Goal: Task Accomplishment & Management: Complete application form

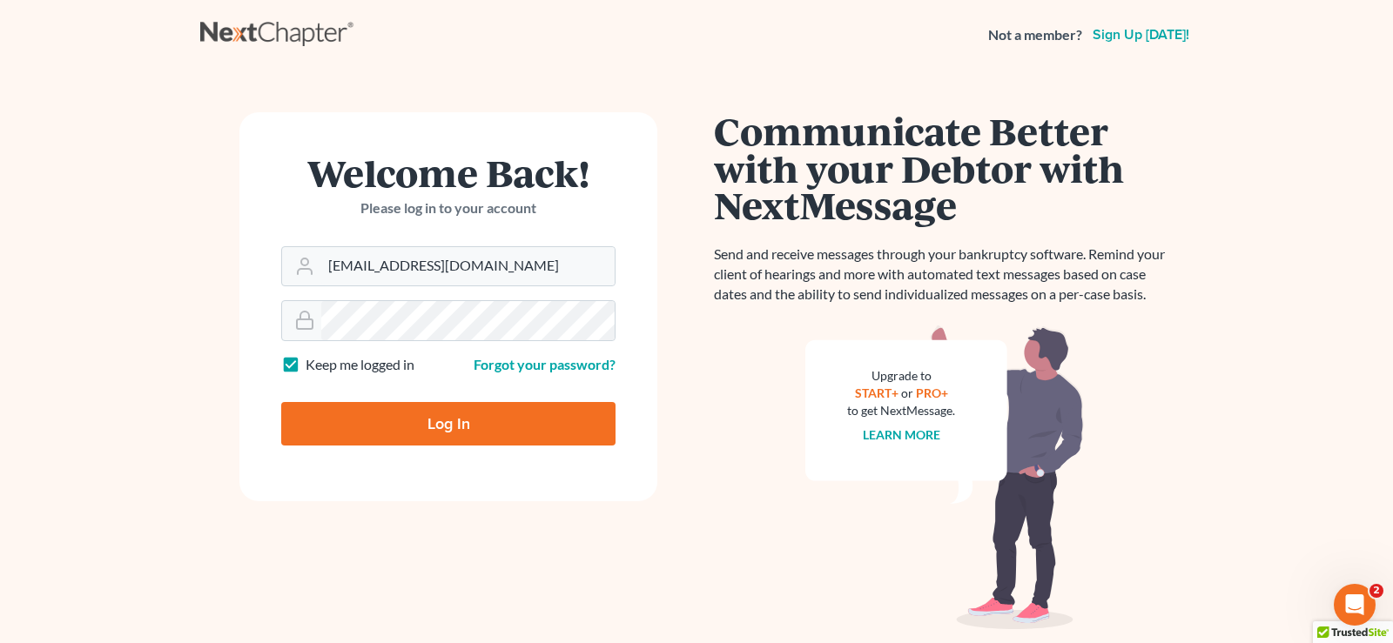
click at [434, 422] on input "Log In" at bounding box center [448, 424] width 334 height 44
type input "Thinking..."
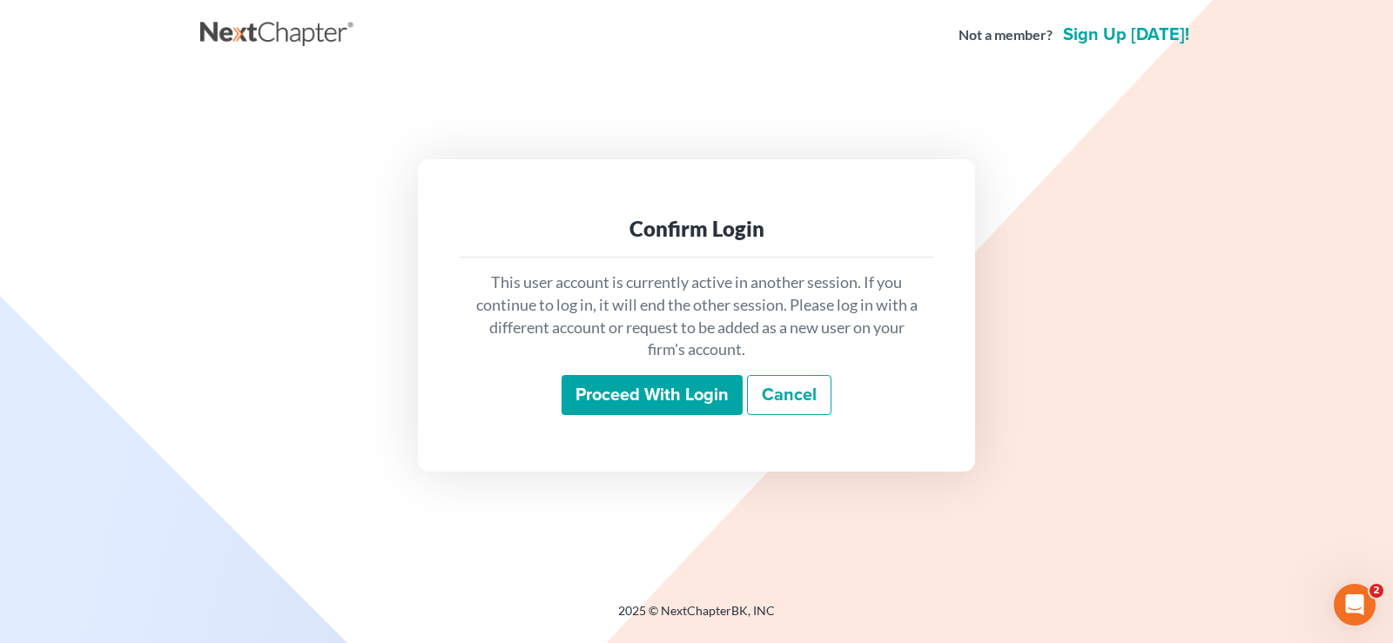
click at [637, 393] on input "Proceed with login" at bounding box center [651, 395] width 181 height 40
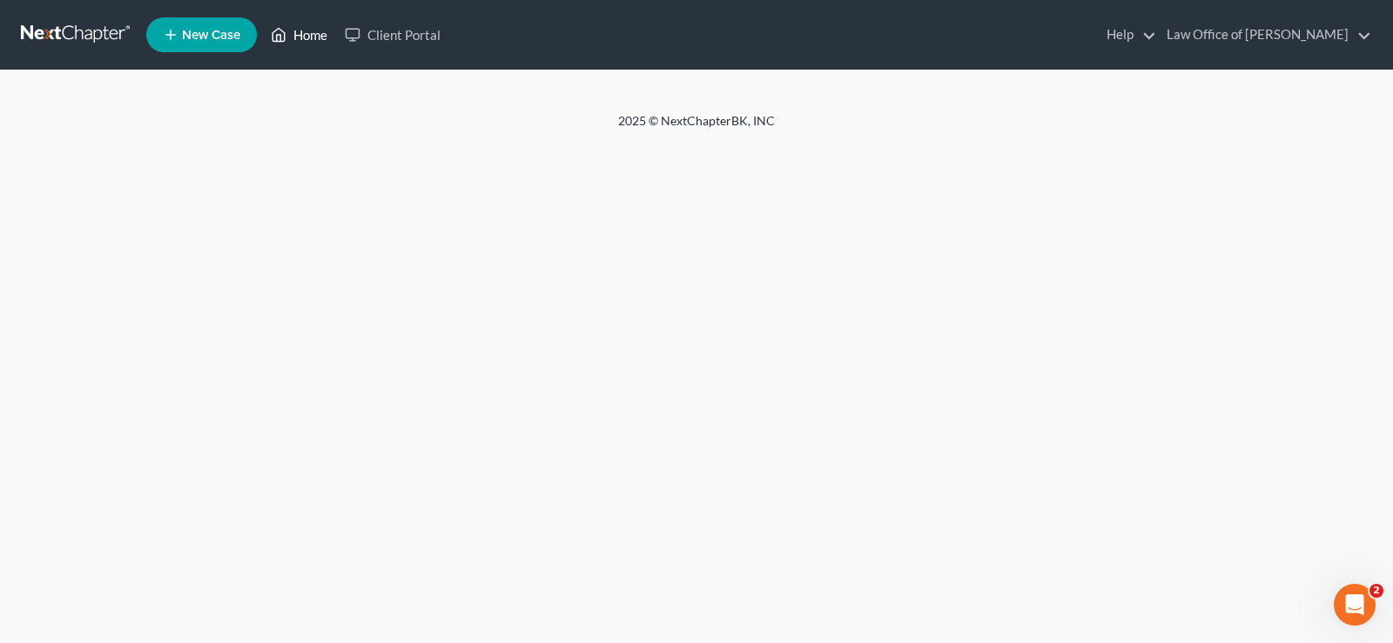
click at [317, 36] on link "Home" at bounding box center [299, 34] width 74 height 31
click at [298, 27] on link "Home" at bounding box center [299, 34] width 74 height 31
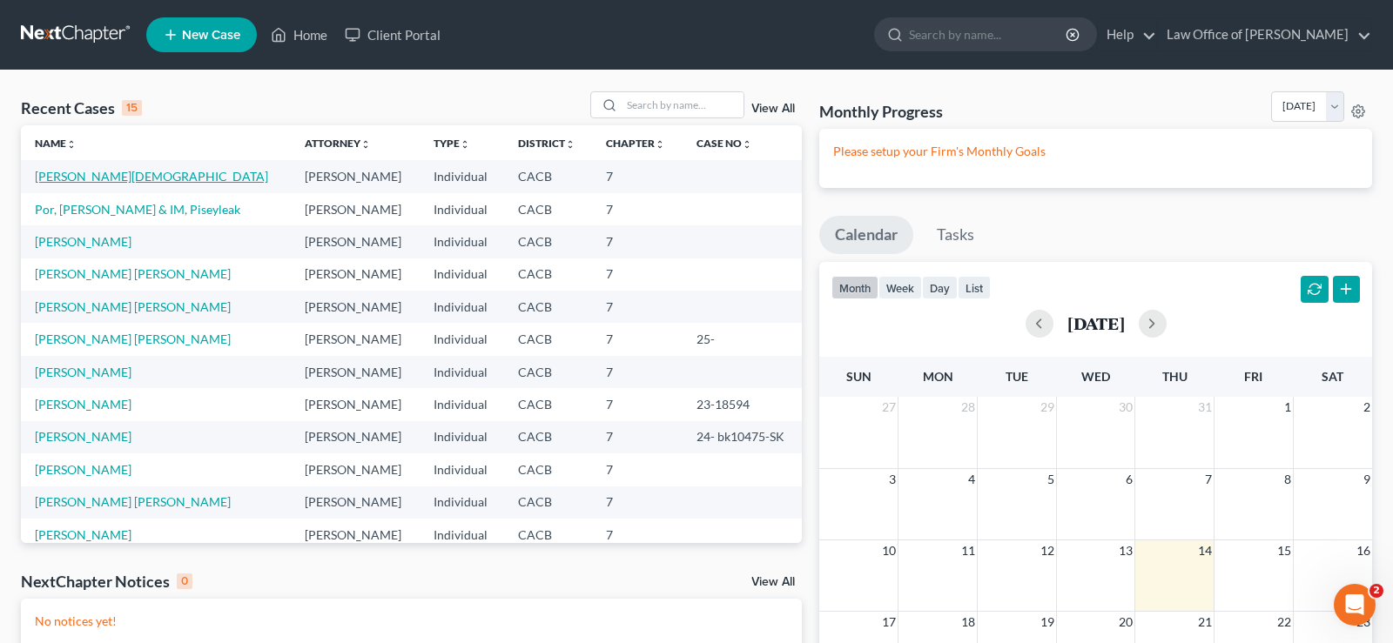
click at [130, 174] on link "[PERSON_NAME][DEMOGRAPHIC_DATA]" at bounding box center [151, 176] width 233 height 15
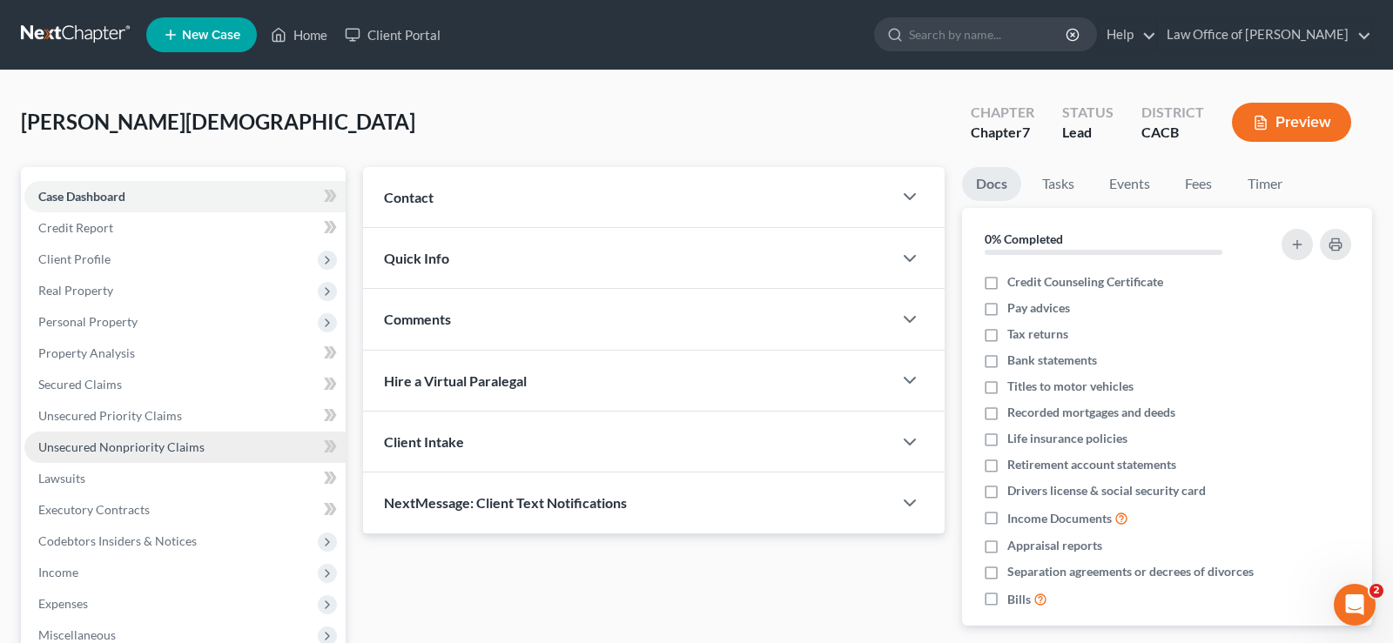
click at [118, 447] on span "Unsecured Nonpriority Claims" at bounding box center [121, 447] width 166 height 15
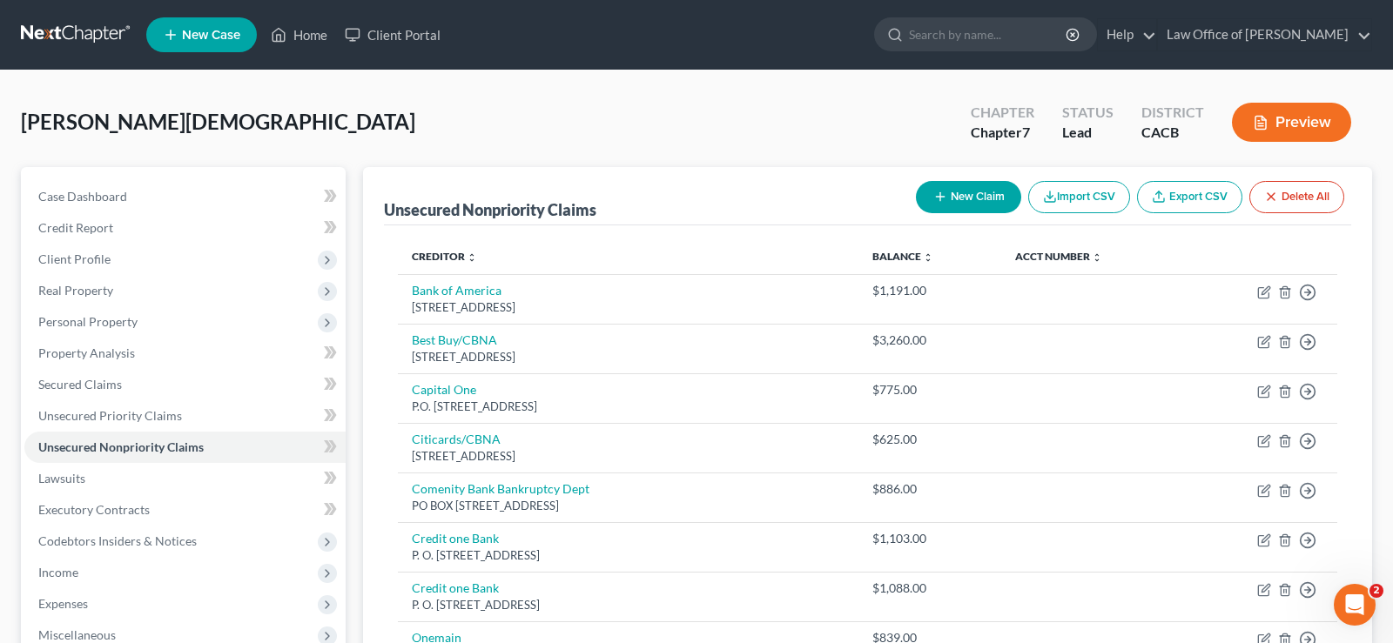
click at [975, 192] on button "New Claim" at bounding box center [968, 197] width 105 height 32
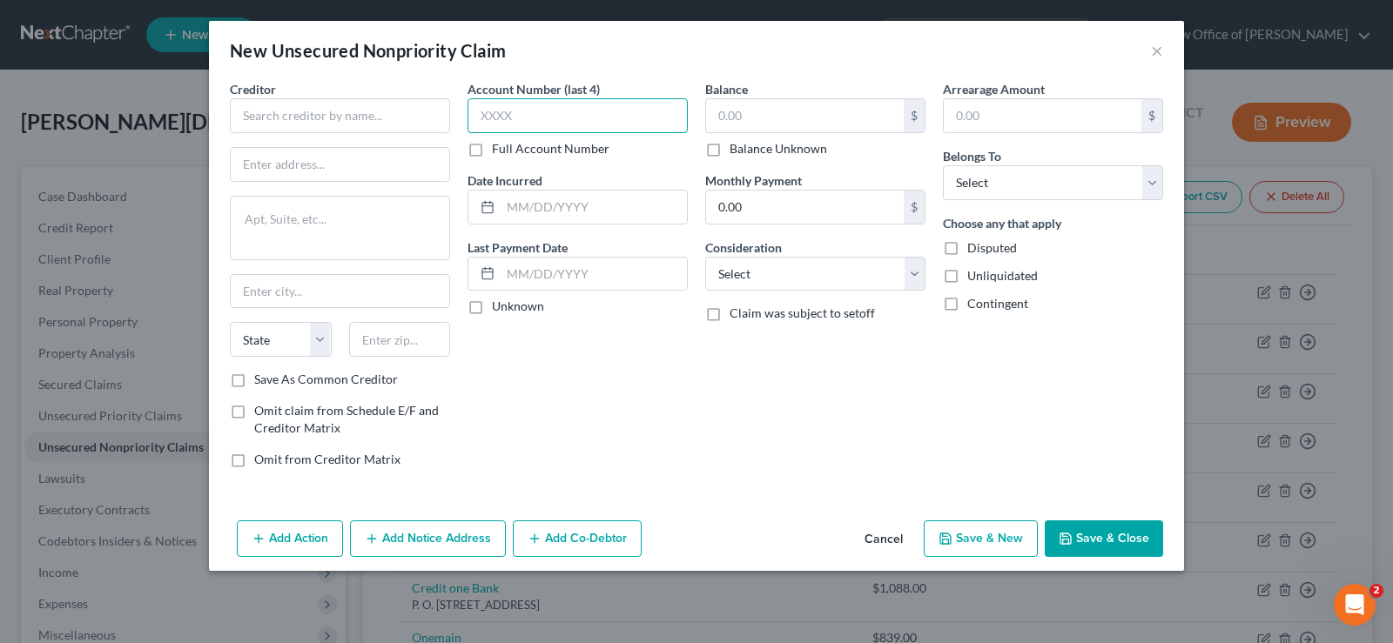
click at [532, 121] on input "text" at bounding box center [577, 115] width 220 height 35
type input "8000"
click at [338, 117] on input "text" at bounding box center [340, 115] width 220 height 35
click at [290, 165] on input "text" at bounding box center [340, 164] width 218 height 33
click at [347, 114] on input "Sunlight Financial" at bounding box center [340, 115] width 220 height 35
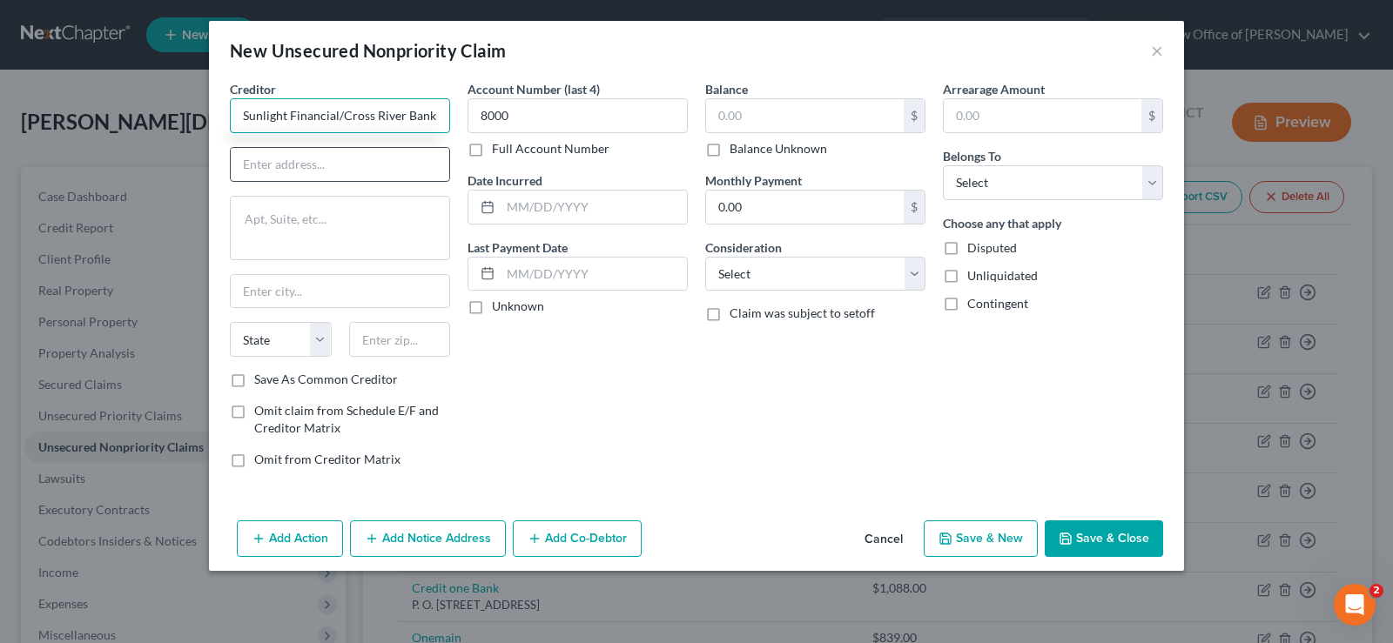
type input "Sunlight Financial/Cross River Bank"
click at [336, 167] on input "text" at bounding box center [340, 164] width 218 height 33
click at [541, 114] on input "8000" at bounding box center [577, 115] width 220 height 35
type input "8"
type input "4513"
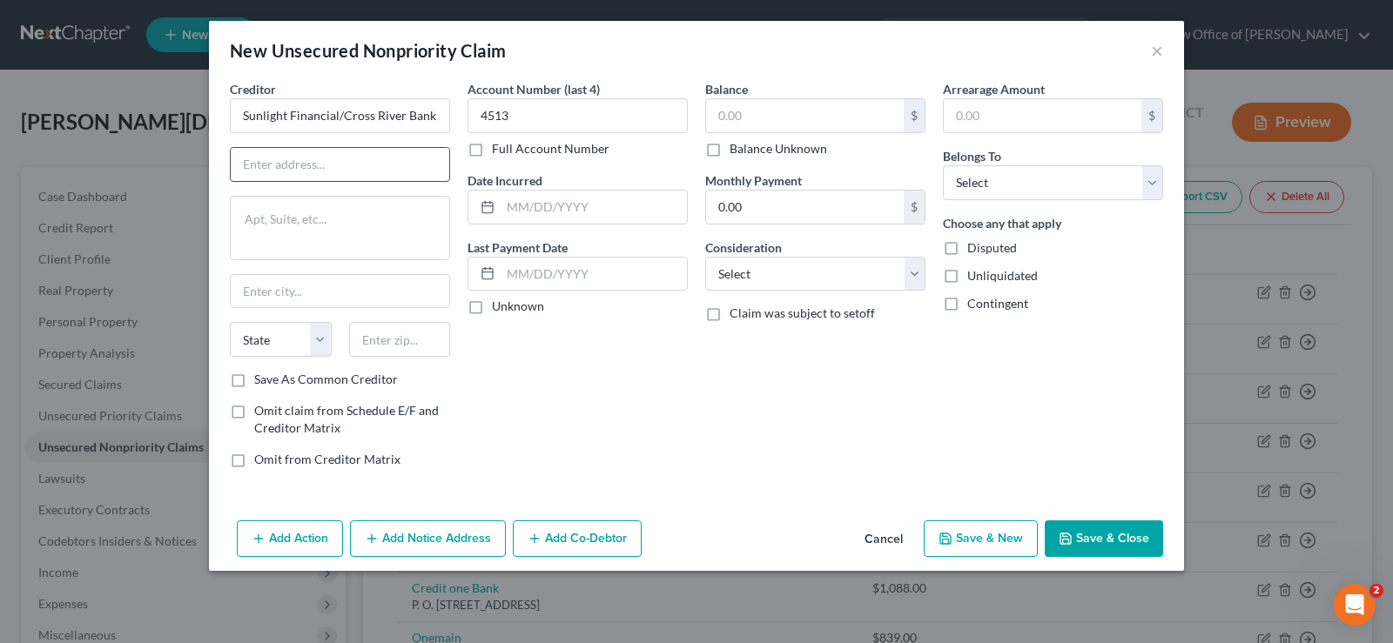
click at [289, 160] on input "text" at bounding box center [340, 164] width 218 height 33
type input "P.O. Box 91910"
click at [307, 299] on input "text" at bounding box center [340, 291] width 218 height 33
click at [301, 297] on input "text" at bounding box center [340, 291] width 218 height 33
click at [268, 290] on input "[GEOGRAPHIC_DATA]" at bounding box center [340, 291] width 218 height 33
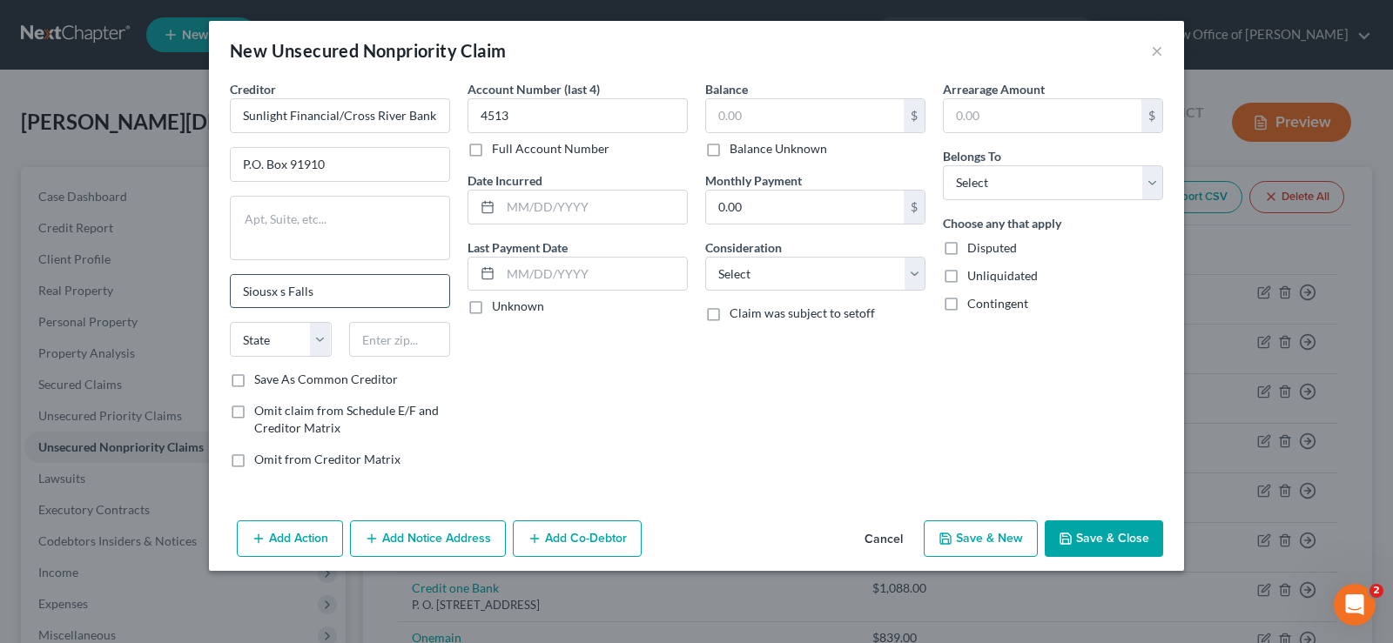
click at [282, 289] on input "Siousx s Falls" at bounding box center [340, 291] width 218 height 33
click at [322, 295] on input "Siouss Falls" at bounding box center [340, 291] width 218 height 33
type input "Siousx Falls"
click at [230, 322] on select "State [US_STATE] AK AR AZ CA CO CT DE DC [GEOGRAPHIC_DATA] [GEOGRAPHIC_DATA] GU…" at bounding box center [281, 339] width 102 height 35
click option "HI" at bounding box center [0, 0] width 0 height 0
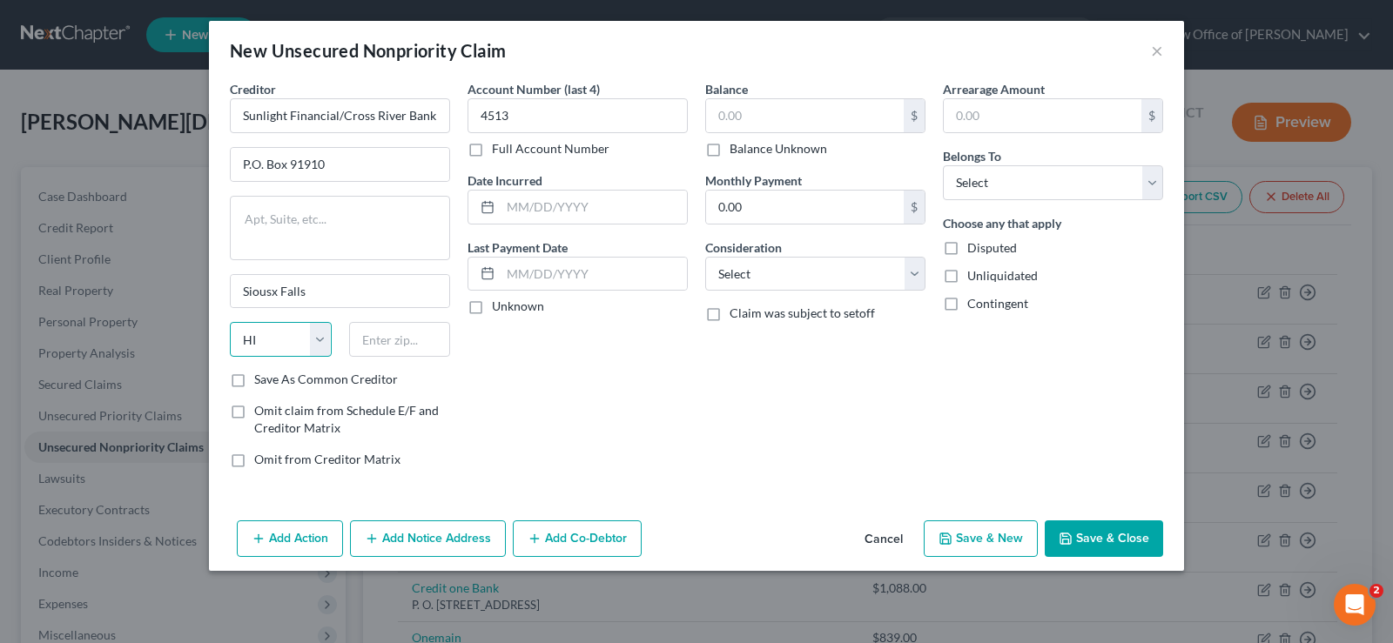
click at [230, 322] on select "State [US_STATE] AK AR AZ CA CO CT DE DC [GEOGRAPHIC_DATA] [GEOGRAPHIC_DATA] GU…" at bounding box center [281, 339] width 102 height 35
click at [325, 342] on select "State [US_STATE] AK AR AZ CA CO CT DE DC [GEOGRAPHIC_DATA] [GEOGRAPHIC_DATA] GU…" at bounding box center [281, 339] width 102 height 35
click at [230, 322] on select "State [US_STATE] AK AR AZ CA CO CT DE DC [GEOGRAPHIC_DATA] [GEOGRAPHIC_DATA] GU…" at bounding box center [281, 339] width 102 height 35
click option "FL" at bounding box center [0, 0] width 0 height 0
click at [230, 322] on select "State [US_STATE] AK AR AZ CA CO CT DE DC [GEOGRAPHIC_DATA] [GEOGRAPHIC_DATA] GU…" at bounding box center [281, 339] width 102 height 35
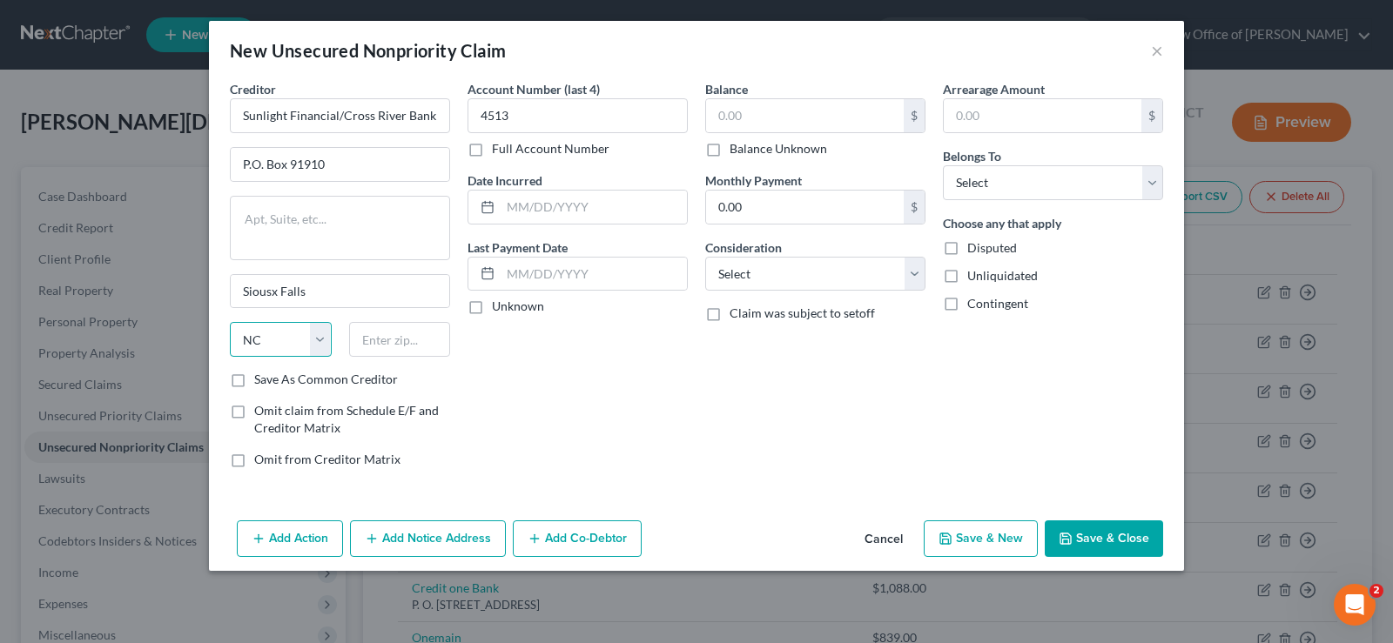
click at [230, 322] on select "State [US_STATE] AK AR AZ CA CO CT DE DC [GEOGRAPHIC_DATA] [GEOGRAPHIC_DATA] GU…" at bounding box center [281, 339] width 102 height 35
click at [321, 339] on select "State [US_STATE] AK AR AZ CA CO CT DE DC [GEOGRAPHIC_DATA] [GEOGRAPHIC_DATA] GU…" at bounding box center [281, 339] width 102 height 35
click at [230, 322] on select "State [US_STATE] AK AR AZ CA CO CT DE DC [GEOGRAPHIC_DATA] [GEOGRAPHIC_DATA] GU…" at bounding box center [281, 339] width 102 height 35
click at [321, 339] on select "State [US_STATE] AK AR AZ CA CO CT DE DC [GEOGRAPHIC_DATA] [GEOGRAPHIC_DATA] GU…" at bounding box center [281, 339] width 102 height 35
click at [230, 322] on select "State [US_STATE] AK AR AZ CA CO CT DE DC [GEOGRAPHIC_DATA] [GEOGRAPHIC_DATA] GU…" at bounding box center [281, 339] width 102 height 35
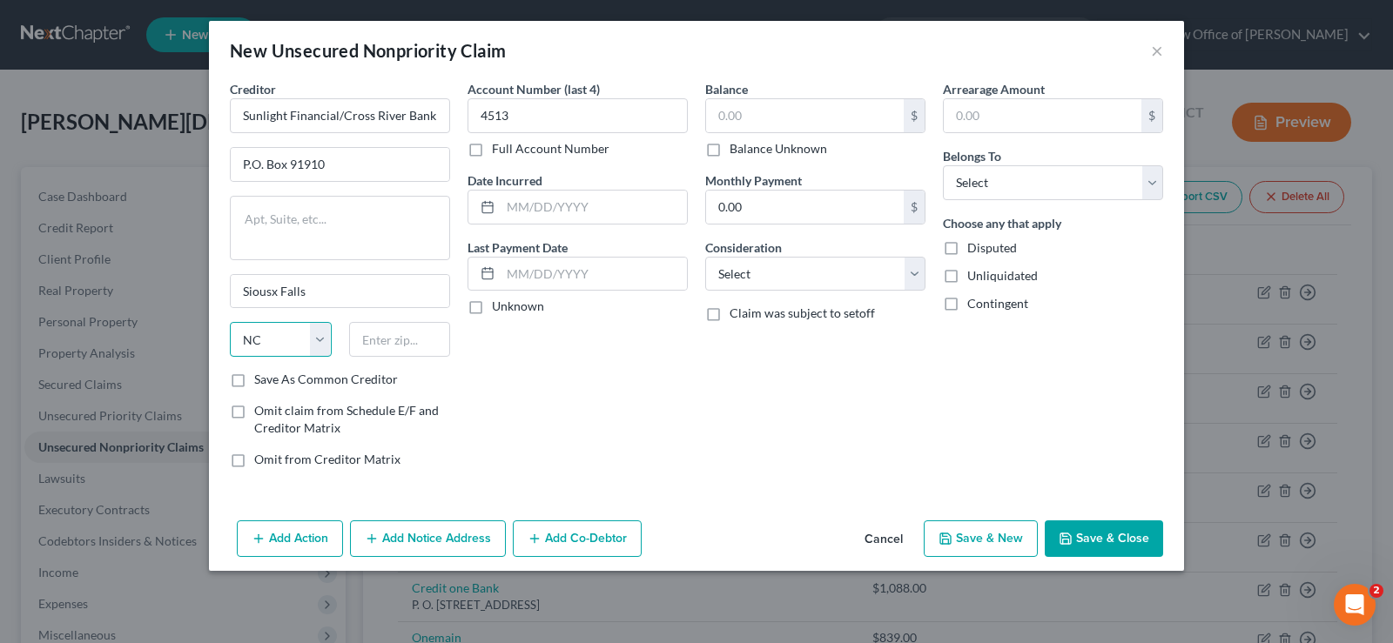
click at [321, 339] on select "State [US_STATE] AK AR AZ CA CO CT DE DC [GEOGRAPHIC_DATA] [GEOGRAPHIC_DATA] GU…" at bounding box center [281, 339] width 102 height 35
click at [230, 322] on select "State [US_STATE] AK AR AZ CA CO CT DE DC [GEOGRAPHIC_DATA] [GEOGRAPHIC_DATA] GU…" at bounding box center [281, 339] width 102 height 35
select select "43"
click option "SD" at bounding box center [0, 0] width 0 height 0
click at [382, 336] on input "text" at bounding box center [400, 339] width 102 height 35
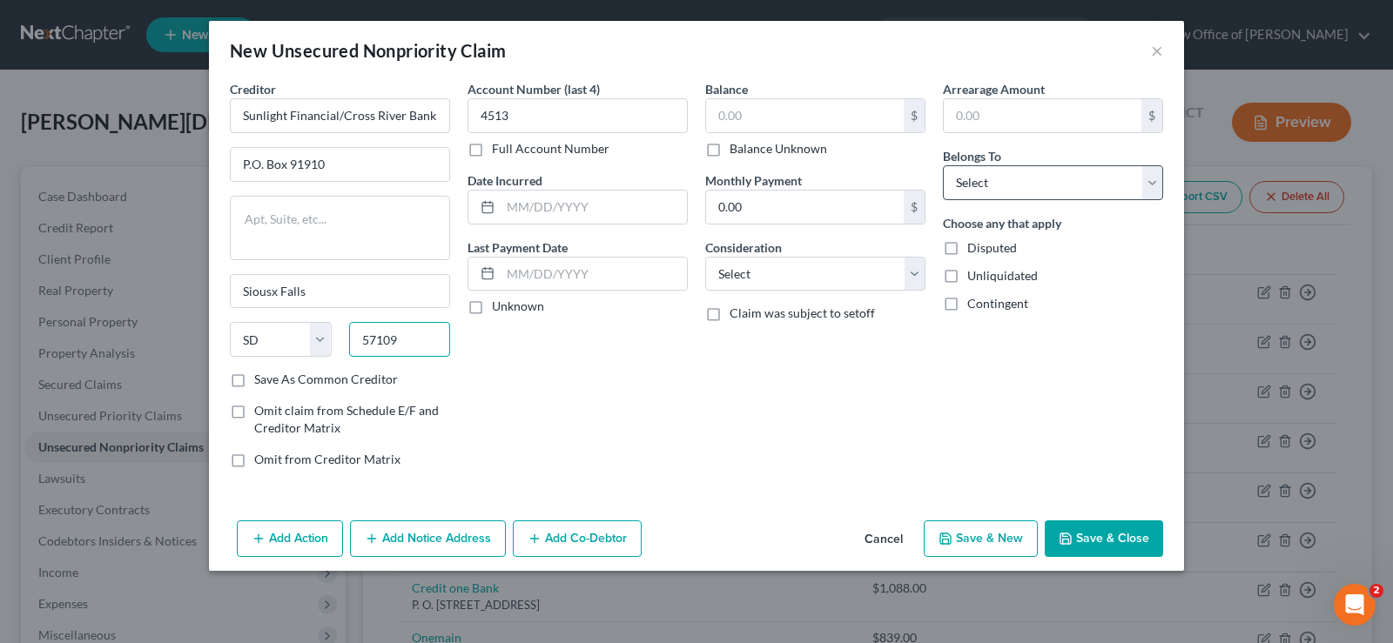
type input "57109"
type input "[GEOGRAPHIC_DATA]"
click at [943, 165] on select "Select Debtor 1 Only Debtor 2 Only Debtor 1 And Debtor 2 Only At Least One Of T…" at bounding box center [1053, 182] width 220 height 35
select select "0"
click option "Debtor 1 Only" at bounding box center [0, 0] width 0 height 0
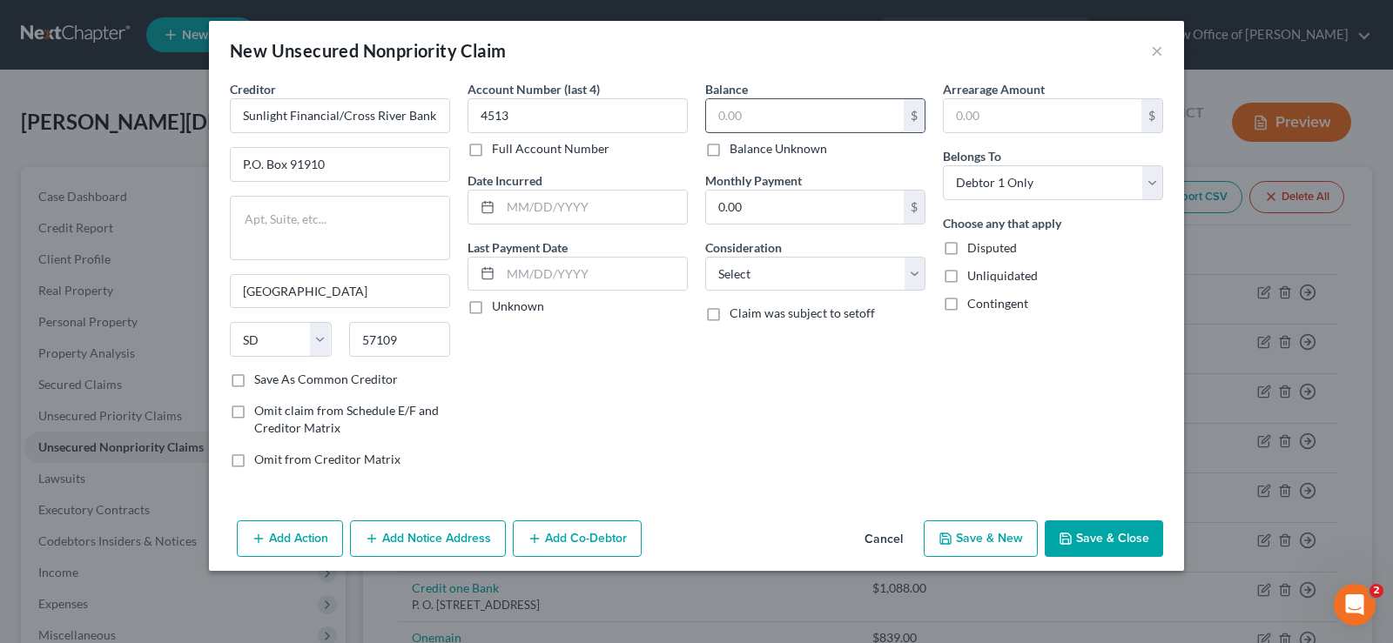
click at [758, 111] on input "text" at bounding box center [805, 115] width 198 height 33
type input "11,090."
click at [1079, 537] on button "Save & Close" at bounding box center [1104, 539] width 118 height 37
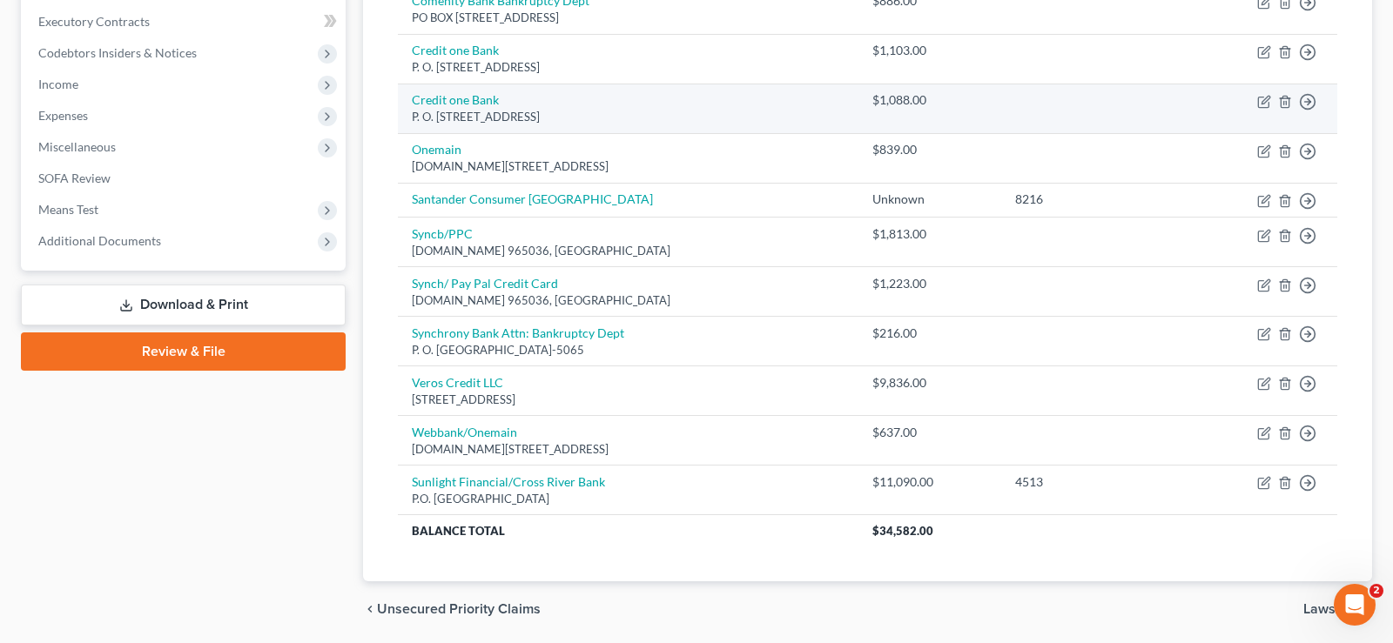
scroll to position [533, 0]
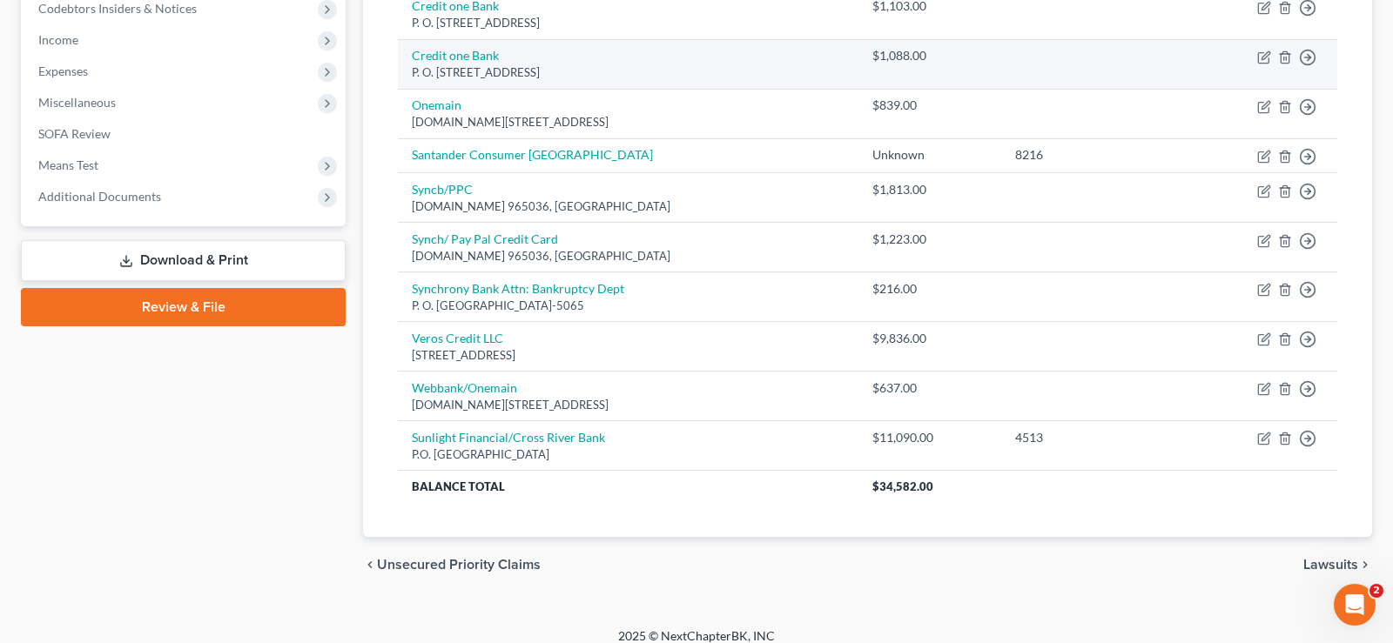
click at [1163, 621] on div "[PERSON_NAME] Upgraded Chapter Chapter 7 Status Lead District CACB Preview Peti…" at bounding box center [696, 83] width 1393 height 1090
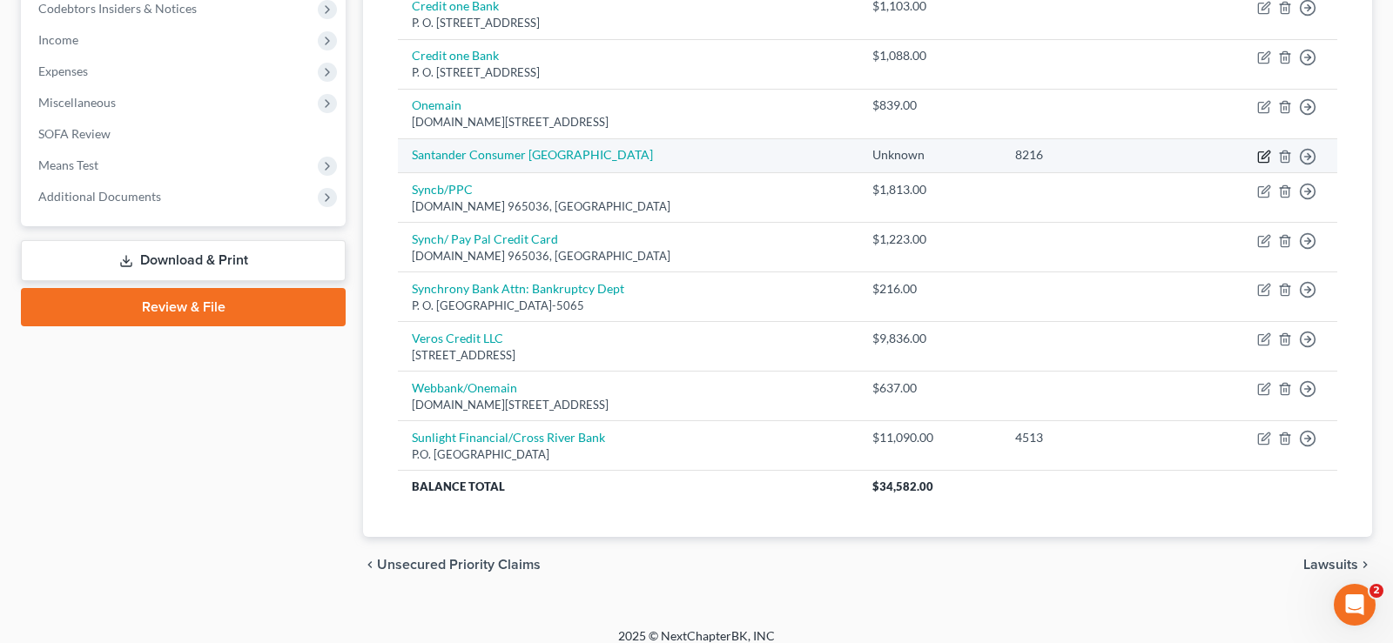
click at [1267, 161] on icon "button" at bounding box center [1264, 157] width 14 height 14
select select "0"
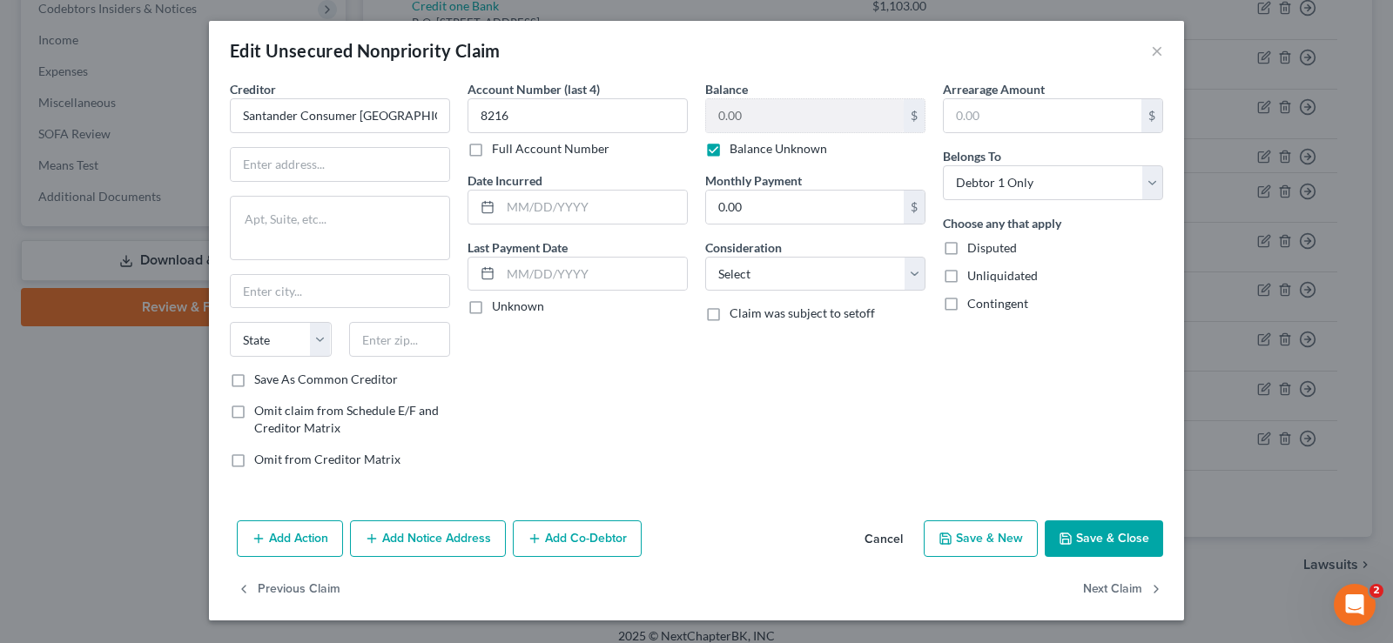
click at [729, 151] on label "Balance Unknown" at bounding box center [777, 148] width 97 height 17
click at [736, 151] on input "Balance Unknown" at bounding box center [741, 145] width 11 height 11
click at [751, 112] on input "0.00" at bounding box center [805, 115] width 198 height 33
click at [729, 144] on label "Balance Unknown" at bounding box center [777, 148] width 97 height 17
click at [736, 144] on input "Balance Unknown" at bounding box center [741, 145] width 11 height 11
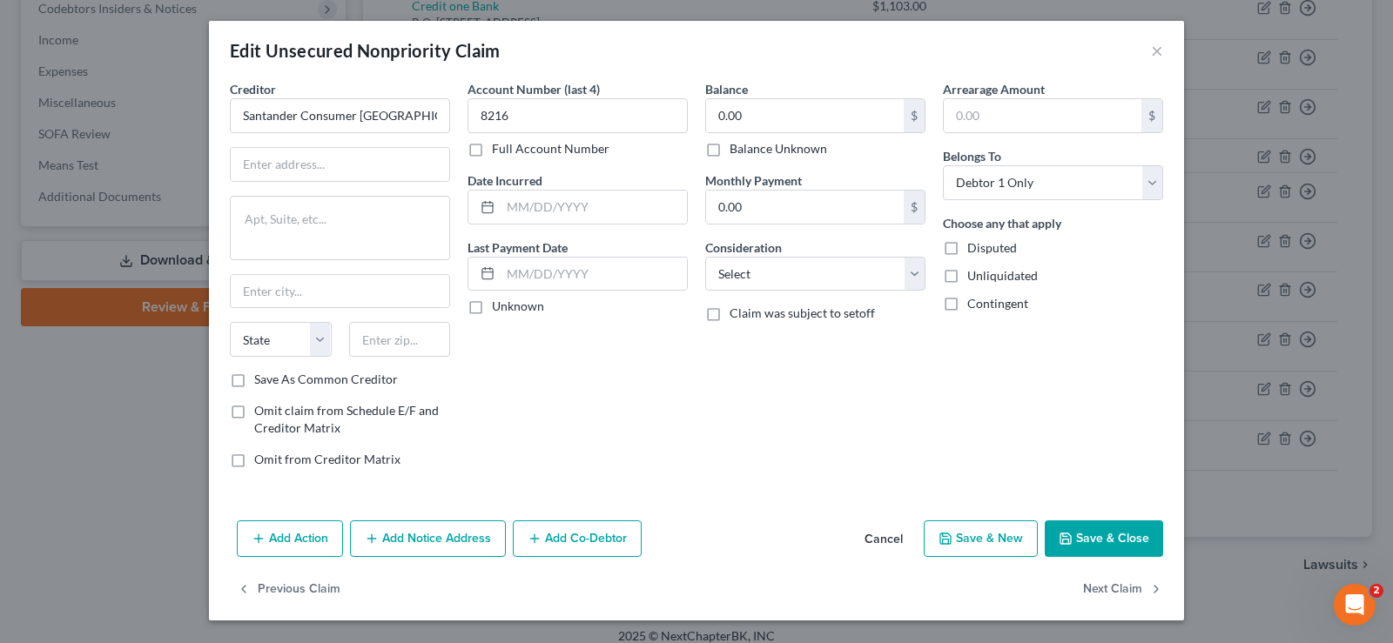
checkbox input "true"
click at [584, 200] on input "text" at bounding box center [594, 207] width 186 height 33
click at [1113, 541] on button "Save & Close" at bounding box center [1104, 539] width 118 height 37
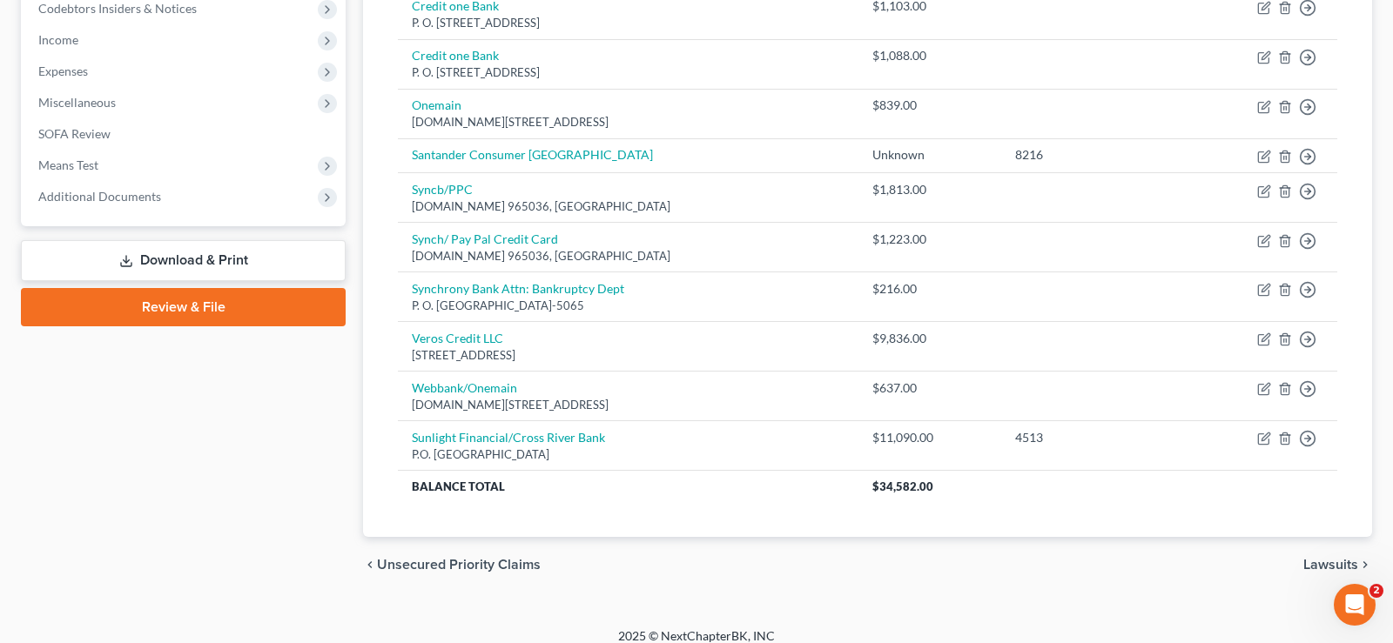
click at [236, 255] on link "Download & Print" at bounding box center [183, 260] width 325 height 41
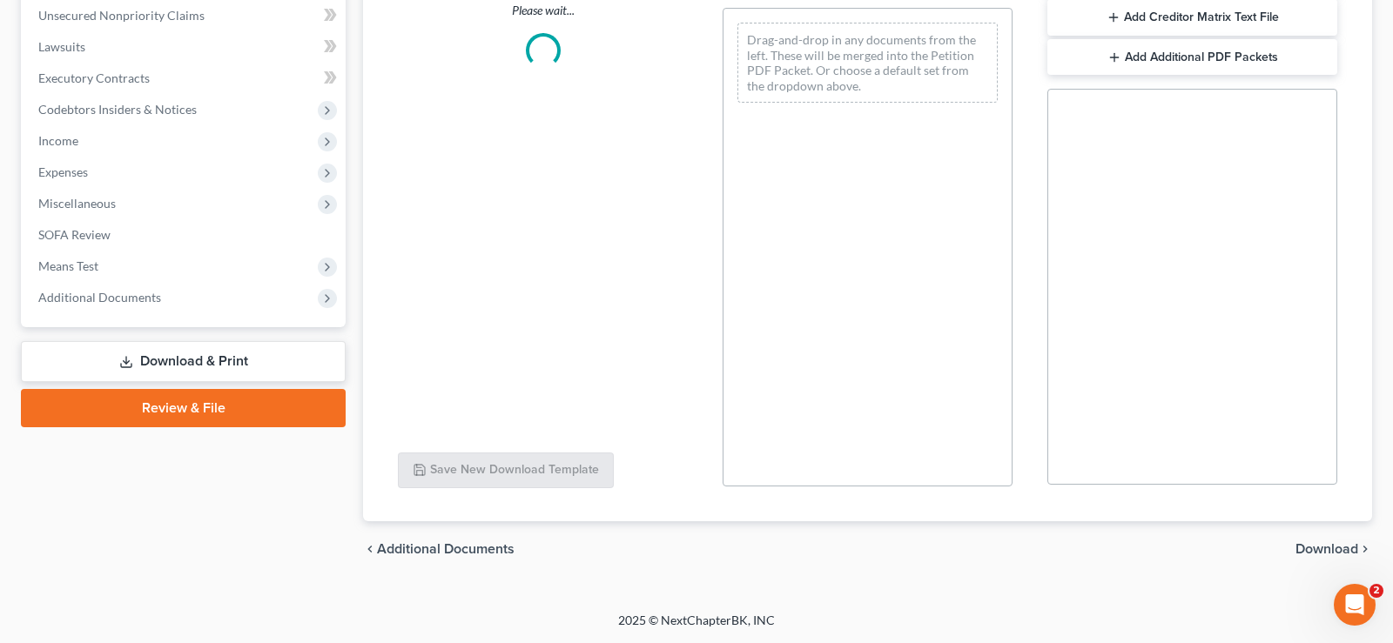
scroll to position [431, 0]
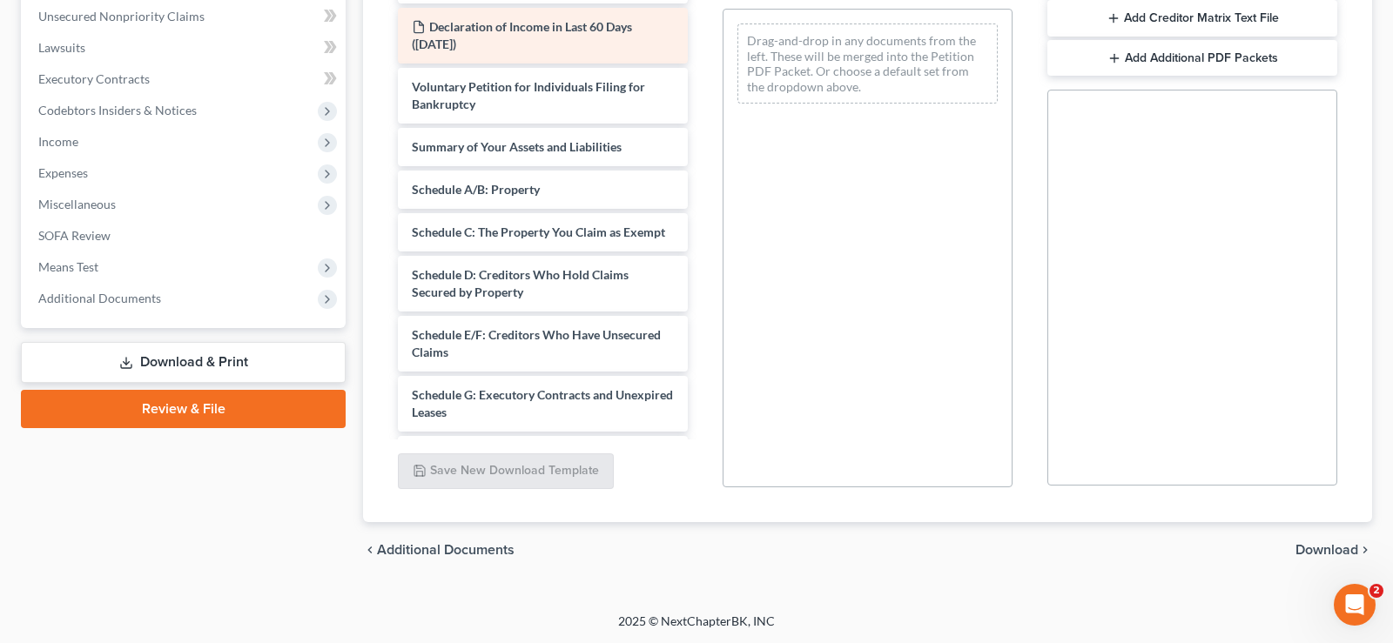
click at [607, 44] on div "Declaration of Income in Last 60 Days ([DATE])" at bounding box center [543, 36] width 290 height 56
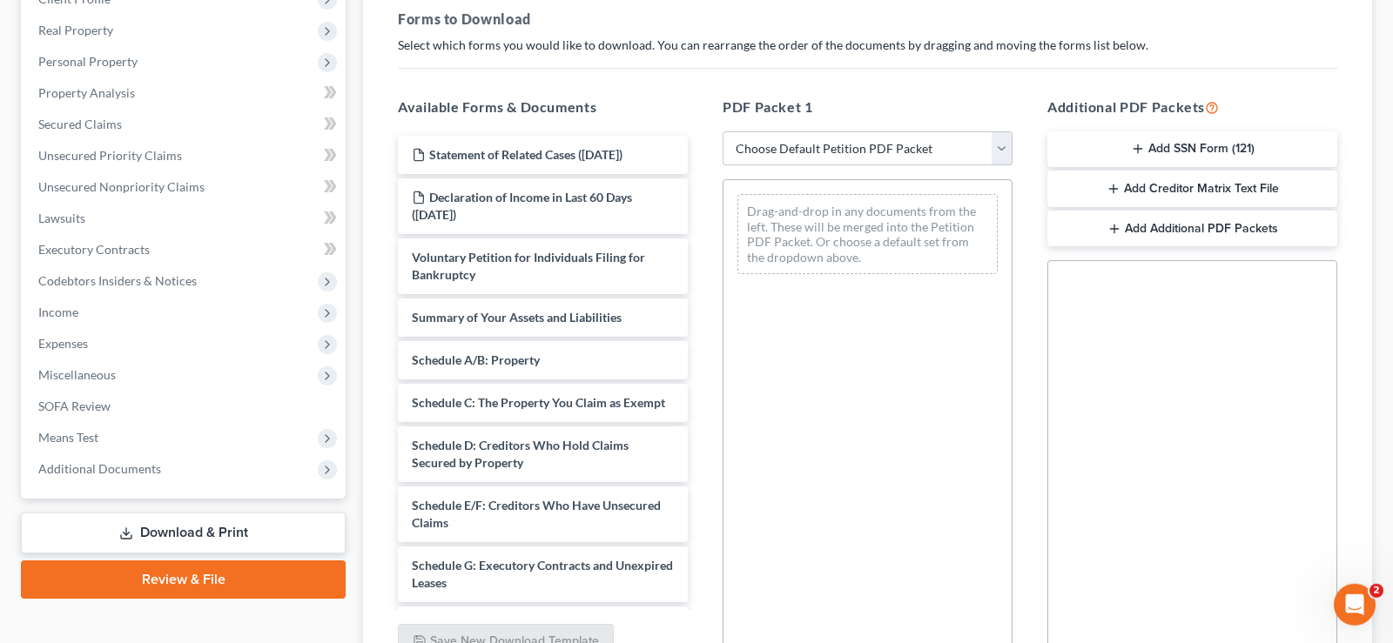
scroll to position [253, 0]
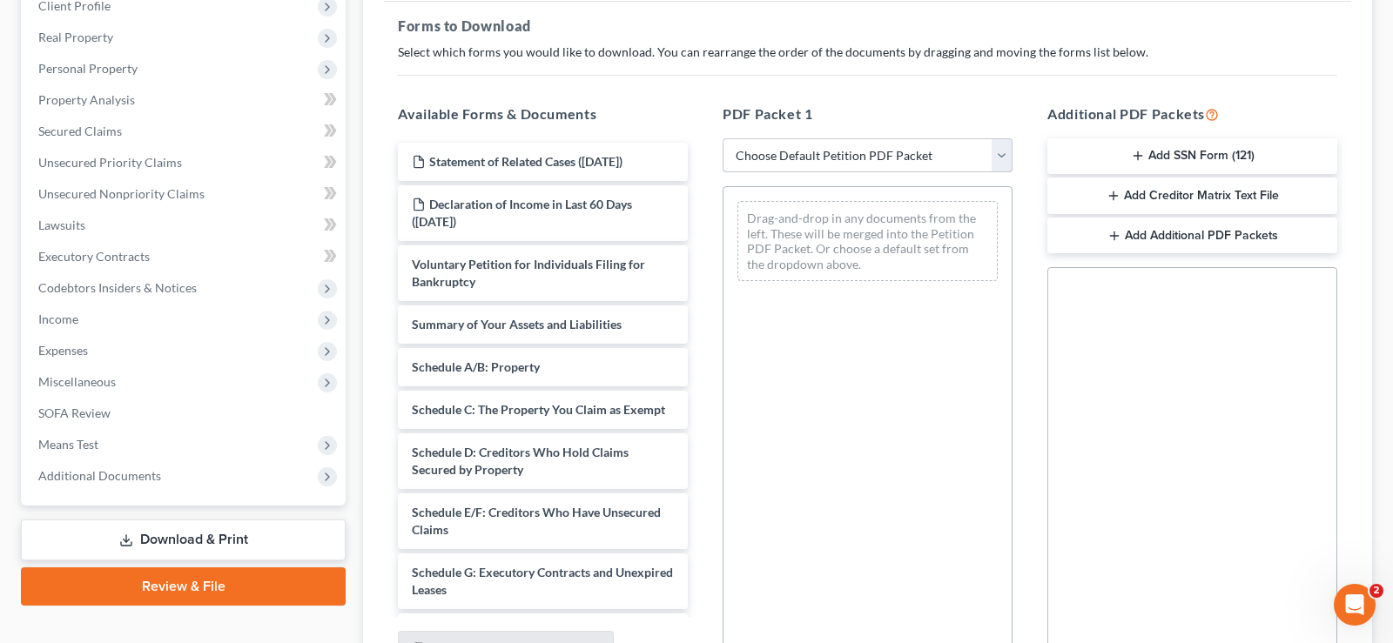
click at [723, 138] on select "Choose Default Petition PDF Packet Complete Bankruptcy Petition (all forms and …" at bounding box center [868, 155] width 290 height 35
select select "3"
click option "Signature Pages Only" at bounding box center [0, 0] width 0 height 0
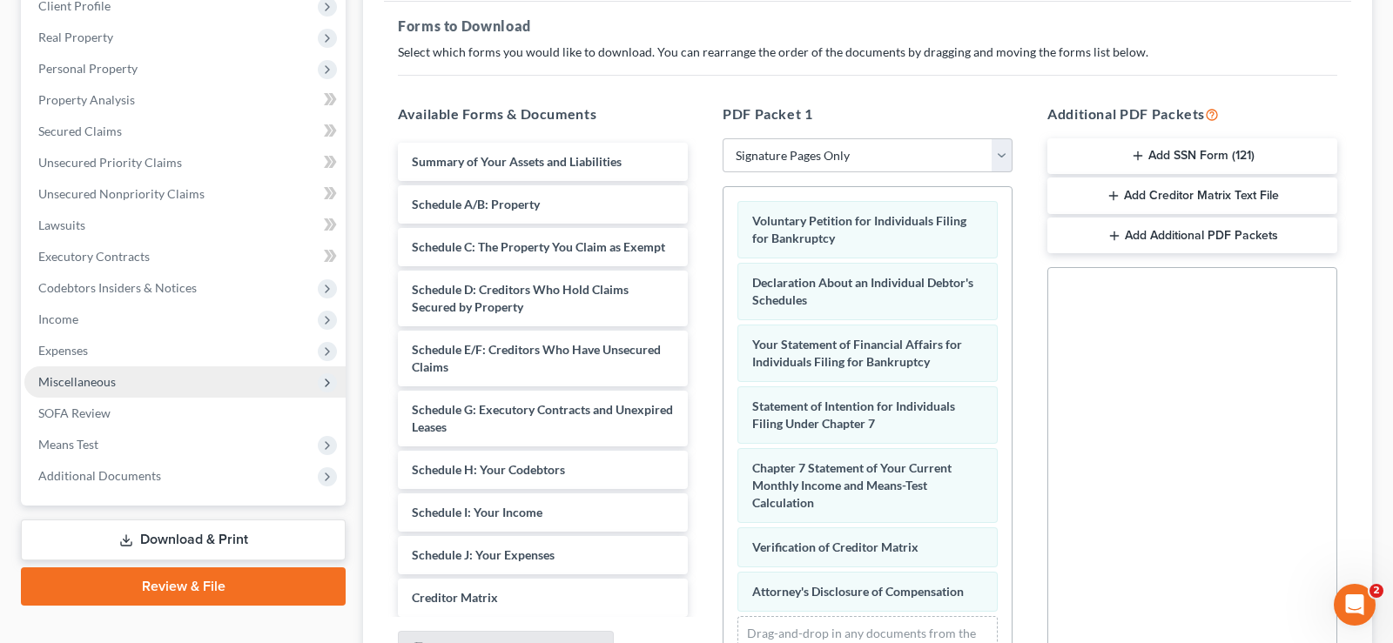
click at [99, 373] on span "Miscellaneous" at bounding box center [184, 381] width 321 height 31
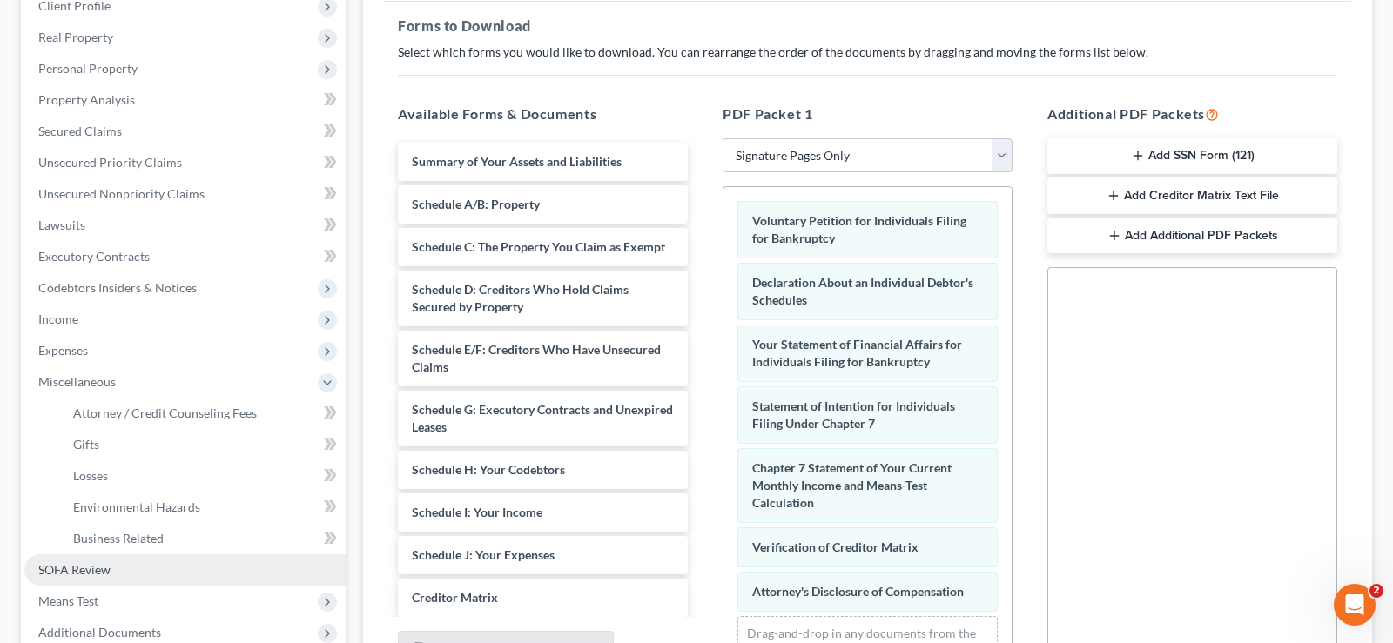
click at [107, 564] on span "SOFA Review" at bounding box center [74, 569] width 72 height 15
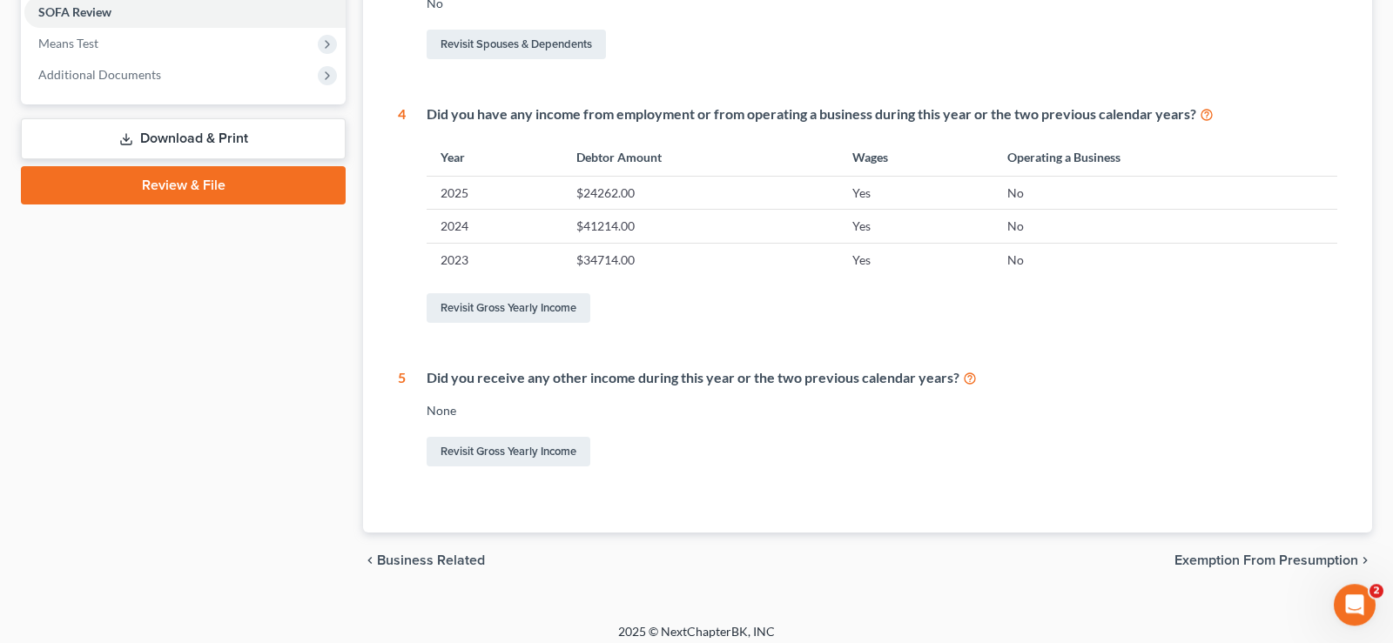
scroll to position [665, 0]
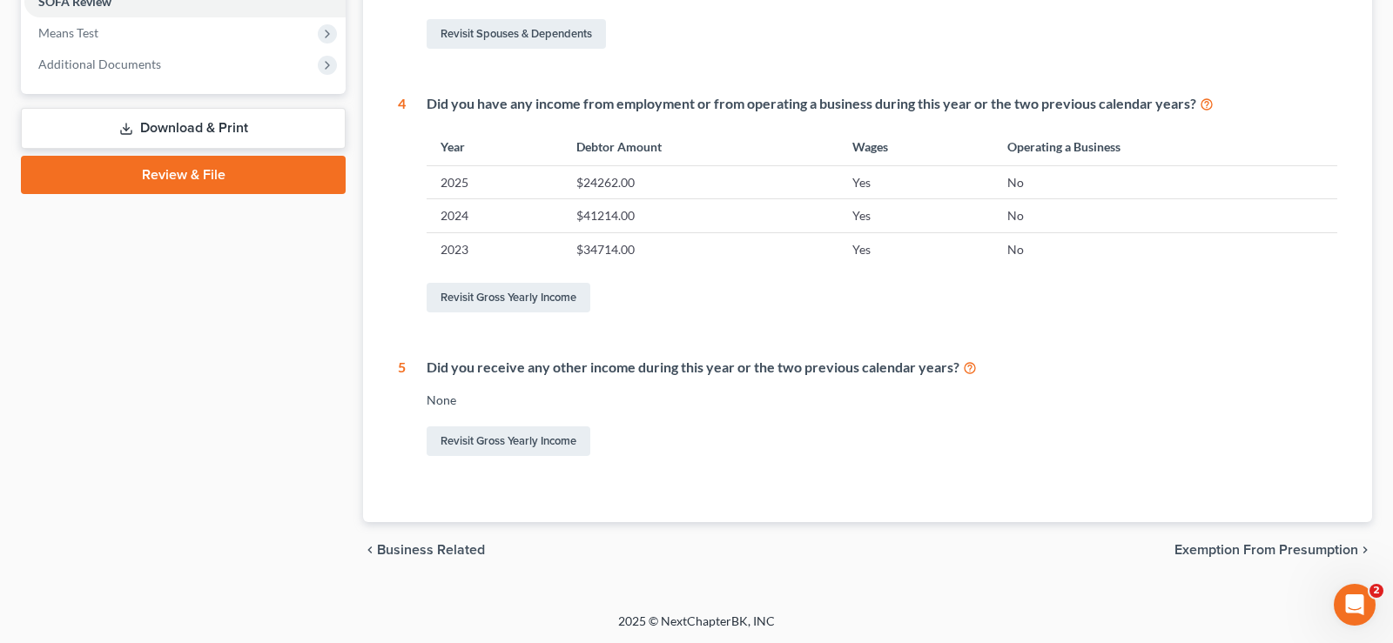
click at [1212, 540] on div "chevron_left Business Related Exemption from Presumption chevron_right" at bounding box center [867, 550] width 1009 height 56
click at [1219, 544] on span "Exemption from Presumption" at bounding box center [1266, 550] width 184 height 14
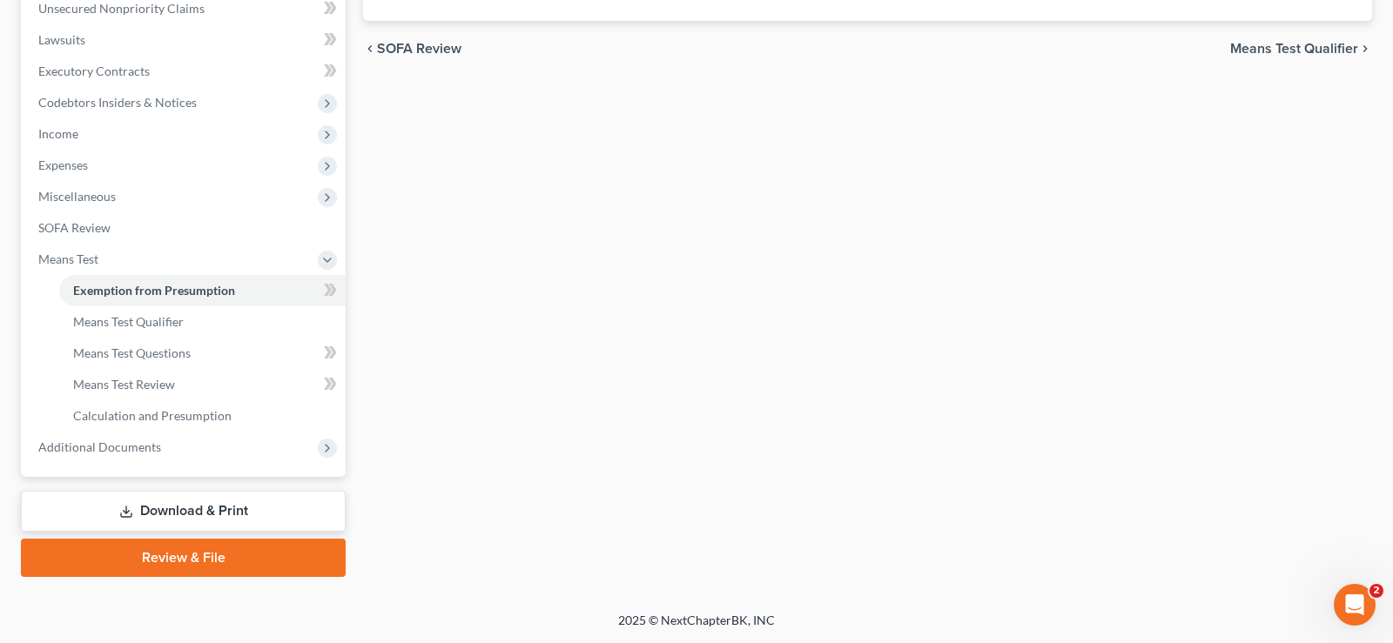
scroll to position [280, 0]
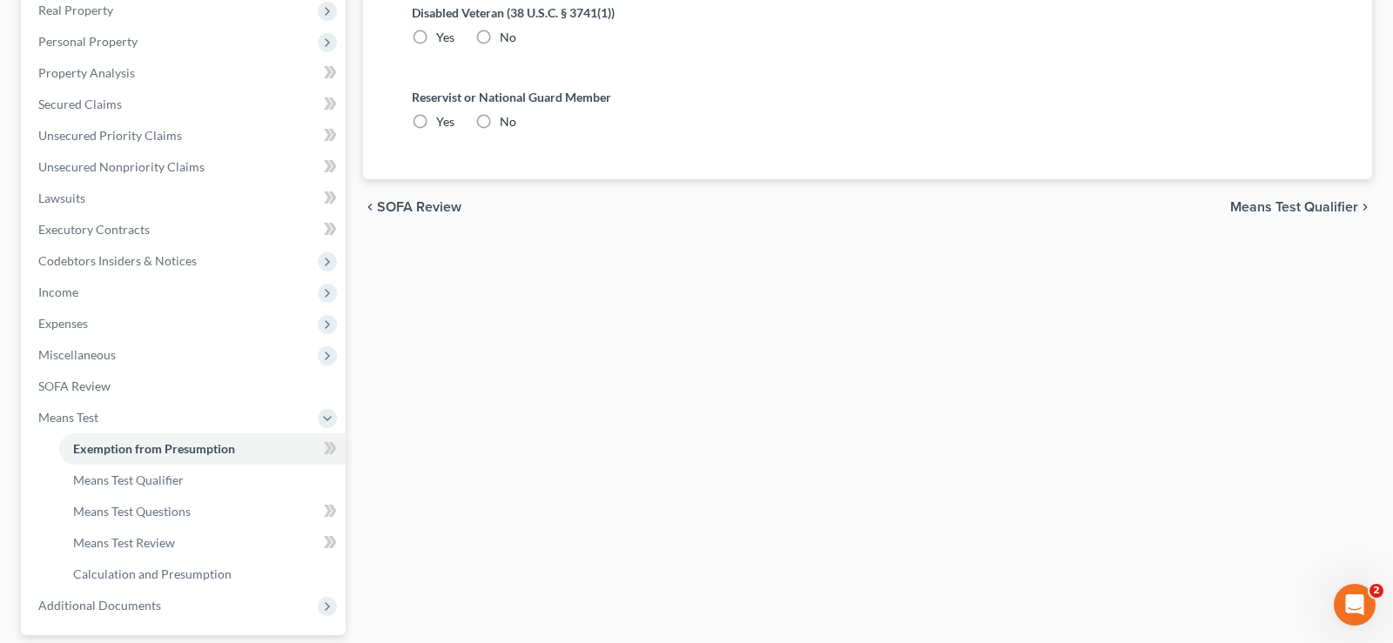
click at [500, 34] on label "No" at bounding box center [508, 37] width 17 height 17
click at [507, 34] on input "No" at bounding box center [512, 34] width 11 height 11
radio input "true"
click at [500, 114] on label "No" at bounding box center [508, 121] width 17 height 17
click at [507, 114] on input "No" at bounding box center [512, 118] width 11 height 11
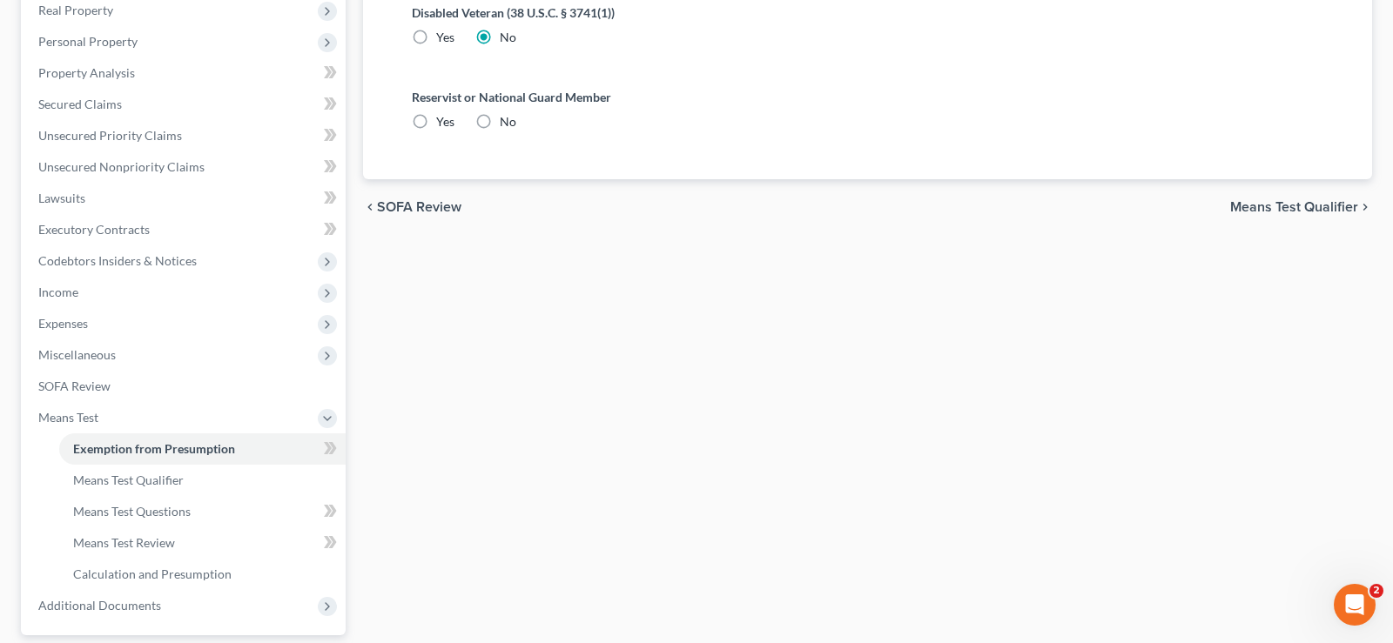
radio input "true"
click at [443, 113] on input "Yes" at bounding box center [448, 118] width 11 height 11
radio input "true"
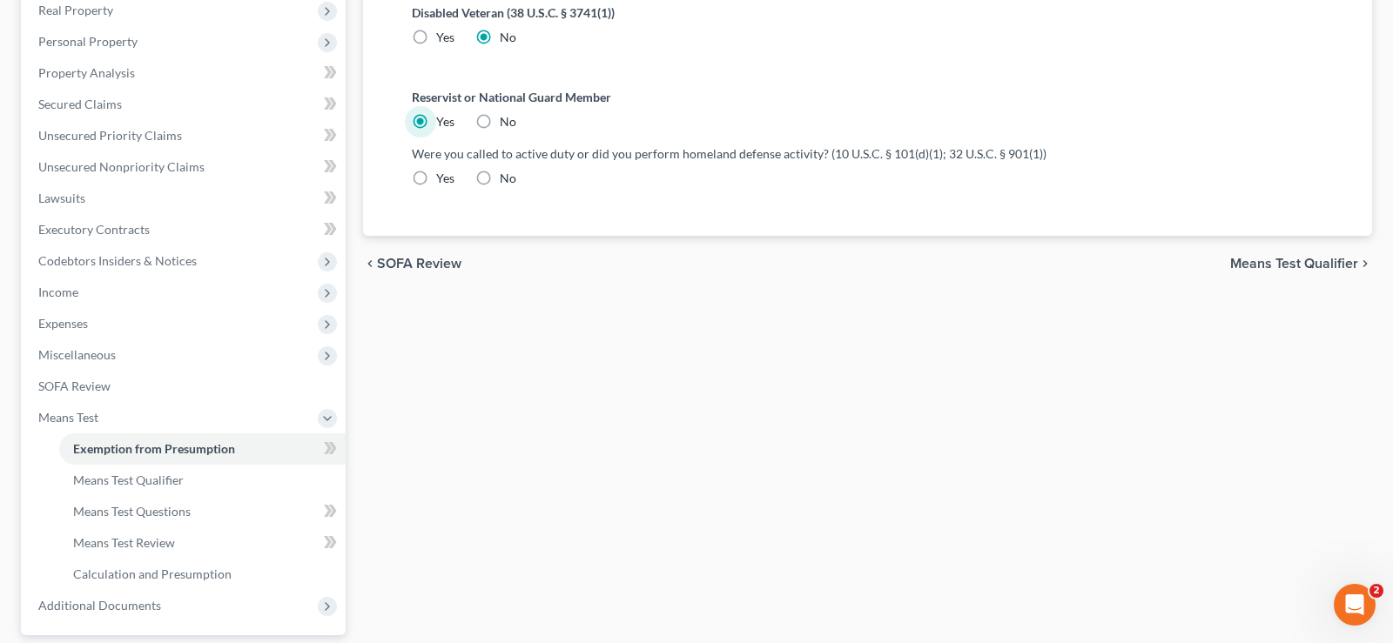
click at [507, 113] on input "No" at bounding box center [512, 118] width 11 height 11
radio input "true"
click at [443, 113] on input "Yes" at bounding box center [448, 118] width 11 height 11
radio input "true"
click at [507, 113] on input "No" at bounding box center [512, 118] width 11 height 11
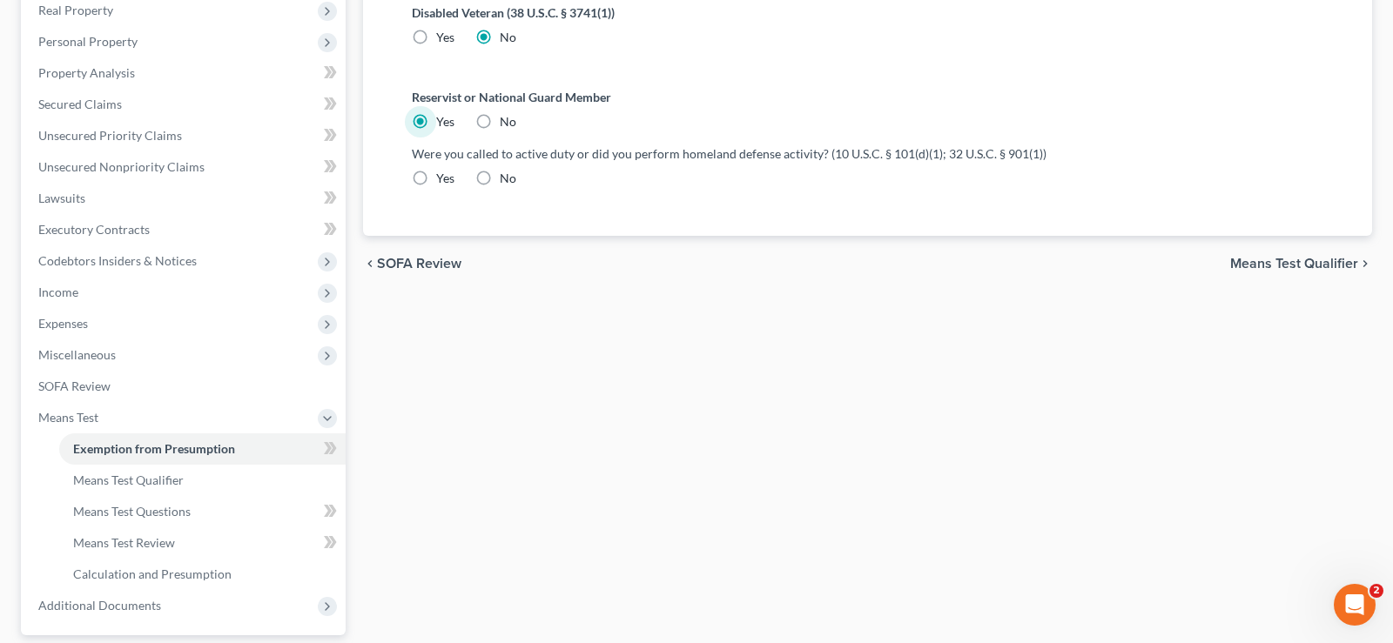
radio input "true"
click at [443, 113] on input "Yes" at bounding box center [448, 118] width 11 height 11
radio input "true"
click at [507, 113] on input "No" at bounding box center [512, 118] width 11 height 11
radio input "true"
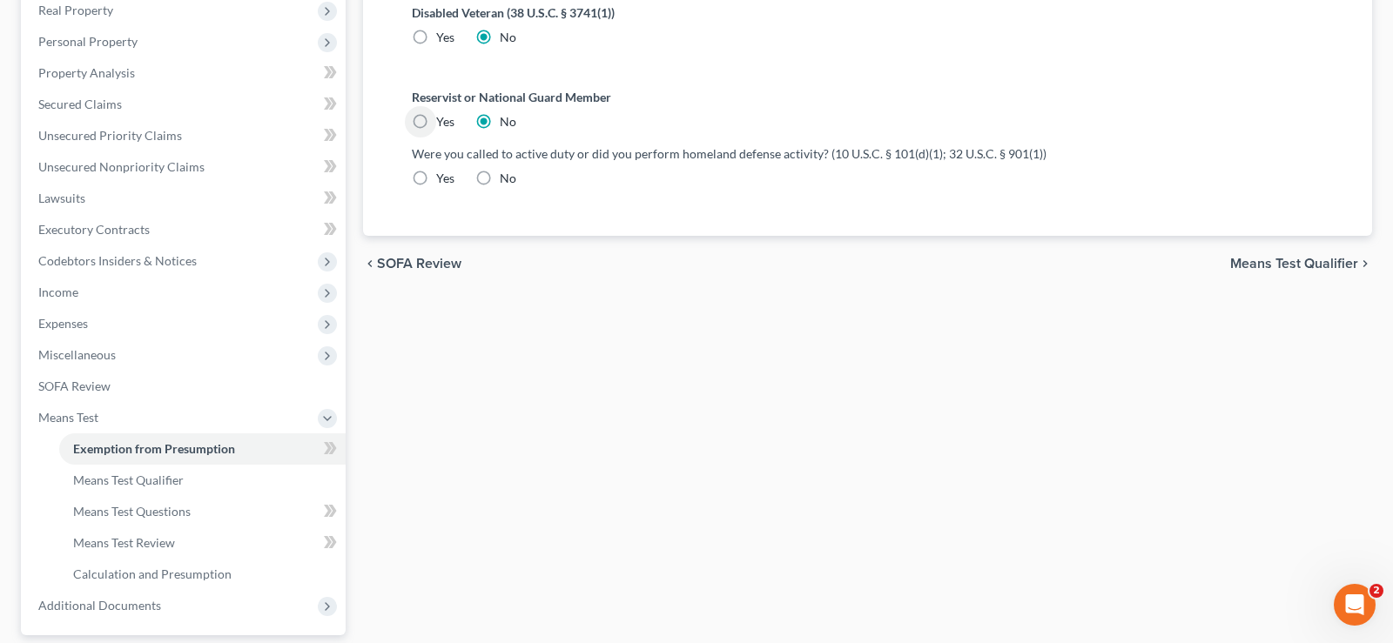
click at [443, 113] on input "Yes" at bounding box center [448, 118] width 11 height 11
radio input "true"
click at [507, 113] on input "No" at bounding box center [512, 118] width 11 height 11
radio input "true"
click at [443, 113] on input "Yes" at bounding box center [448, 118] width 11 height 11
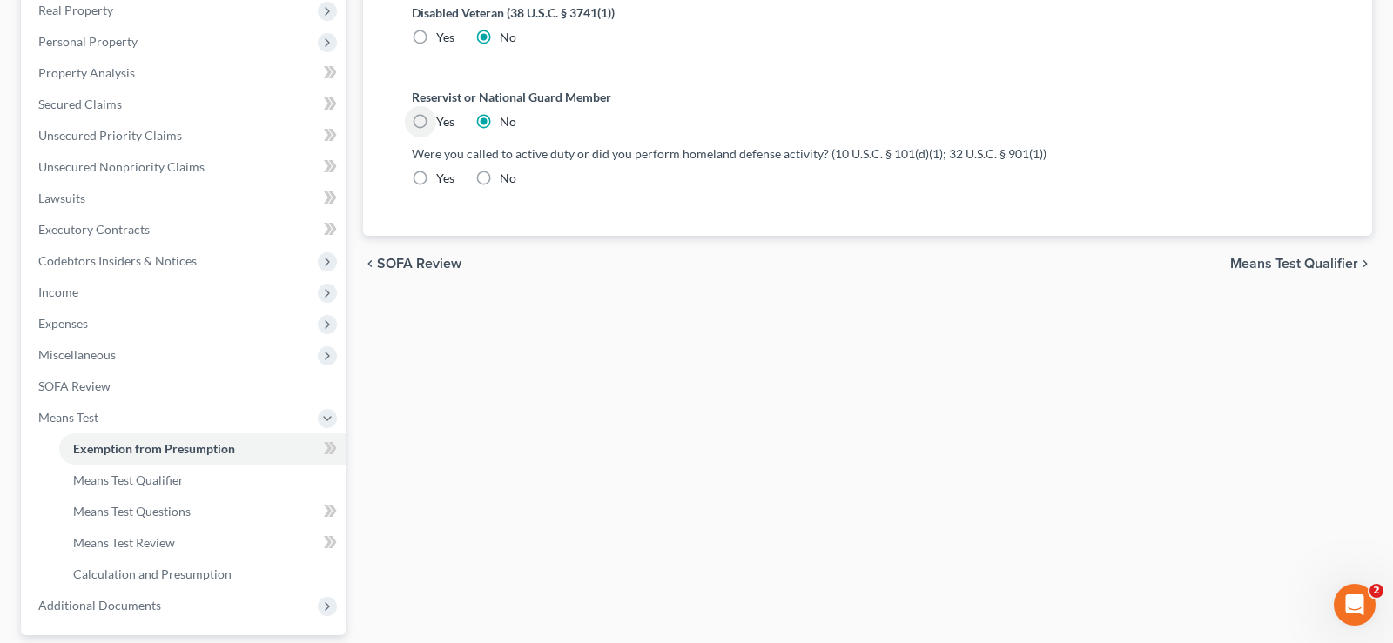
radio input "true"
click at [507, 113] on input "No" at bounding box center [512, 118] width 11 height 11
radio input "true"
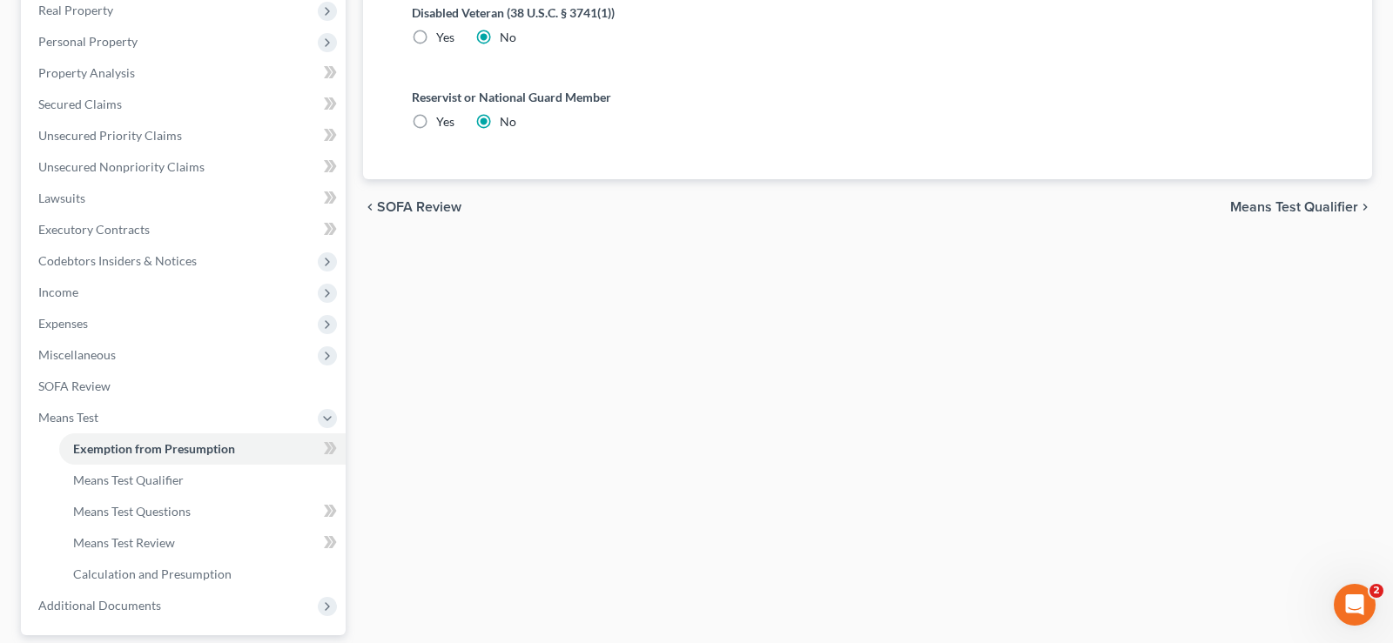
click at [1263, 200] on span "Means Test Qualifier" at bounding box center [1294, 207] width 128 height 14
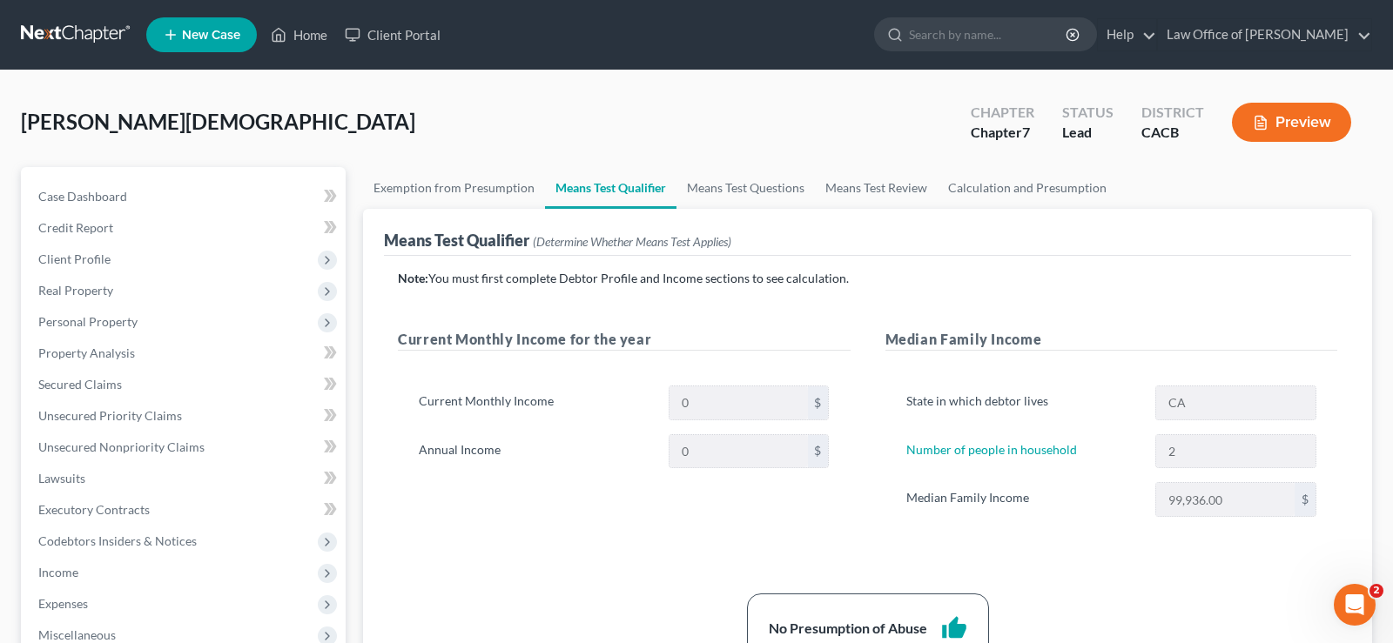
click at [959, 617] on icon "thumb_up" at bounding box center [954, 628] width 26 height 26
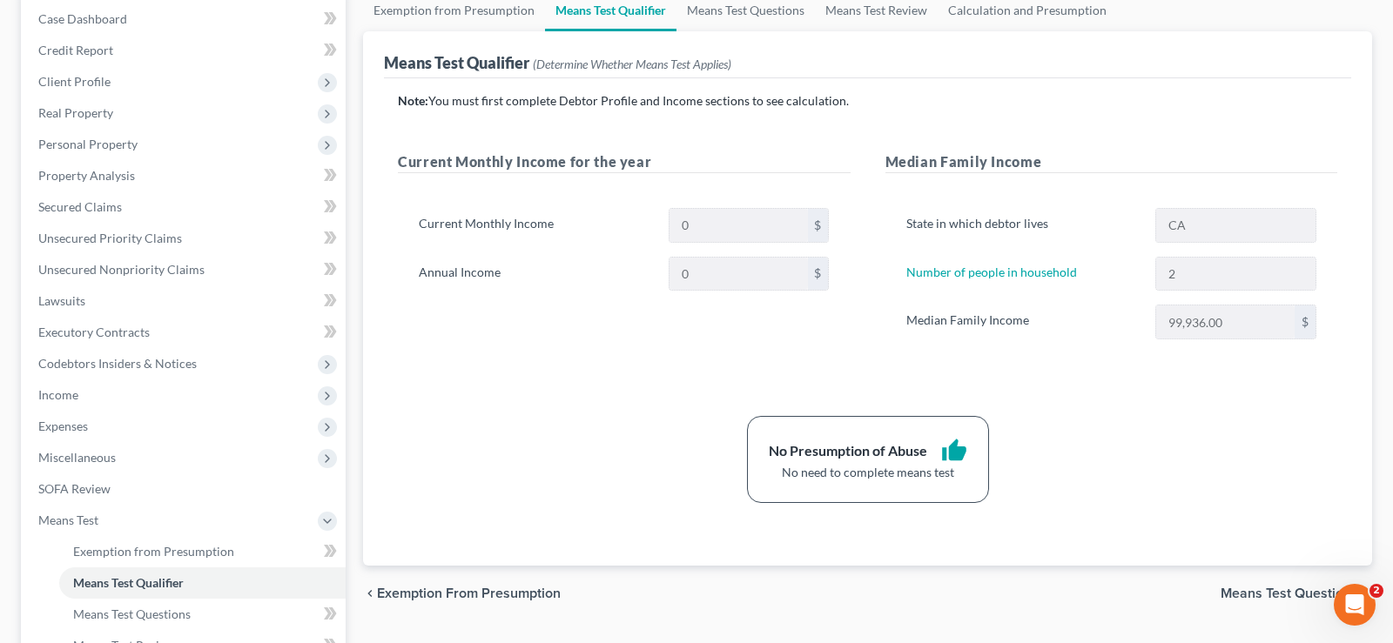
scroll to position [222, 0]
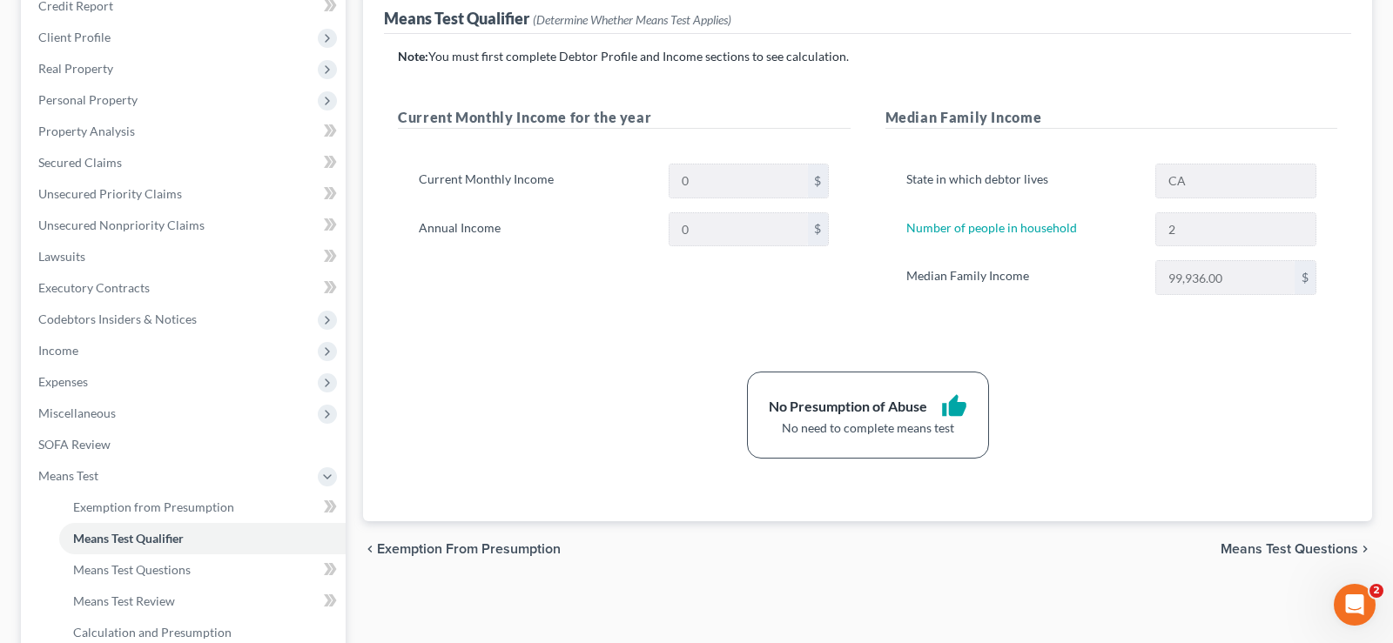
click at [1320, 538] on div "chevron_left Exemption from Presumption Means Test Questions chevron_right" at bounding box center [867, 549] width 1009 height 56
click at [1309, 548] on span "Means Test Questions" at bounding box center [1289, 549] width 138 height 14
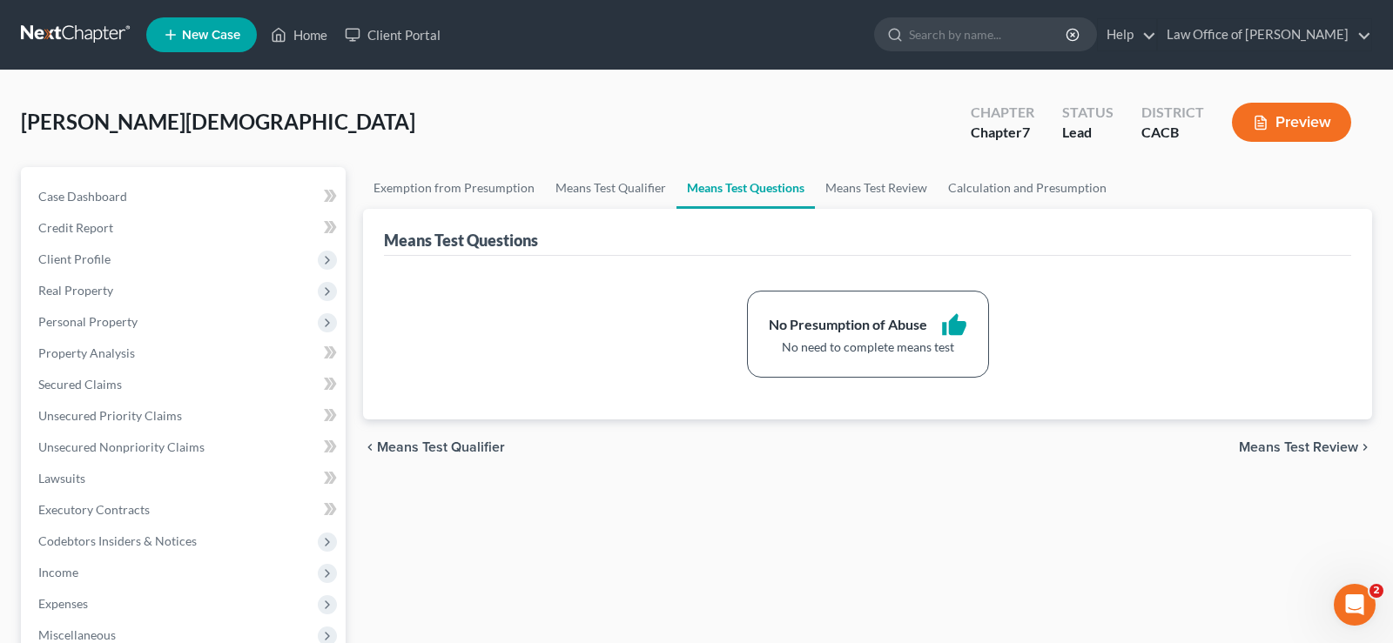
click at [1320, 446] on span "Means Test Review" at bounding box center [1298, 447] width 119 height 14
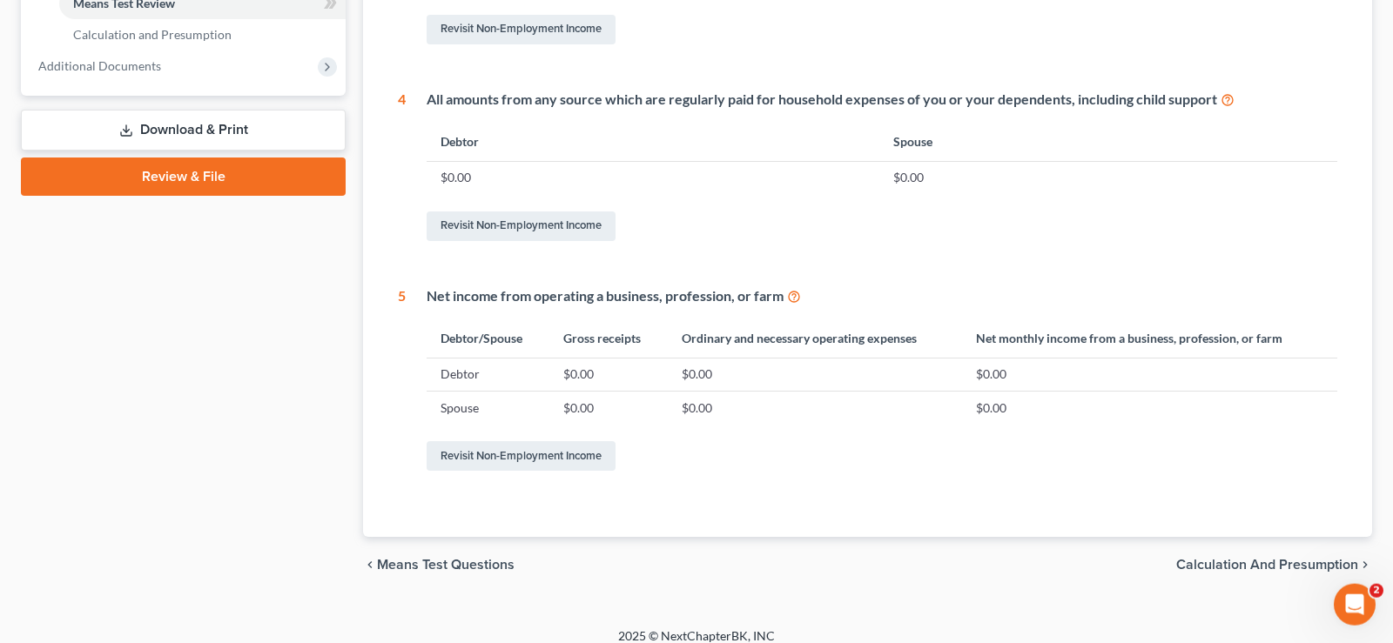
scroll to position [836, 0]
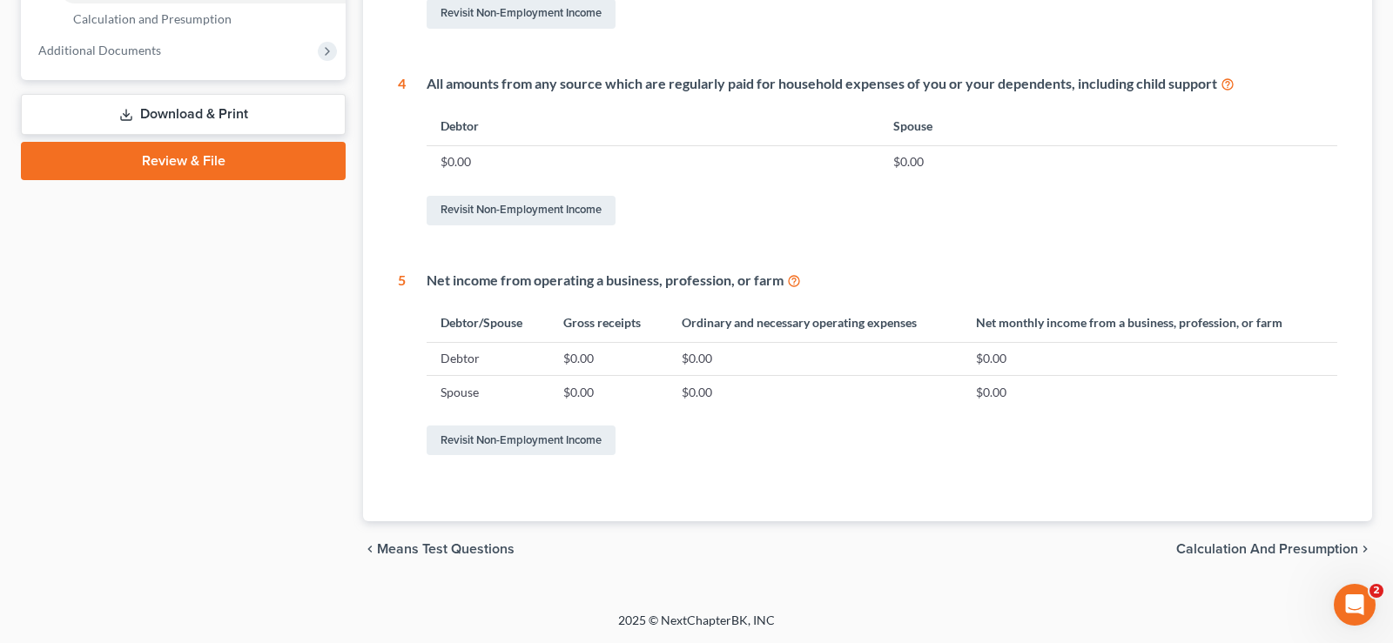
click at [1255, 542] on span "Calculation and Presumption" at bounding box center [1267, 549] width 182 height 14
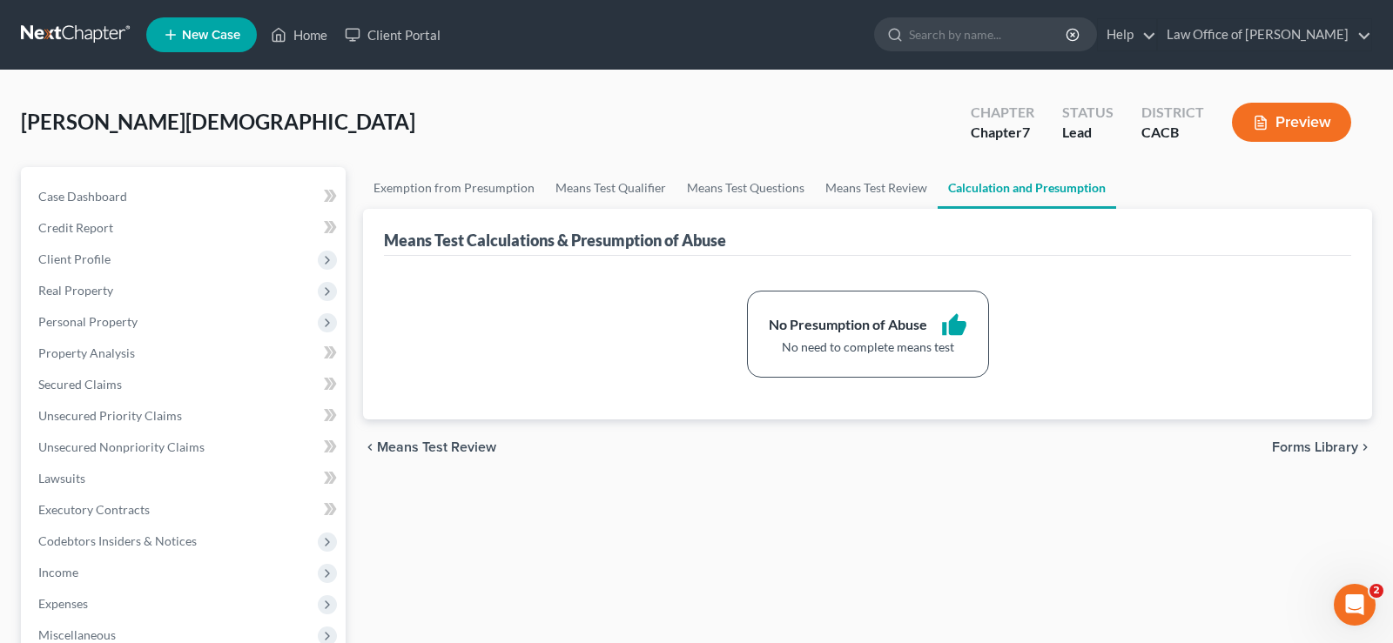
click at [1336, 443] on span "Forms Library" at bounding box center [1315, 447] width 86 height 14
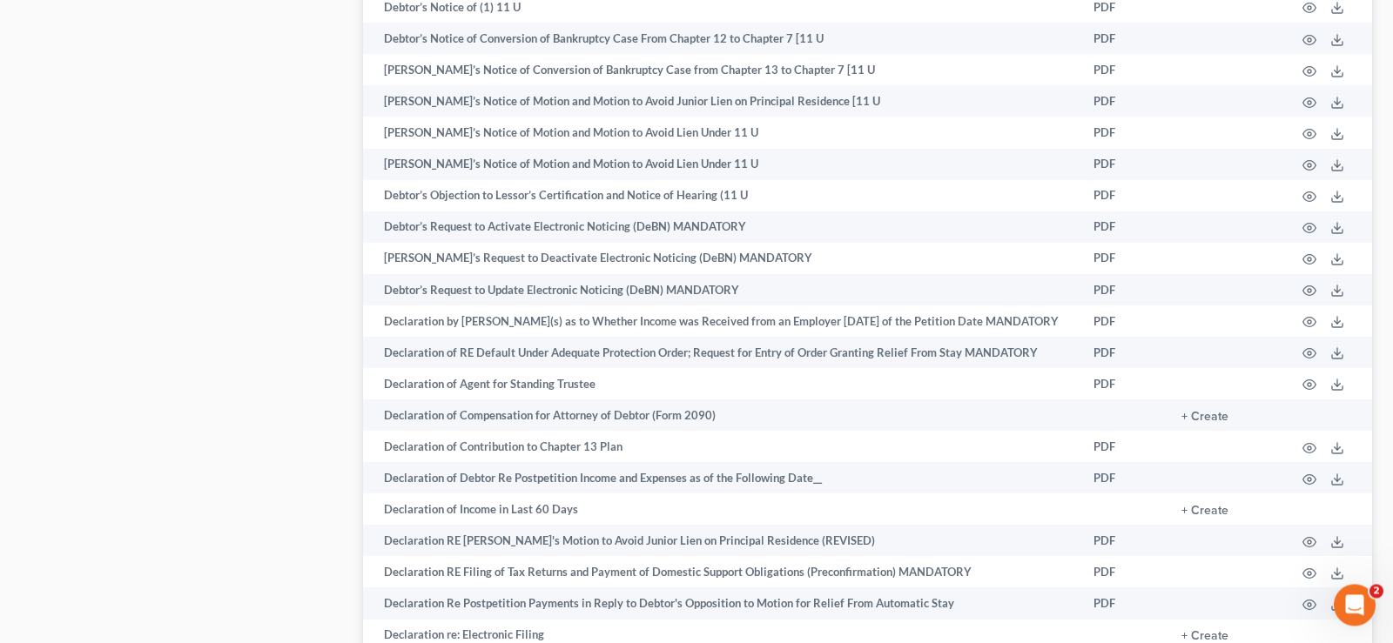
scroll to position [2708, 0]
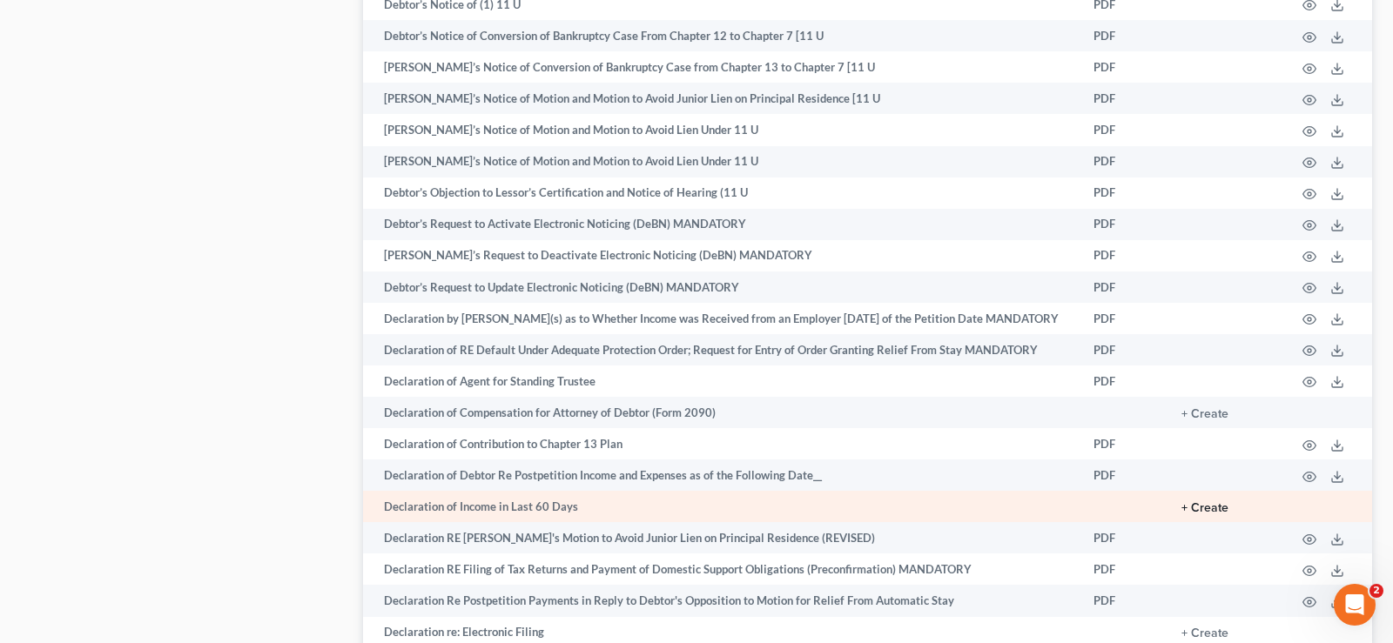
click at [1210, 512] on button "+ Create" at bounding box center [1204, 508] width 47 height 12
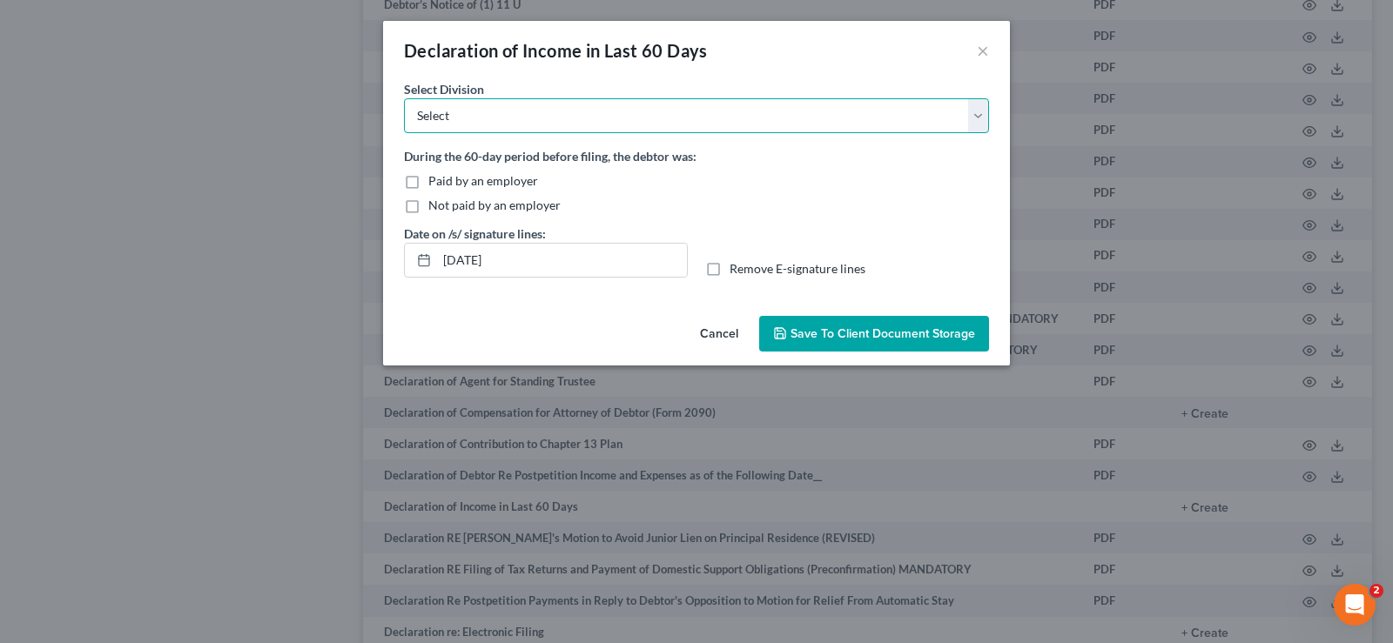
click at [404, 98] on select "Select [GEOGRAPHIC_DATA] [GEOGRAPHIC_DATA] [GEOGRAPHIC_DATA][PERSON_NAME] [GEOG…" at bounding box center [696, 115] width 585 height 35
select select "1"
click option "[GEOGRAPHIC_DATA]" at bounding box center [0, 0] width 0 height 0
click at [428, 185] on label "Paid by an employer" at bounding box center [483, 180] width 110 height 17
click at [435, 184] on input "Paid by an employer" at bounding box center [440, 177] width 11 height 11
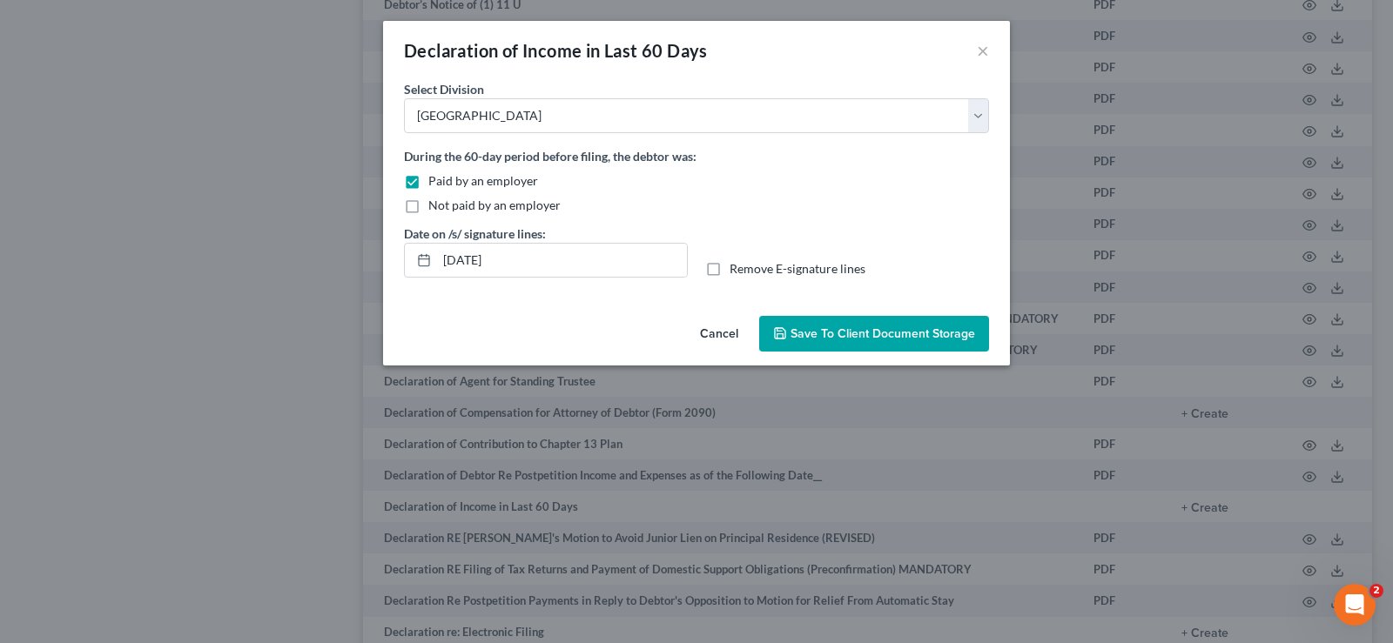
click at [428, 185] on label "Paid by an employer" at bounding box center [483, 180] width 110 height 17
click at [435, 184] on input "Paid by an employer" at bounding box center [440, 177] width 11 height 11
click at [428, 178] on label "Paid by an employer" at bounding box center [483, 180] width 110 height 17
click at [435, 178] on input "Paid by an employer" at bounding box center [440, 177] width 11 height 11
checkbox input "true"
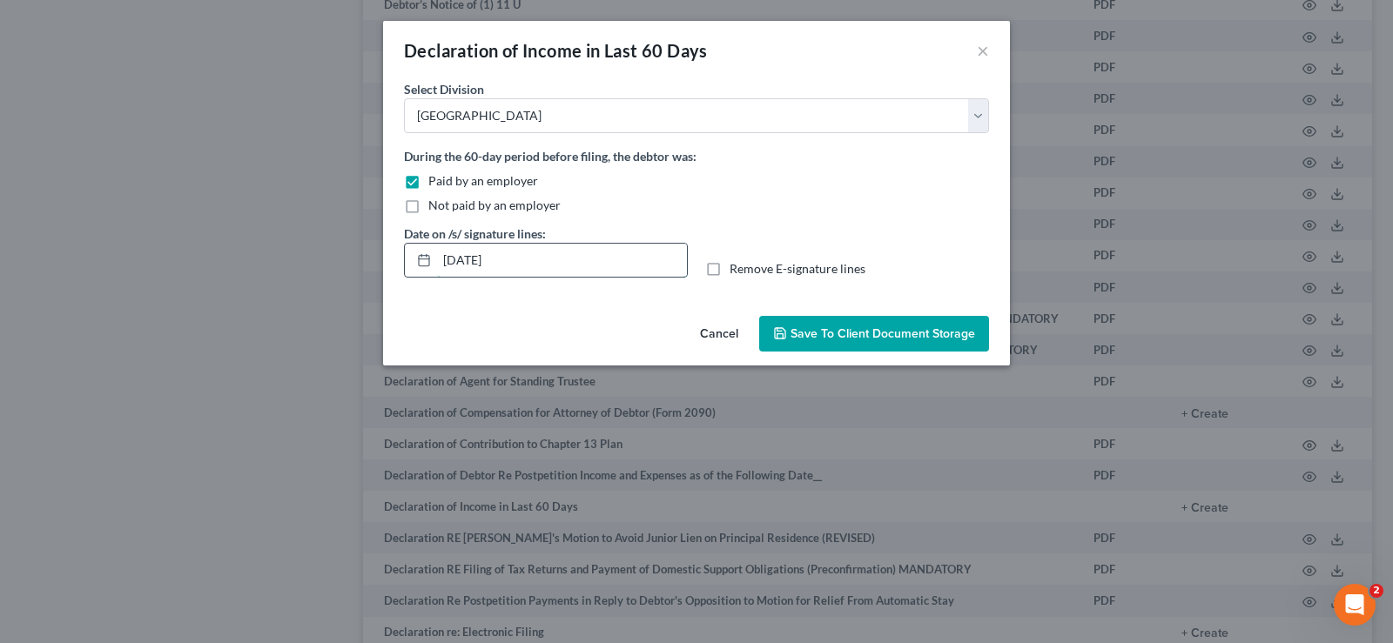
click at [518, 260] on input "[DATE]" at bounding box center [562, 260] width 250 height 33
type input "0"
click at [729, 264] on label "Remove E-signature lines" at bounding box center [797, 268] width 136 height 17
click at [736, 264] on input "Remove E-signature lines" at bounding box center [741, 265] width 11 height 11
click at [729, 264] on label "Remove E-signature lines" at bounding box center [797, 268] width 136 height 17
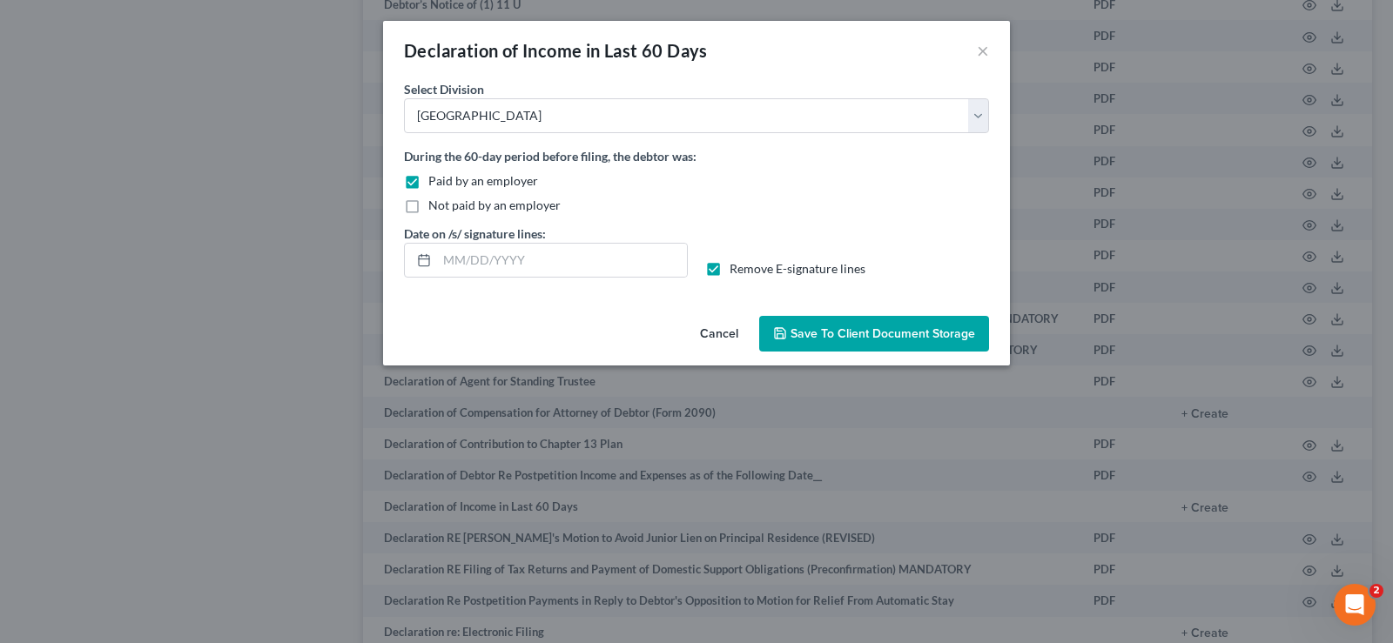
click at [736, 264] on input "Remove E-signature lines" at bounding box center [741, 265] width 11 height 11
click at [729, 270] on label "Remove E-signature lines" at bounding box center [797, 268] width 136 height 17
click at [736, 270] on input "Remove E-signature lines" at bounding box center [741, 265] width 11 height 11
checkbox input "true"
click at [810, 334] on span "Save to Client Document Storage" at bounding box center [882, 333] width 185 height 15
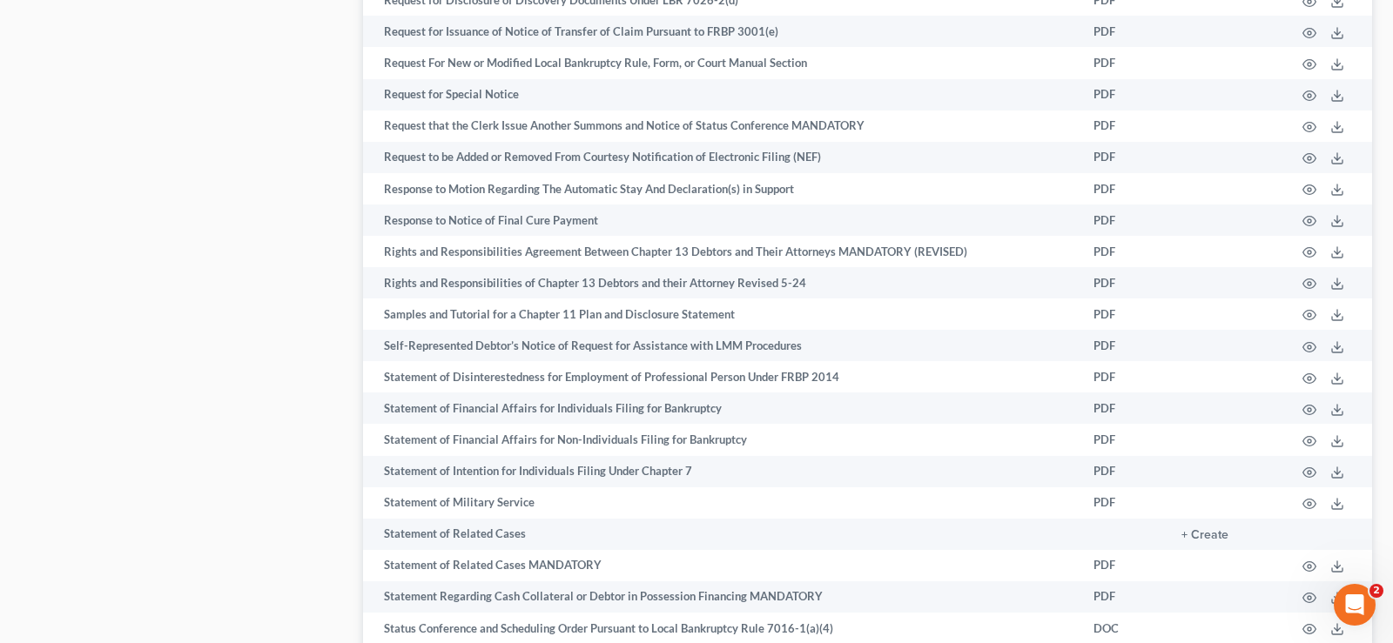
scroll to position [8702, 0]
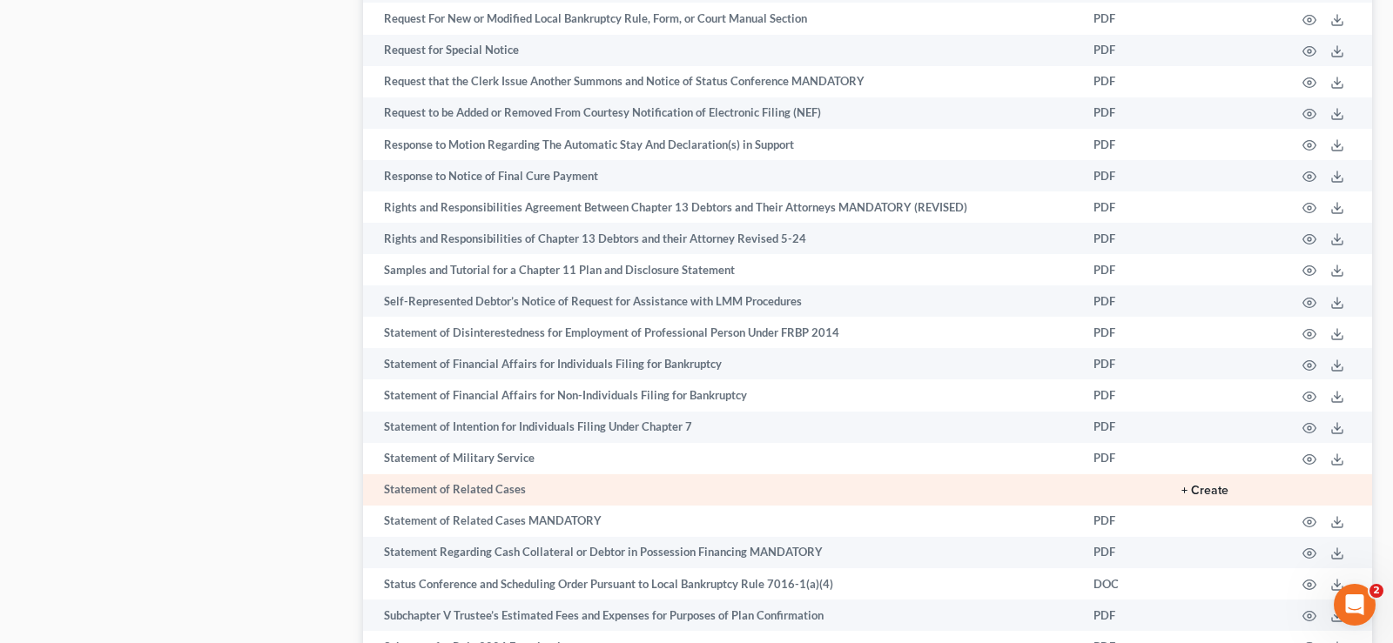
click at [1199, 497] on button "+ Create" at bounding box center [1204, 491] width 47 height 12
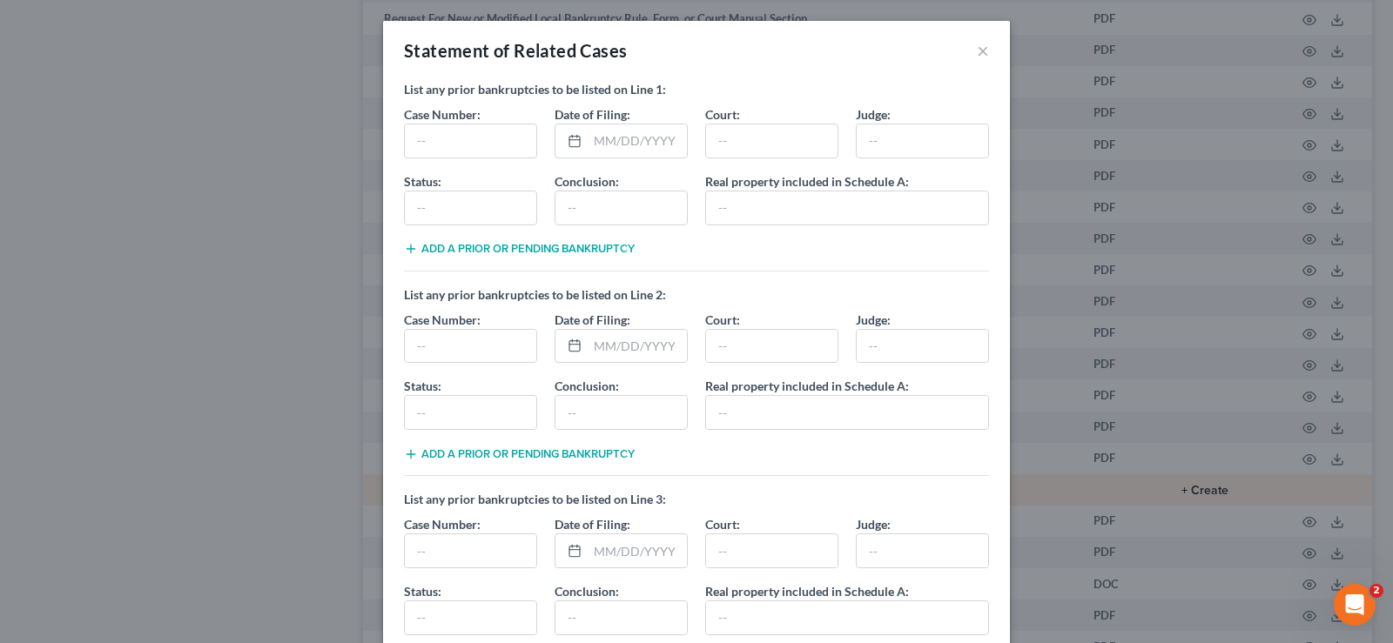
click at [1199, 534] on div "Statement of Related Cases × List any prior bankruptcies to be listed on Line 1…" at bounding box center [696, 321] width 1393 height 643
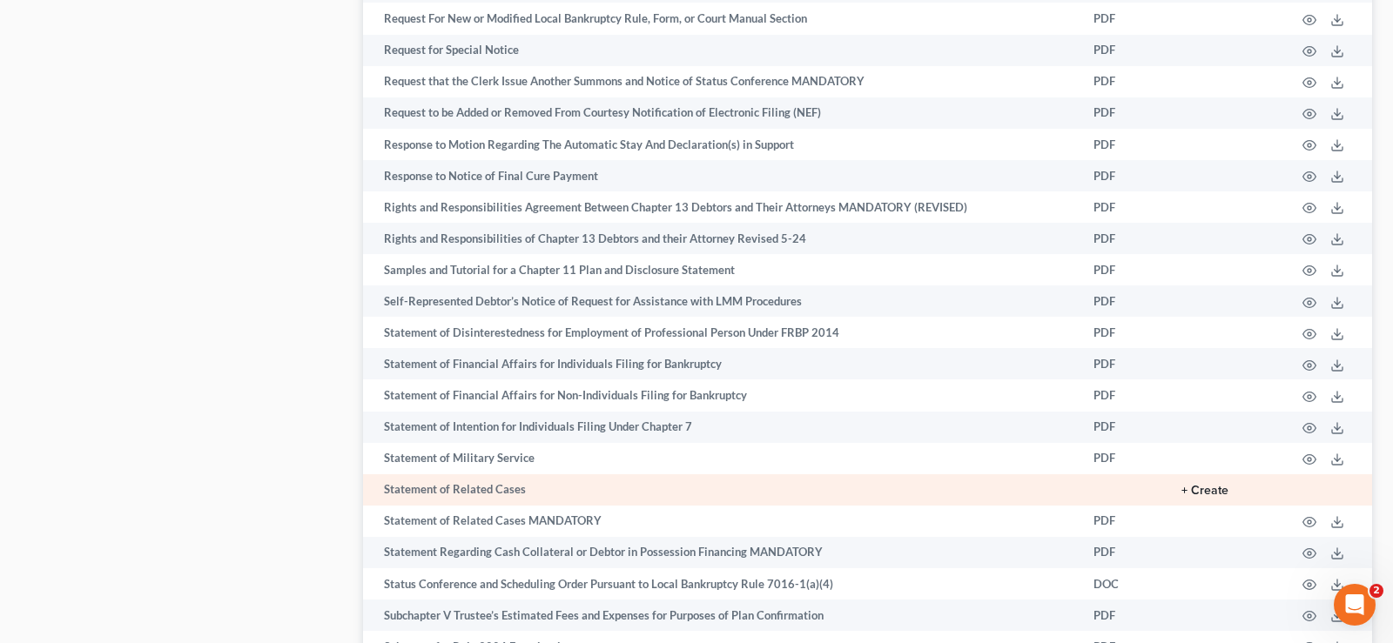
click at [1199, 497] on button "+ Create" at bounding box center [1204, 491] width 47 height 12
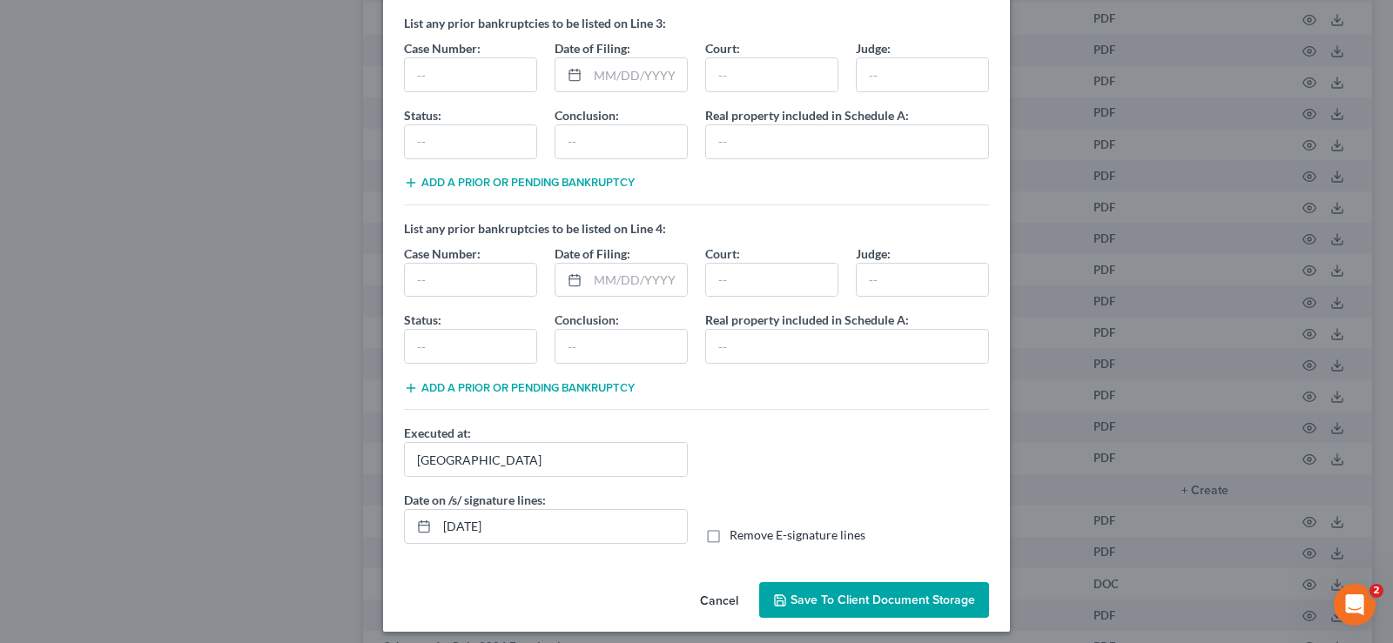
scroll to position [487, 0]
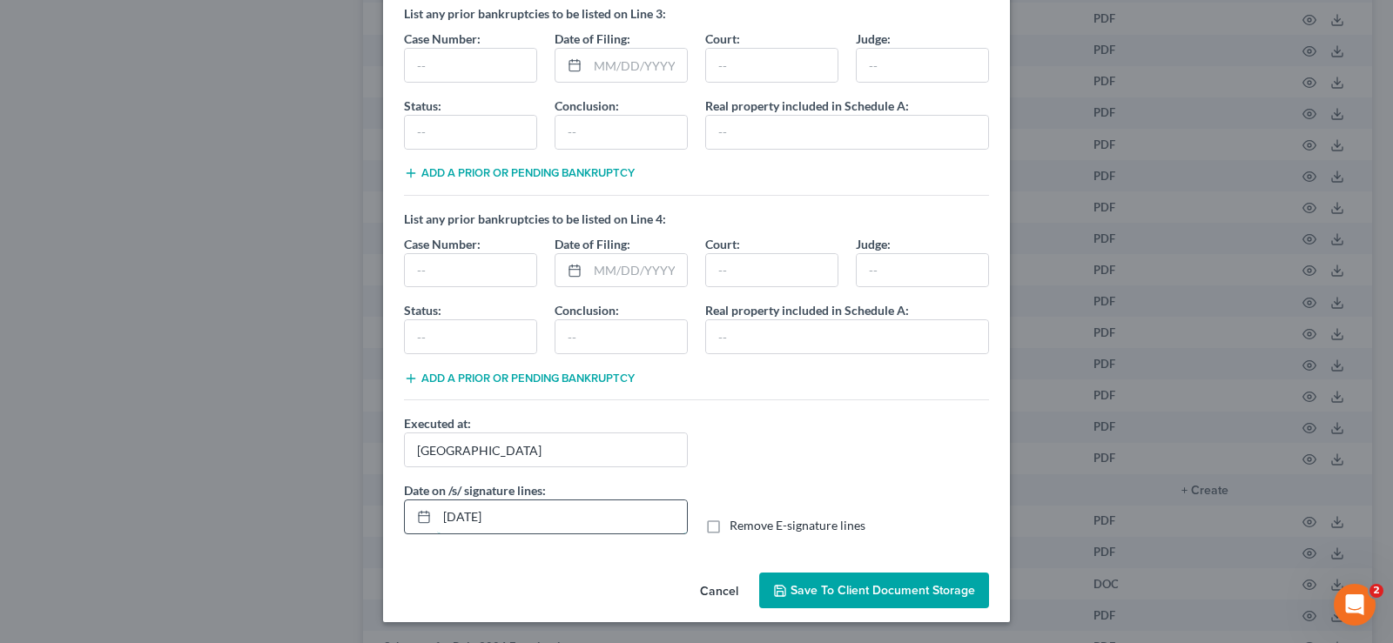
click at [525, 520] on input "[DATE]" at bounding box center [562, 517] width 250 height 33
type input "0"
click at [729, 524] on label "Remove E-signature lines" at bounding box center [797, 525] width 136 height 17
click at [736, 524] on input "Remove E-signature lines" at bounding box center [741, 522] width 11 height 11
checkbox input "true"
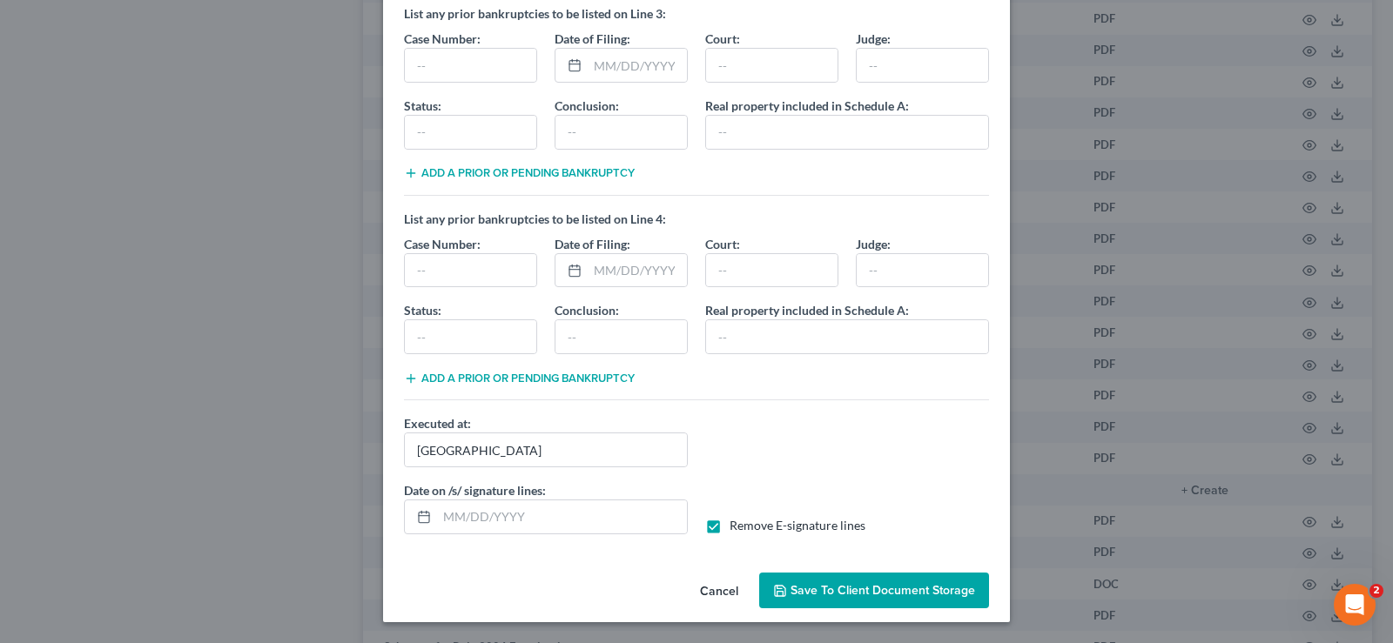
click at [832, 590] on span "Save to Client Document Storage" at bounding box center [882, 590] width 185 height 15
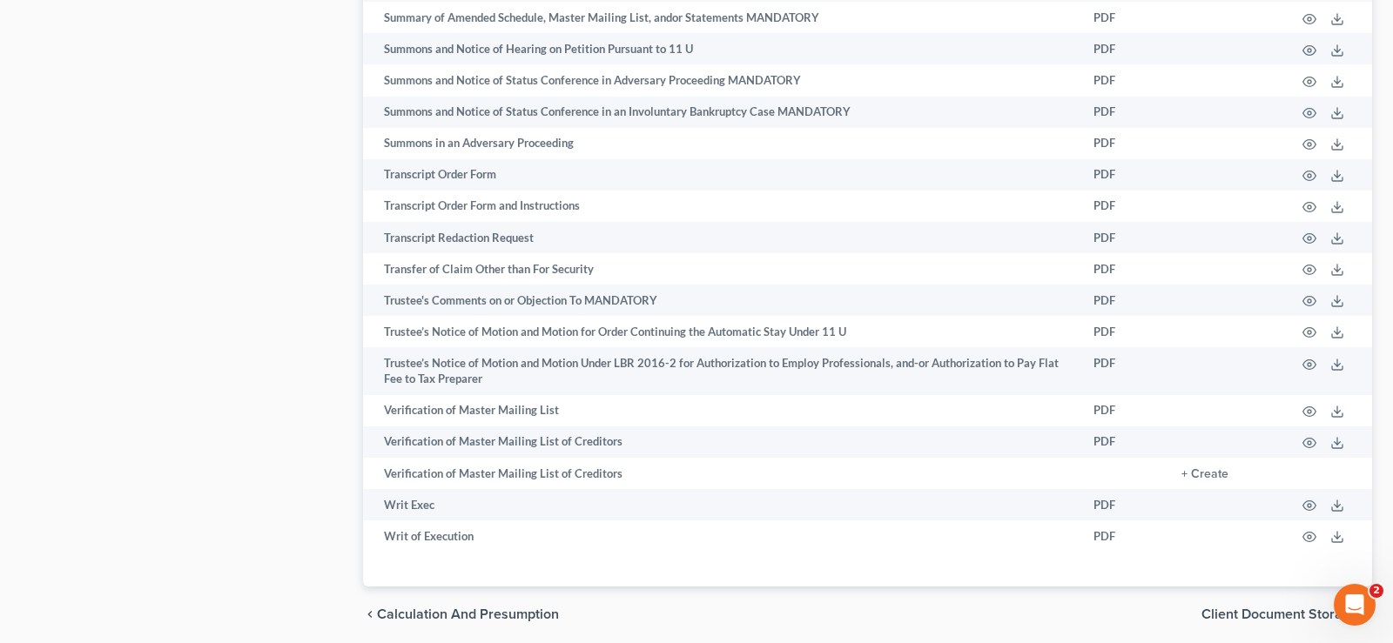
scroll to position [9501, 0]
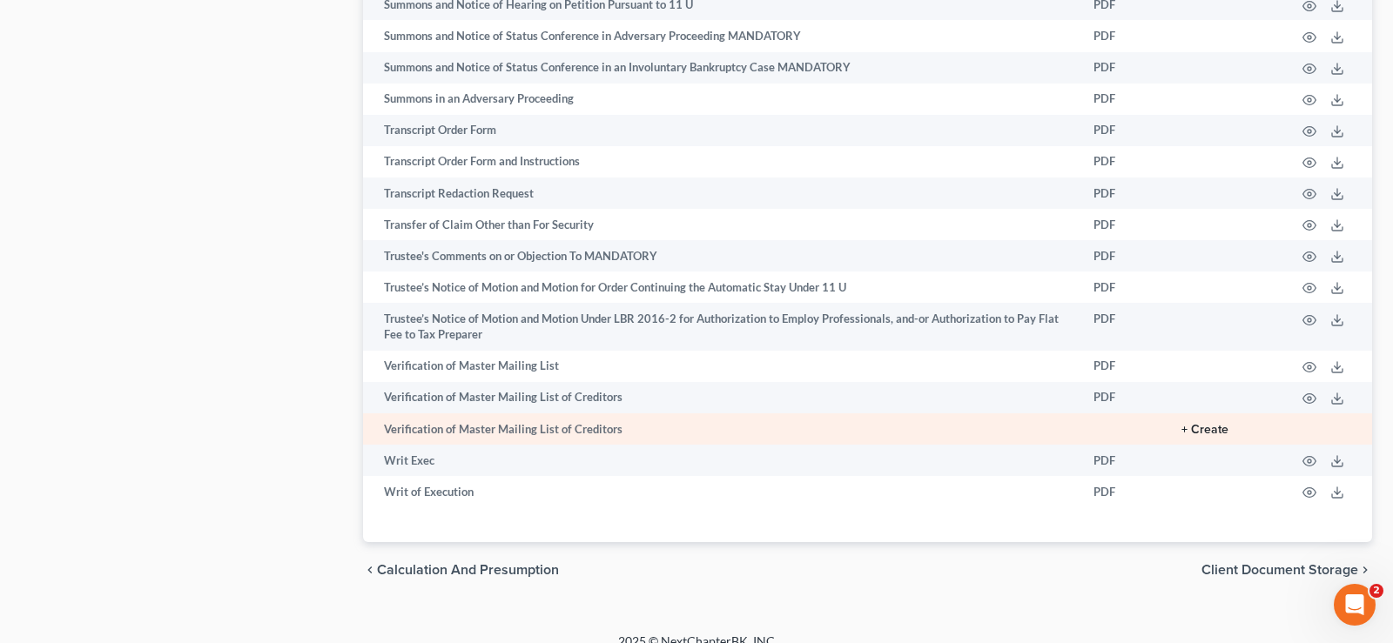
click at [1192, 436] on button "+ Create" at bounding box center [1204, 430] width 47 height 12
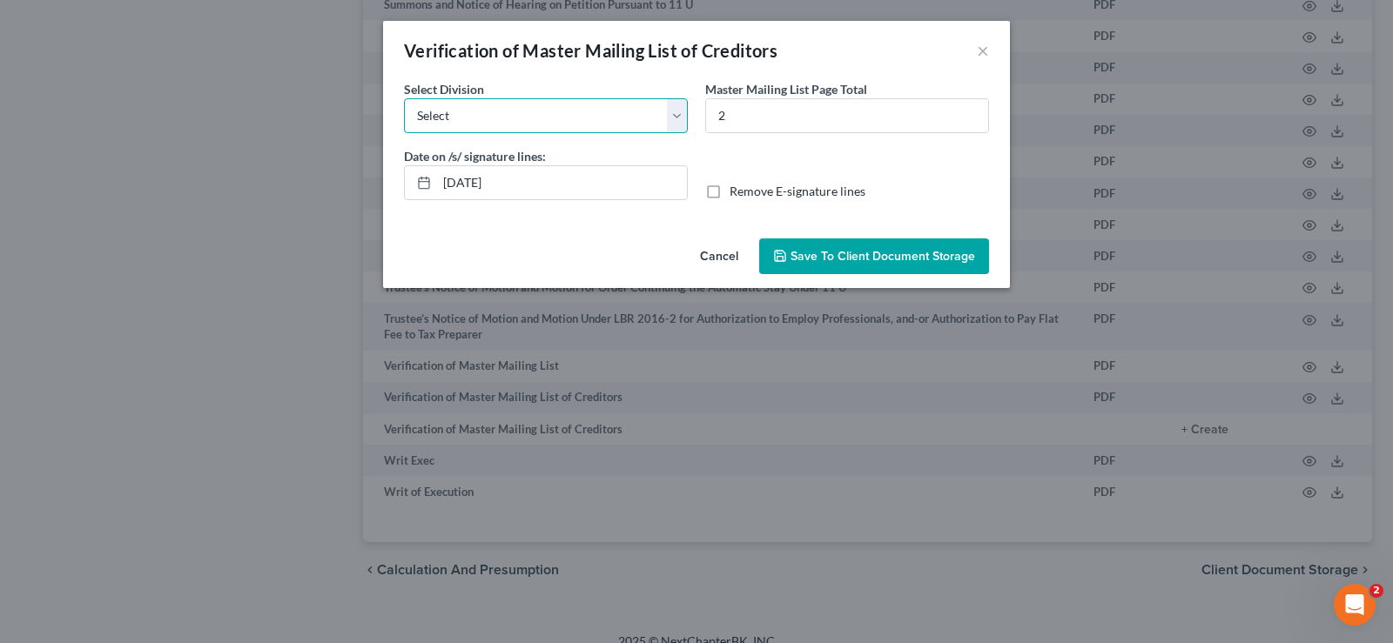
click at [404, 98] on select "Select [GEOGRAPHIC_DATA] [GEOGRAPHIC_DATA] [GEOGRAPHIC_DATA][PERSON_NAME] [GEOG…" at bounding box center [546, 115] width 284 height 35
select select "1"
click option "[GEOGRAPHIC_DATA]" at bounding box center [0, 0] width 0 height 0
click at [515, 185] on input "[DATE]" at bounding box center [562, 182] width 250 height 33
type input "0"
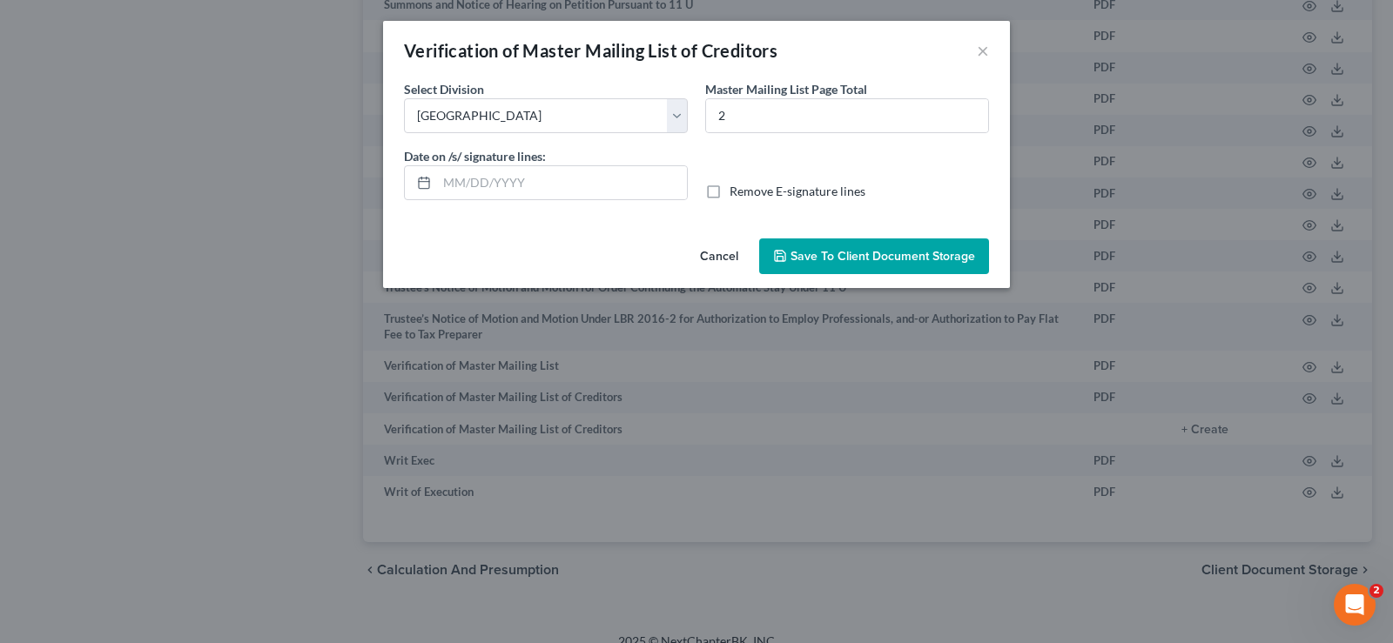
click at [729, 189] on label "Remove E-signature lines" at bounding box center [797, 191] width 136 height 17
click at [736, 189] on input "Remove E-signature lines" at bounding box center [741, 188] width 11 height 11
checkbox input "true"
click at [808, 249] on button "Save to Client Document Storage" at bounding box center [874, 257] width 230 height 37
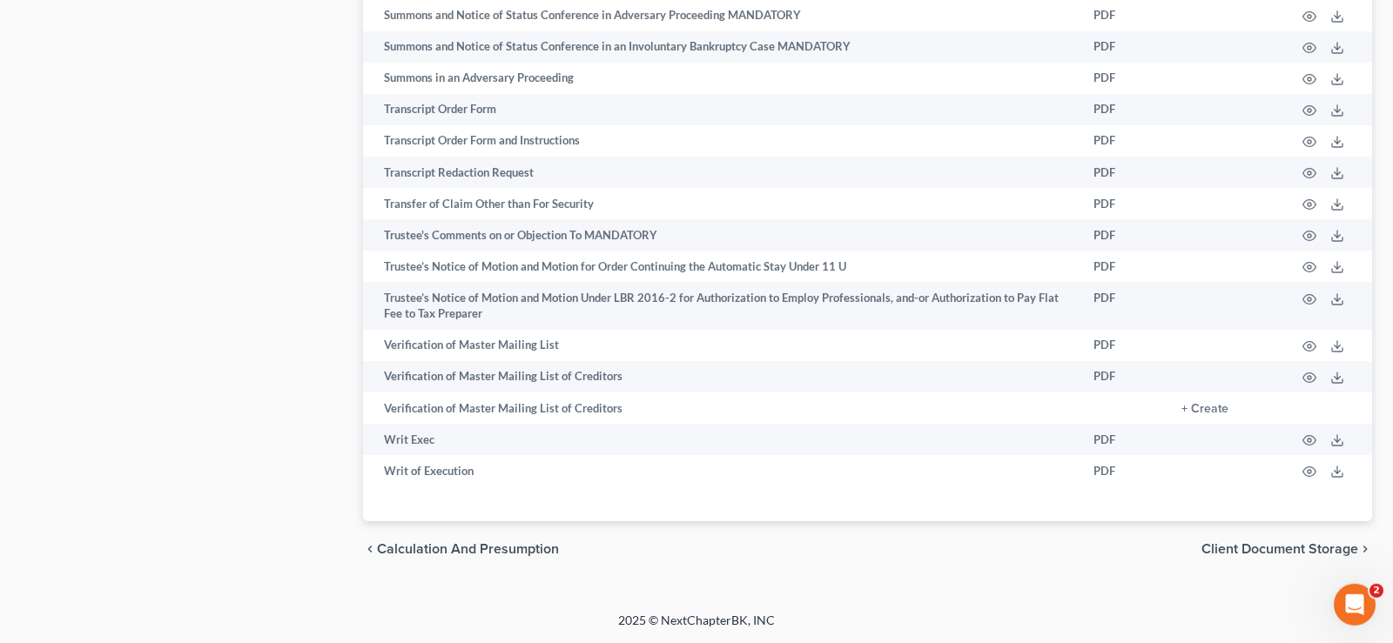
scroll to position [9571, 0]
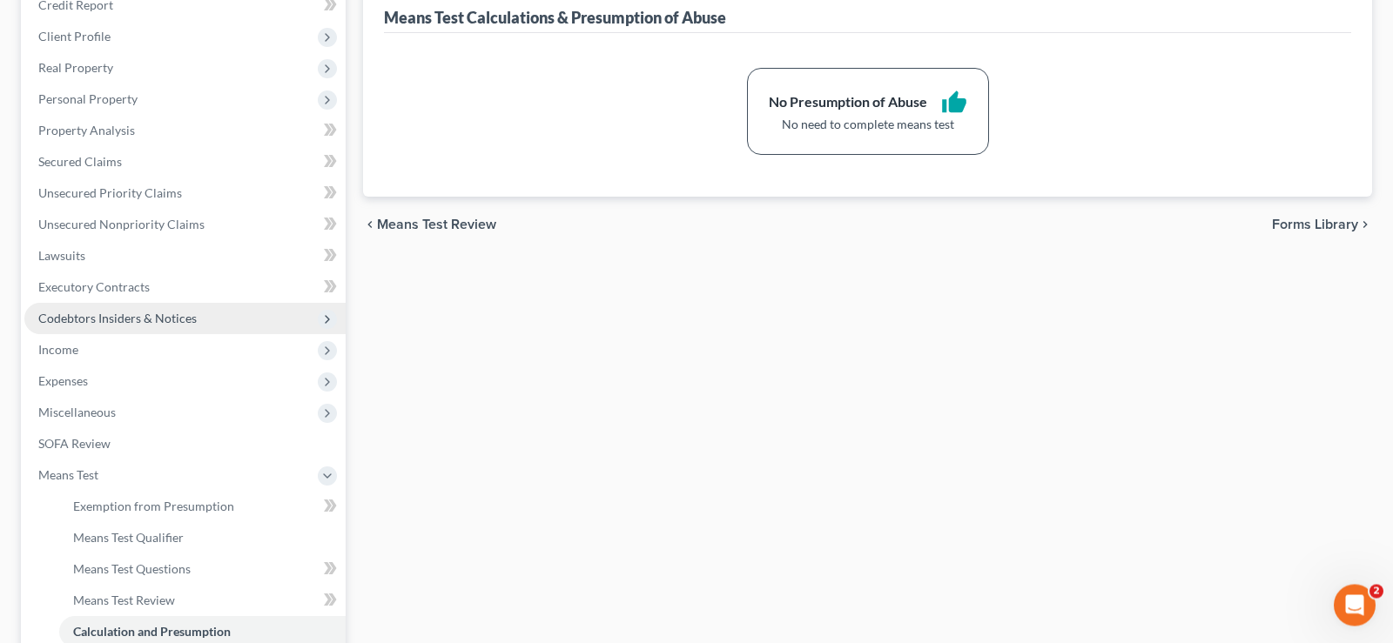
scroll to position [437, 0]
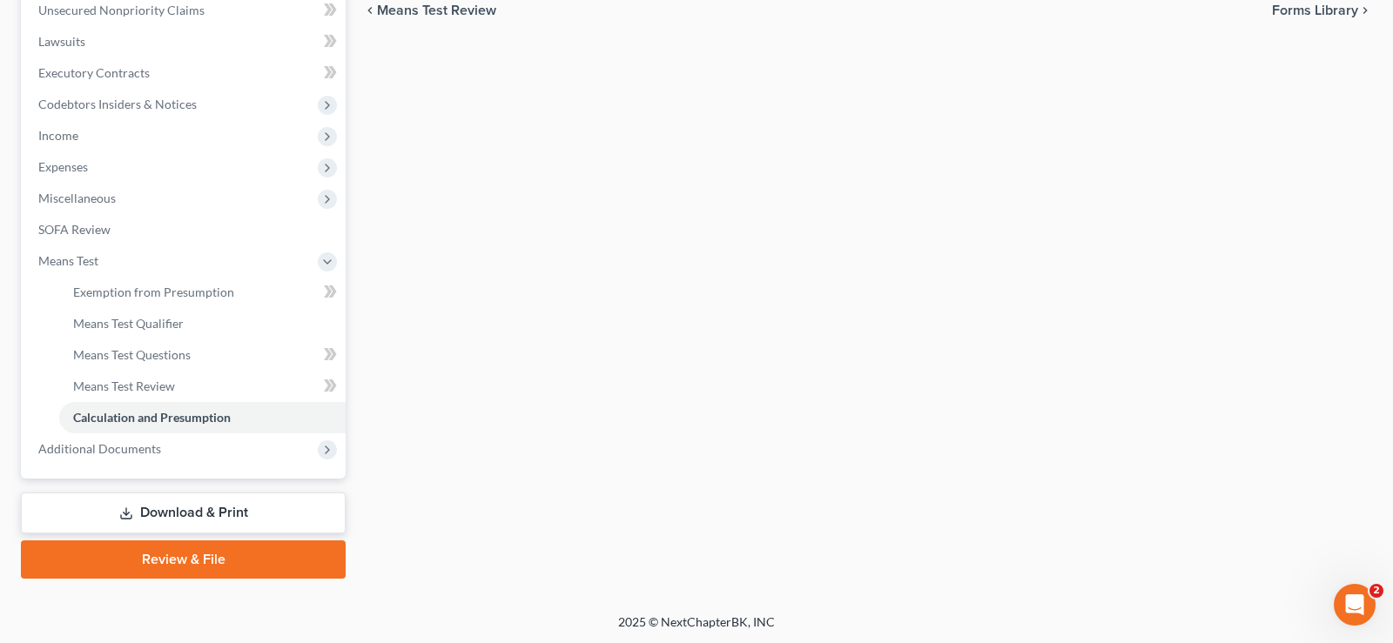
click at [225, 508] on link "Download & Print" at bounding box center [183, 513] width 325 height 41
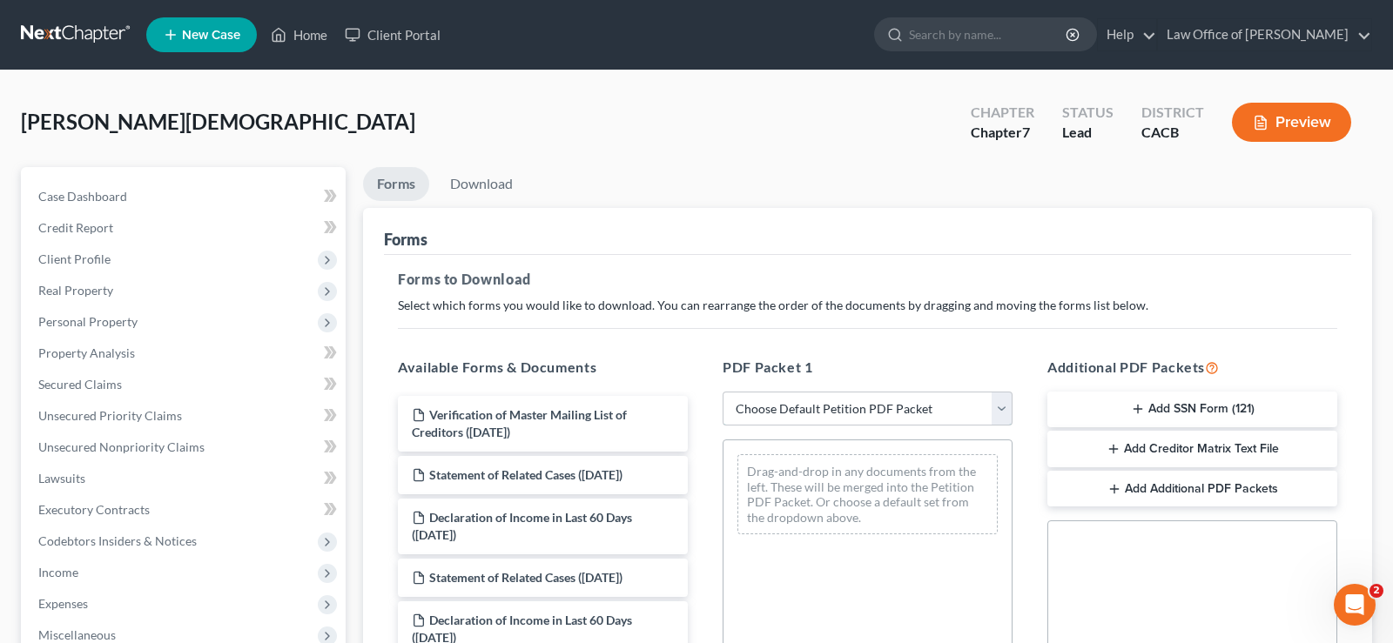
click at [723, 392] on select "Choose Default Petition PDF Packet Complete Bankruptcy Petition (all forms and …" at bounding box center [868, 409] width 290 height 35
select select "3"
click option "Signature Pages Only" at bounding box center [0, 0] width 0 height 0
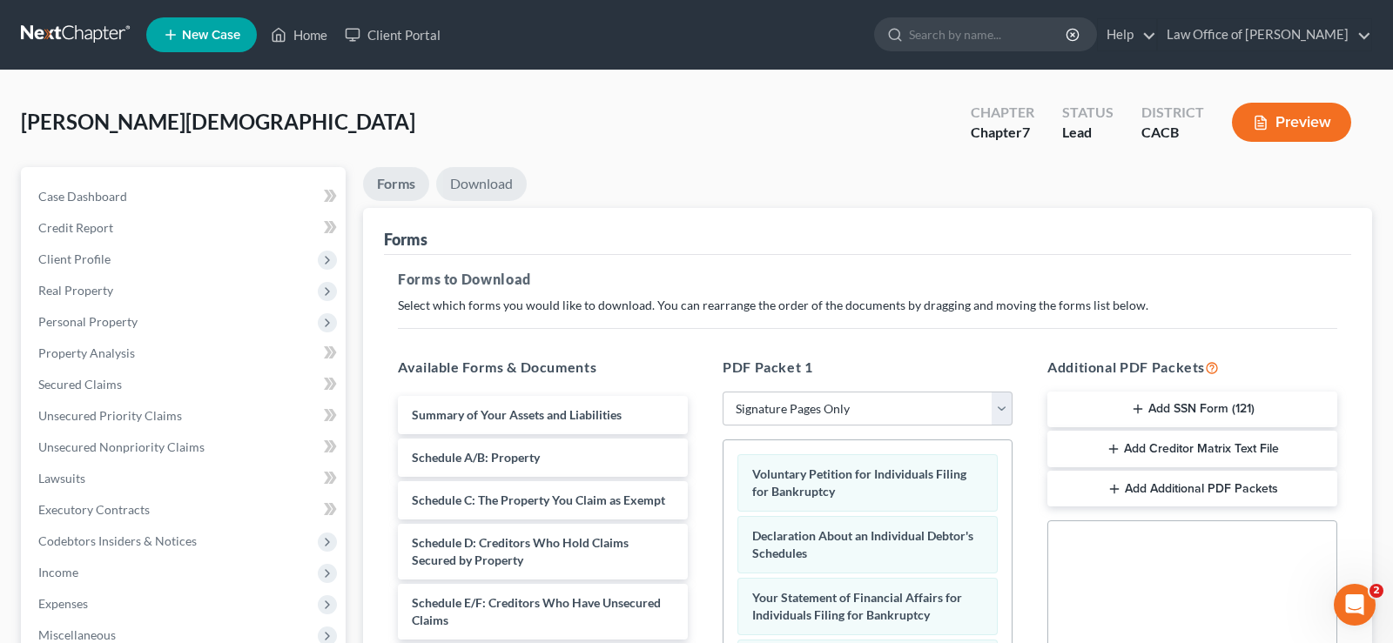
click at [470, 174] on link "Download" at bounding box center [481, 184] width 91 height 34
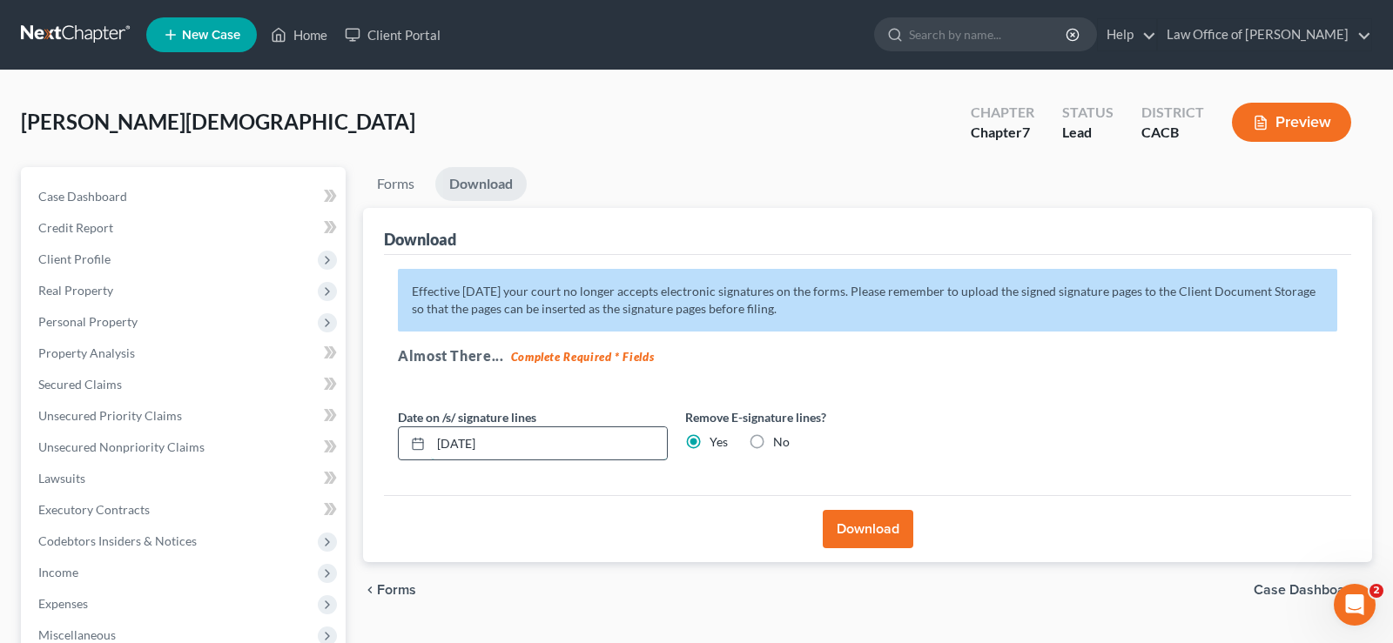
click at [510, 442] on input "[DATE]" at bounding box center [549, 443] width 236 height 33
type input "0"
click at [853, 524] on button "Download" at bounding box center [868, 529] width 91 height 38
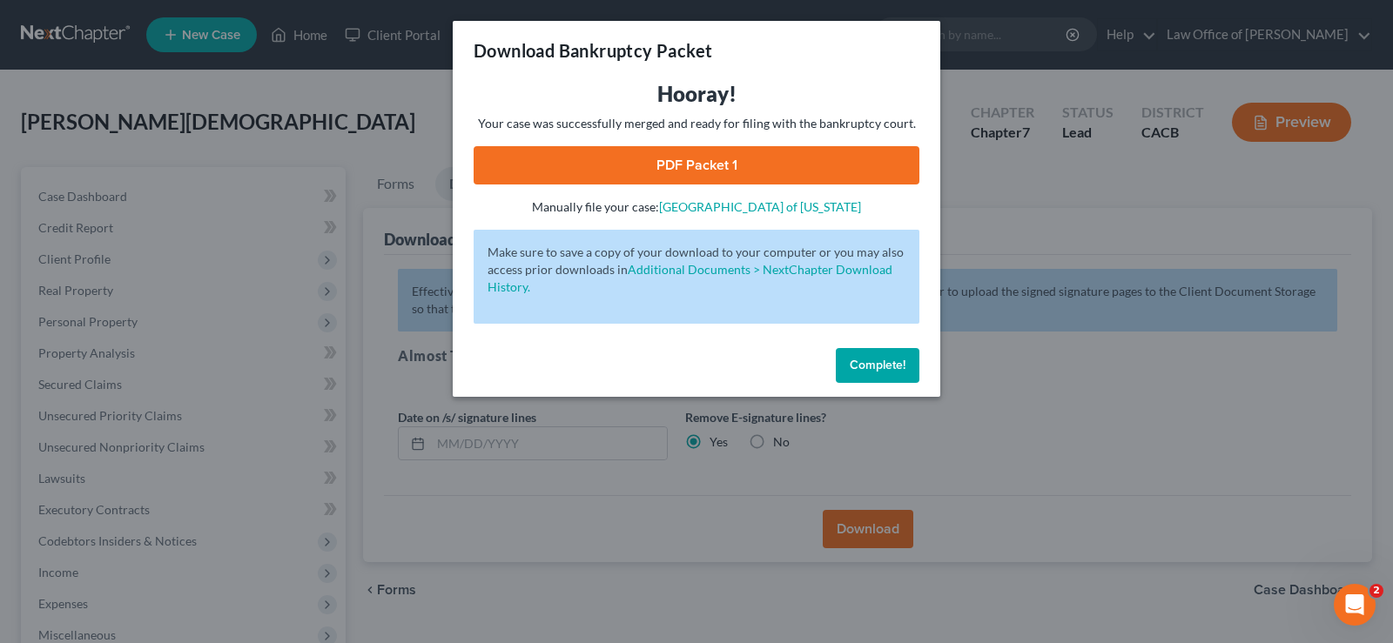
click at [706, 166] on link "PDF Packet 1" at bounding box center [697, 165] width 446 height 38
click at [884, 367] on span "Complete!" at bounding box center [878, 365] width 56 height 15
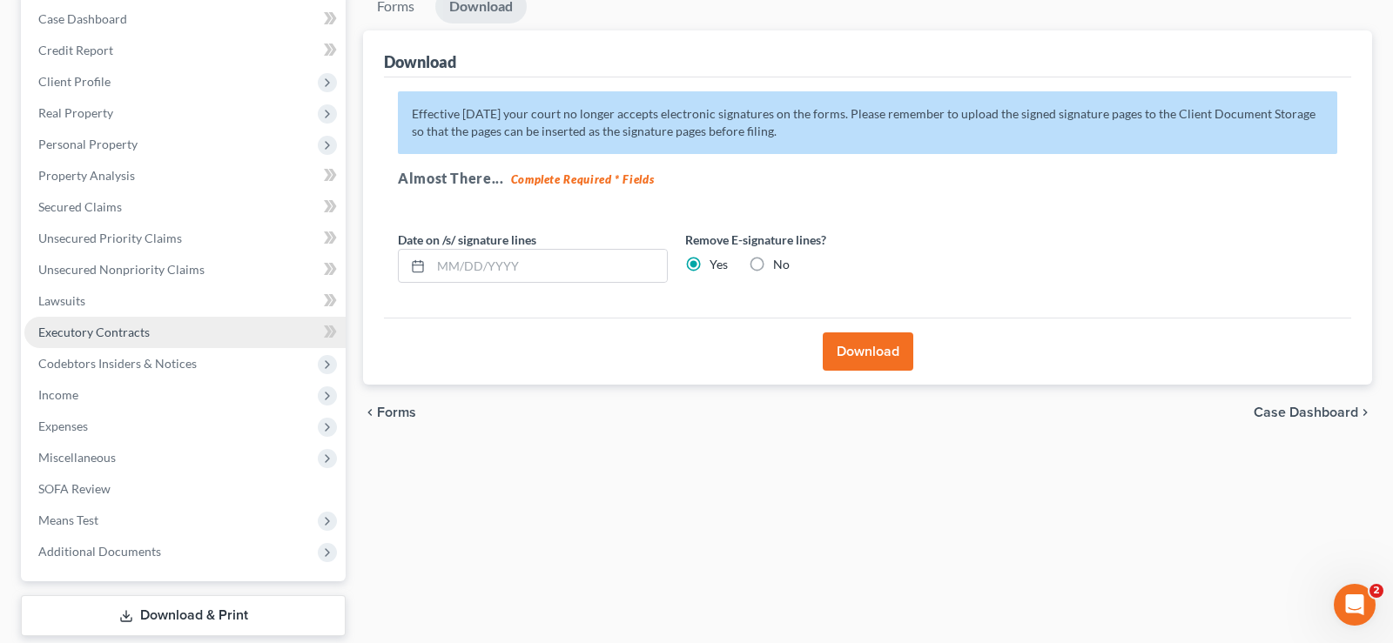
scroll to position [222, 0]
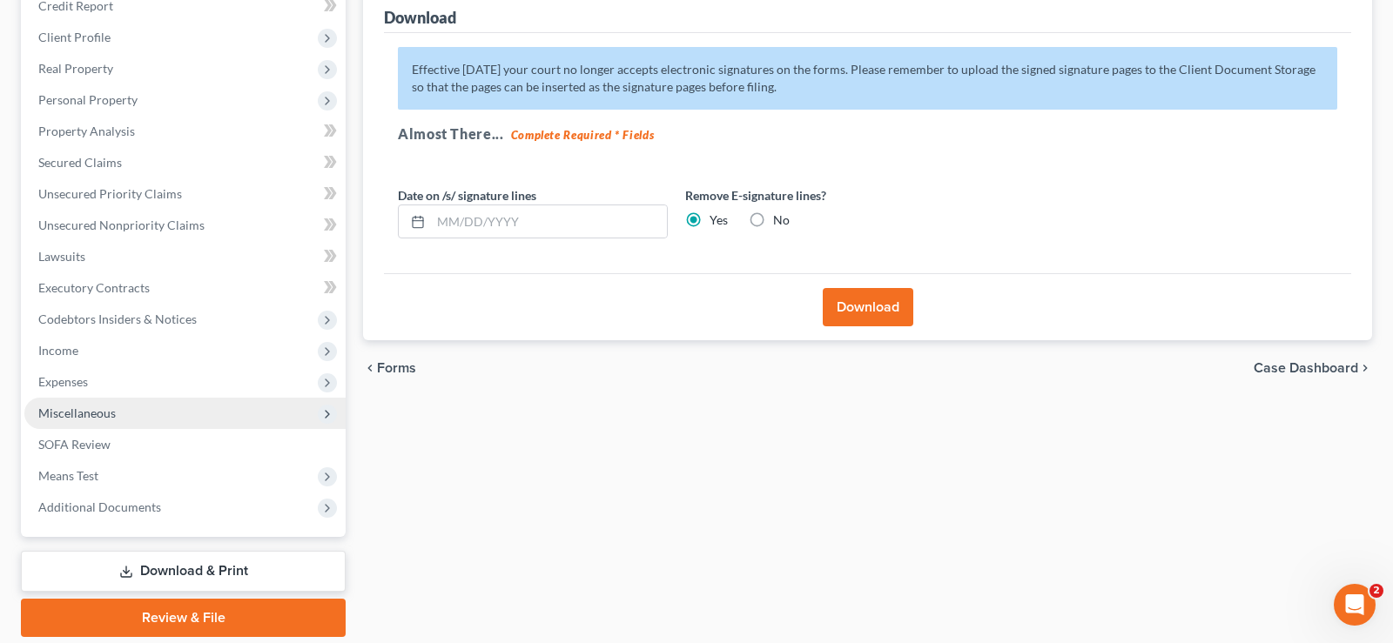
click at [77, 405] on span "Miscellaneous" at bounding box center [184, 413] width 321 height 31
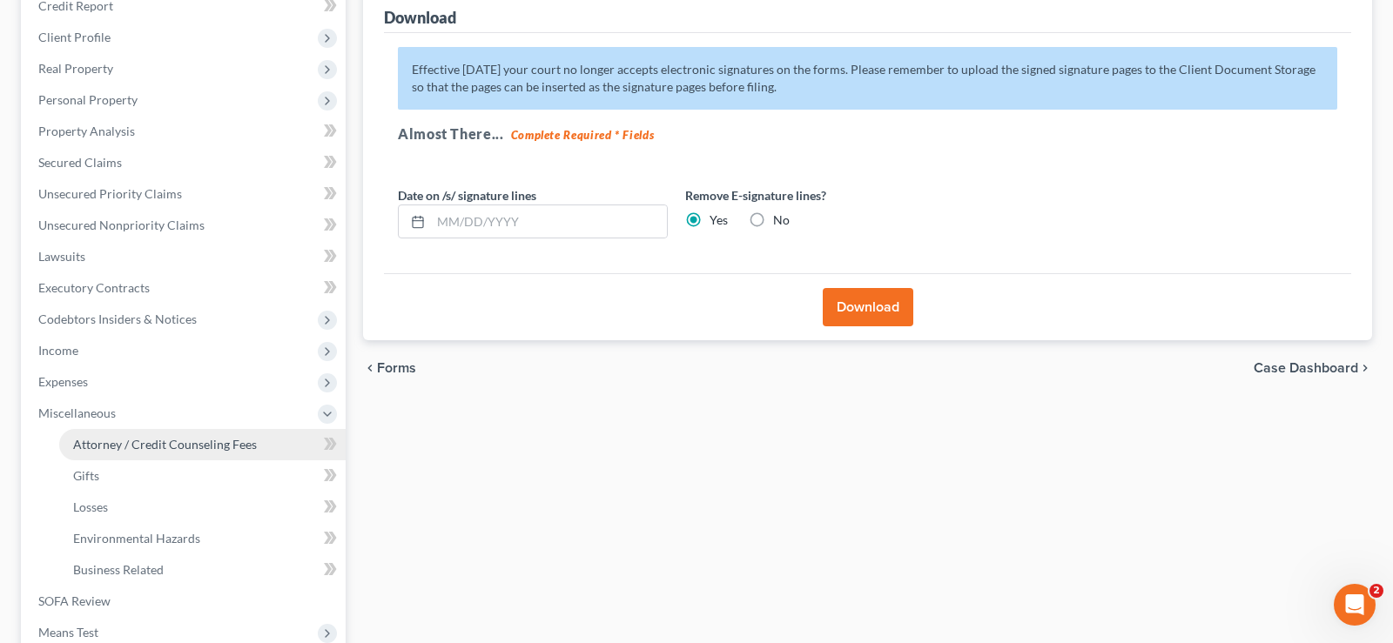
click at [95, 445] on span "Attorney / Credit Counseling Fees" at bounding box center [165, 444] width 184 height 15
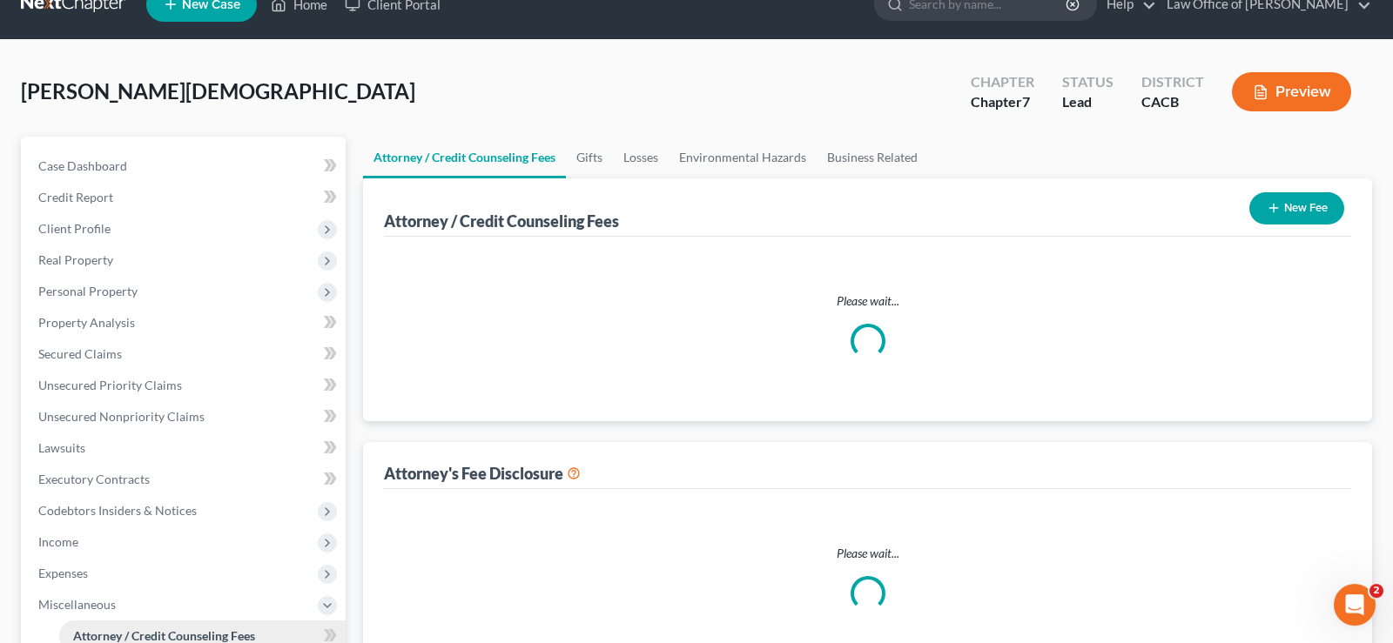
select select "0"
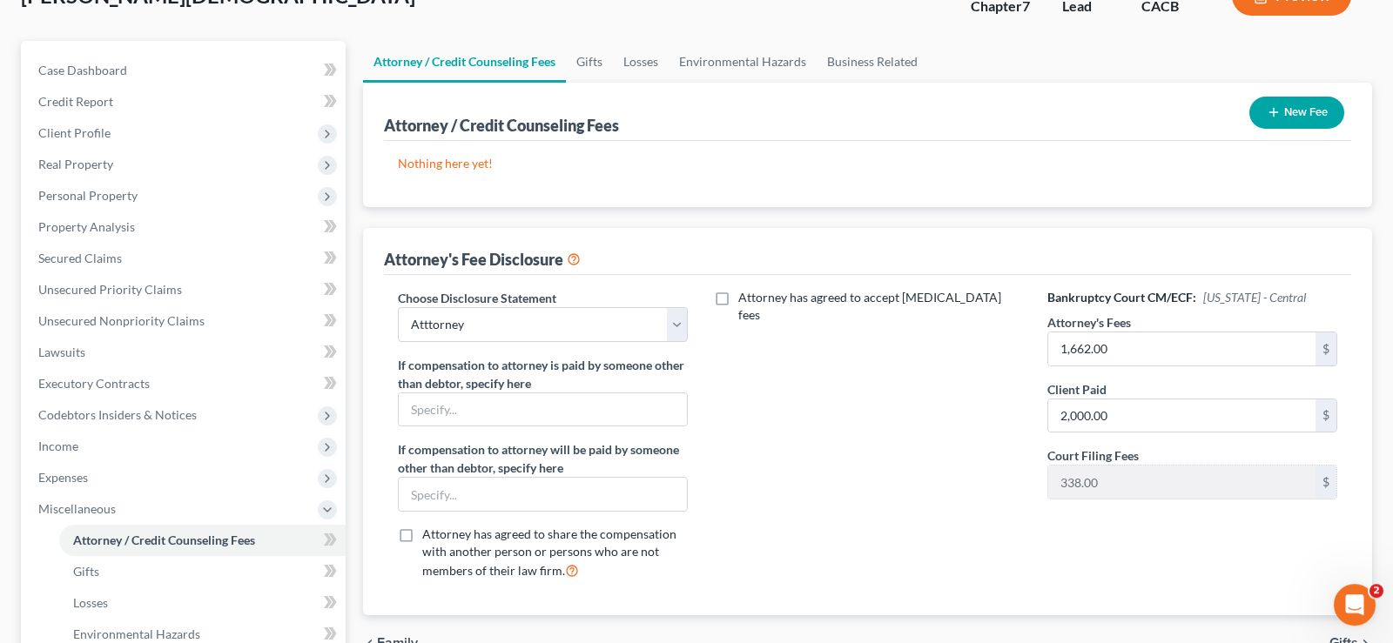
scroll to position [133, 0]
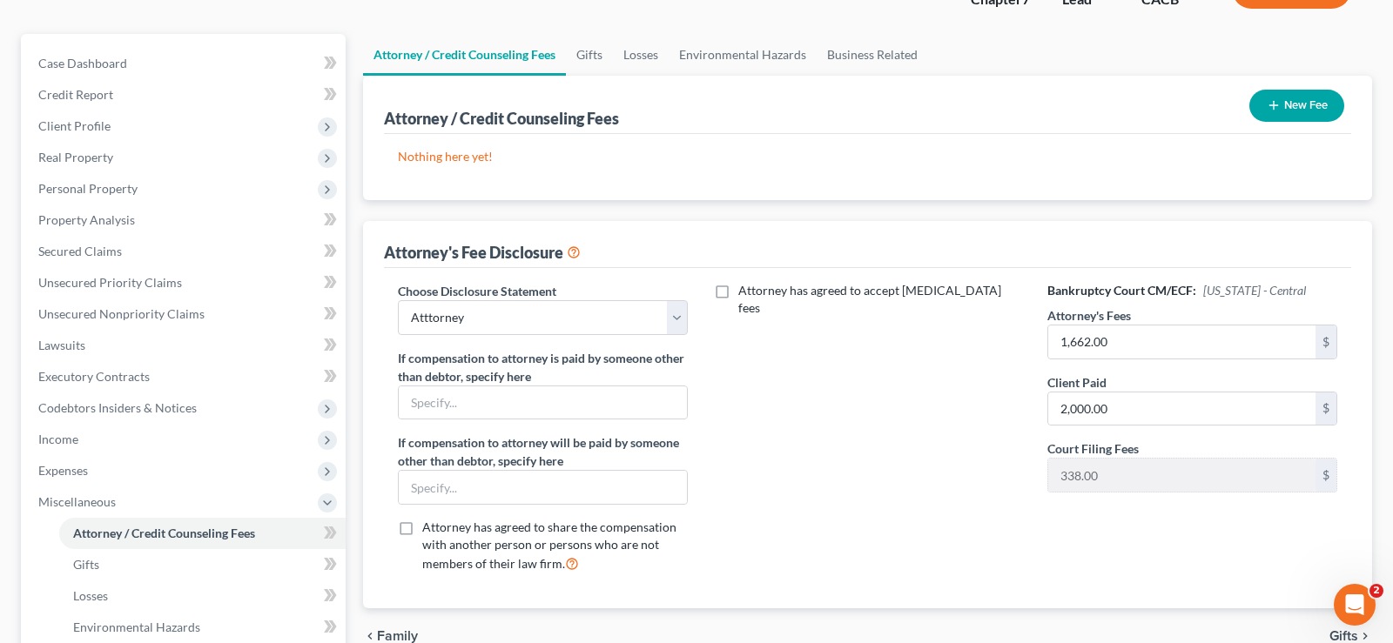
click at [1298, 104] on button "New Fee" at bounding box center [1296, 106] width 95 height 32
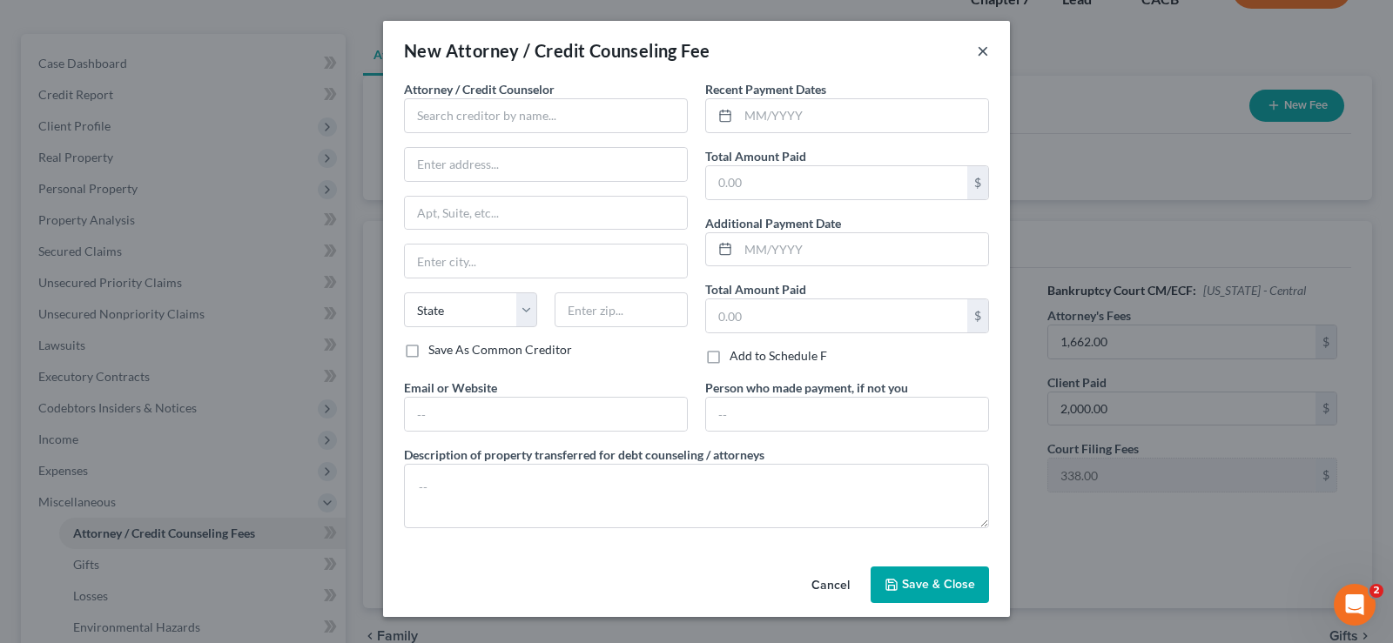
click at [979, 47] on button "×" at bounding box center [983, 50] width 12 height 21
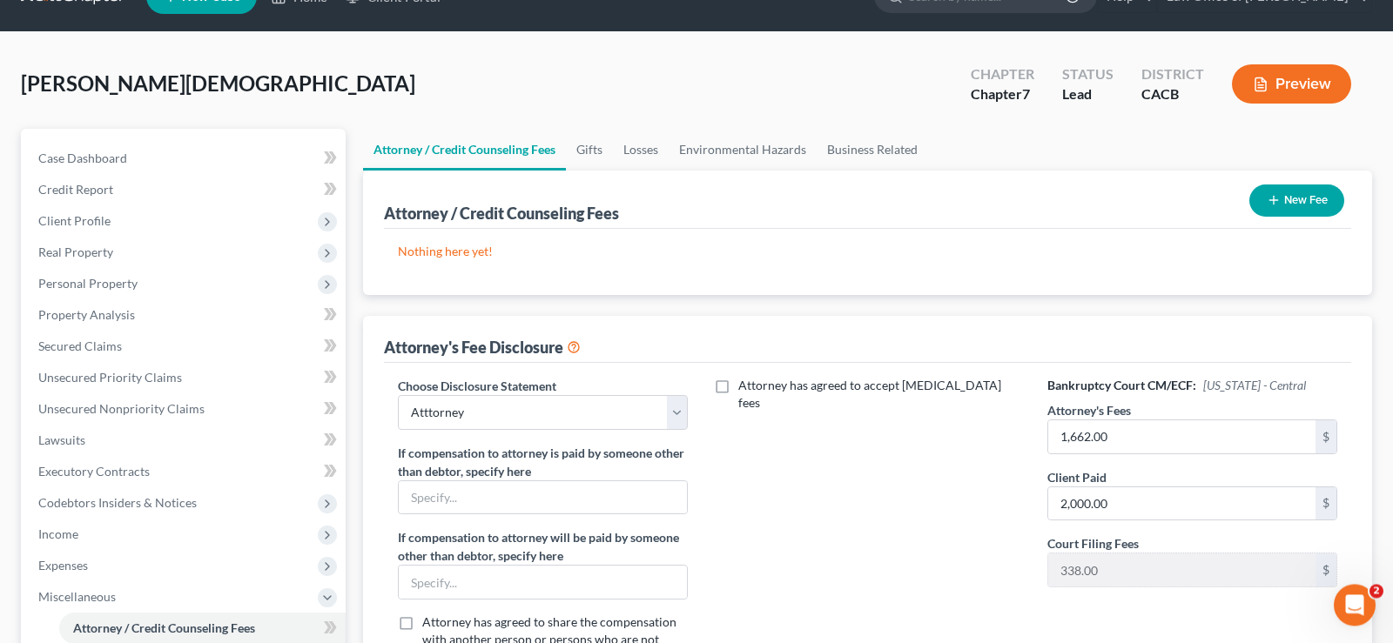
scroll to position [0, 0]
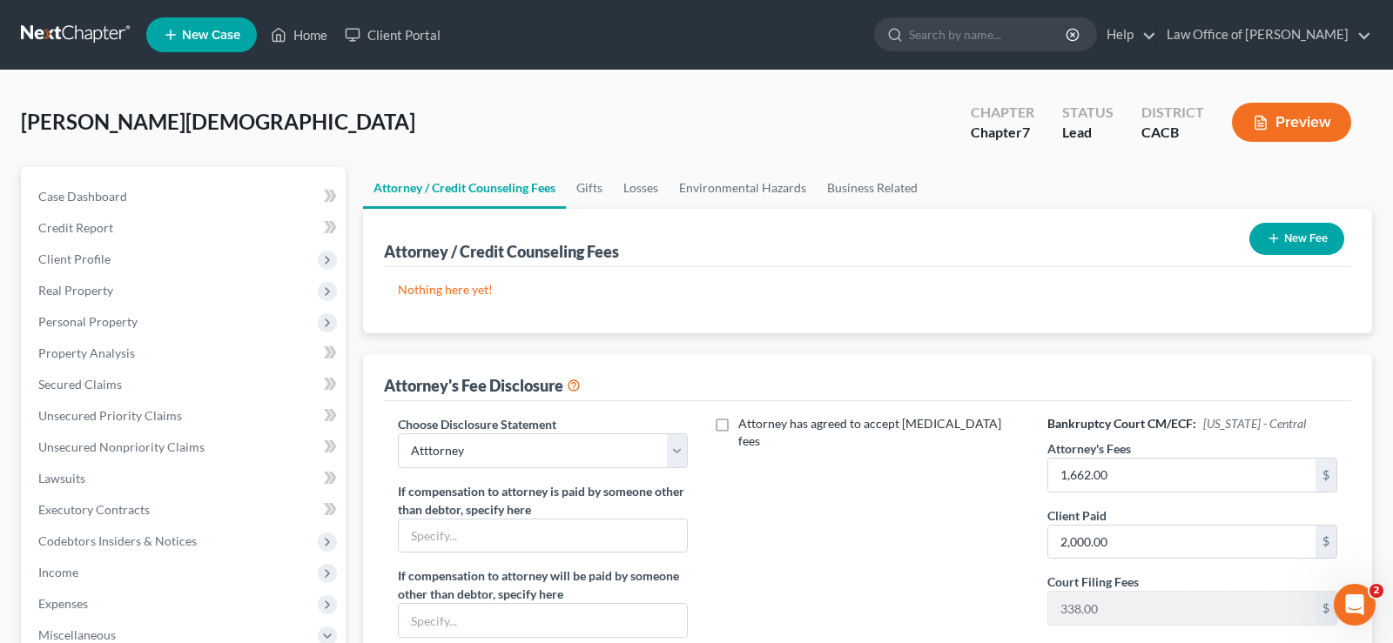
click at [1289, 117] on button "Preview" at bounding box center [1291, 122] width 119 height 39
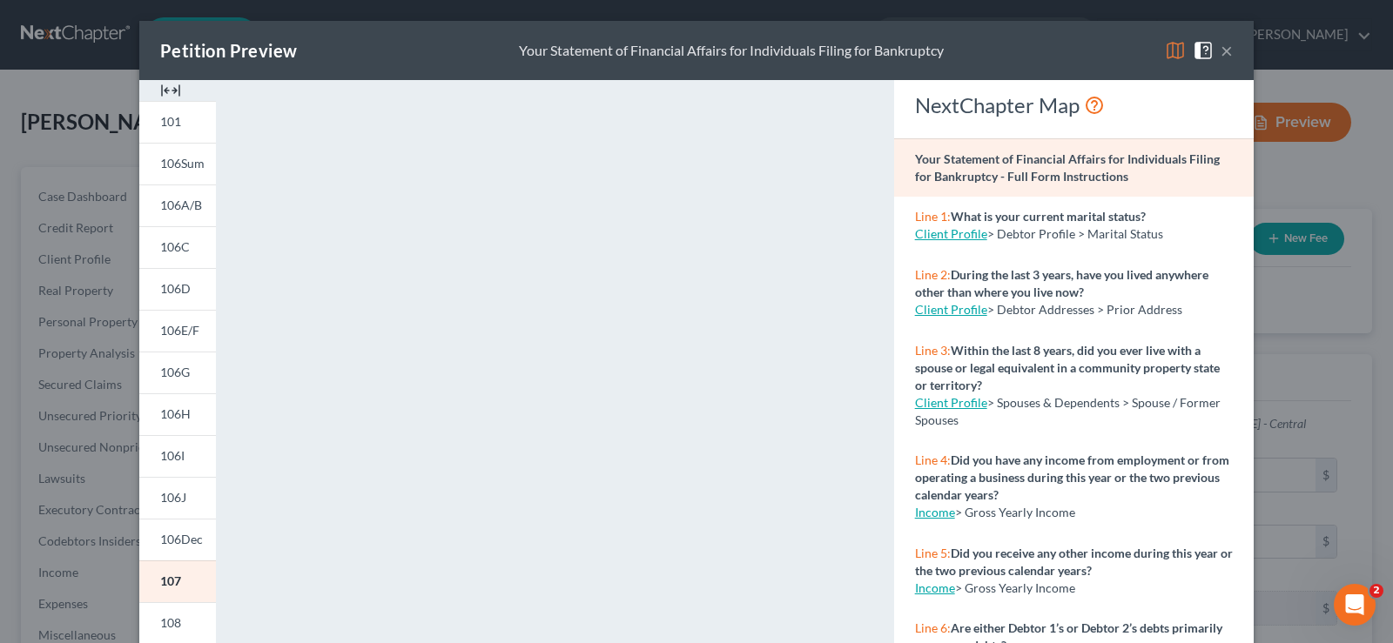
click at [1224, 42] on button "×" at bounding box center [1226, 50] width 12 height 21
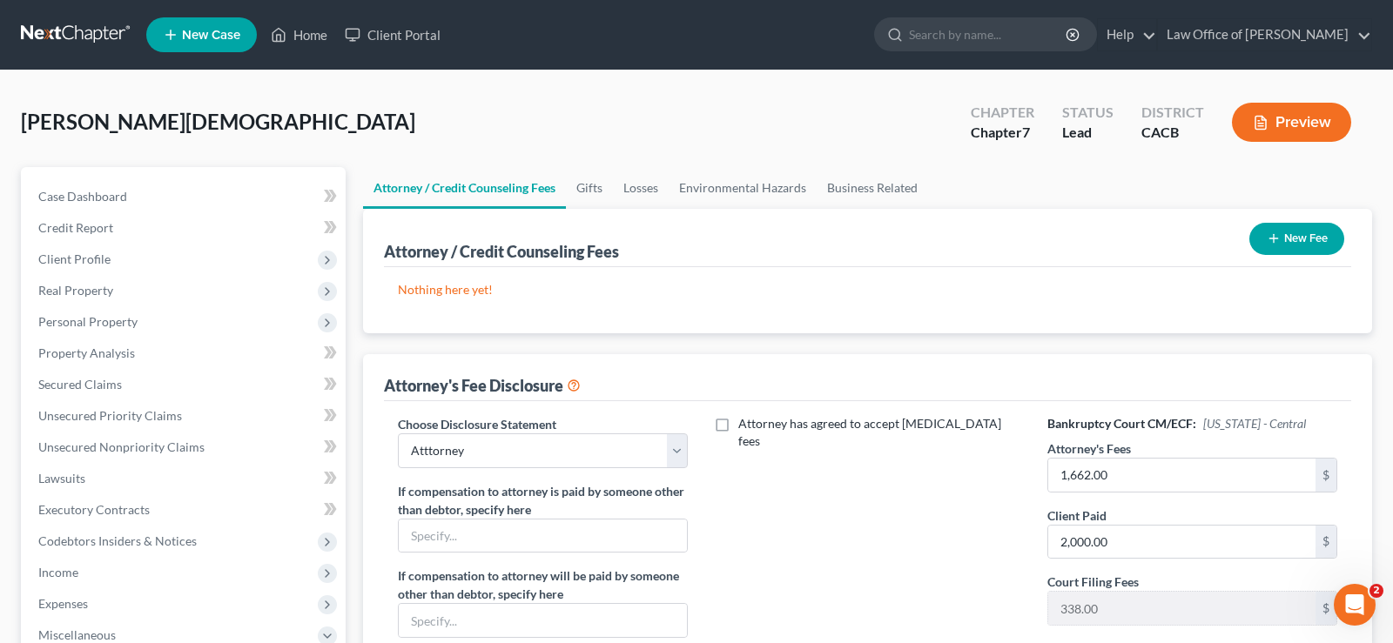
click at [1326, 122] on button "Preview" at bounding box center [1291, 122] width 119 height 39
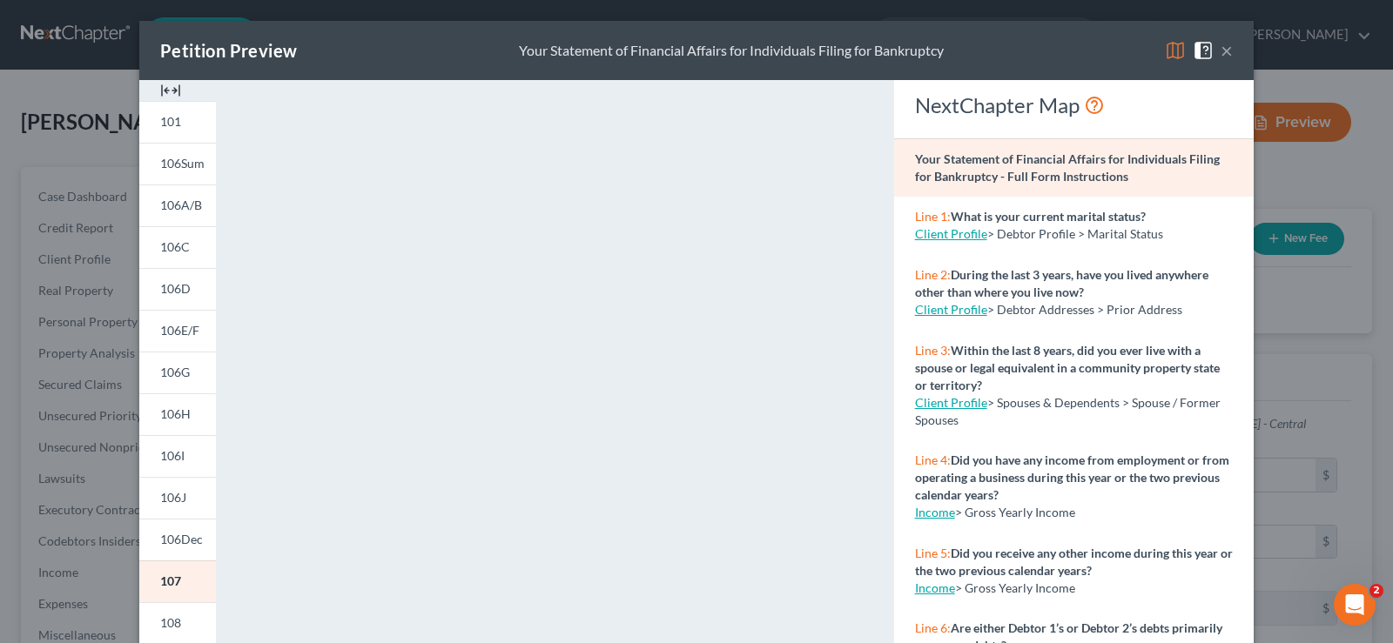
click at [1224, 54] on button "×" at bounding box center [1226, 50] width 12 height 21
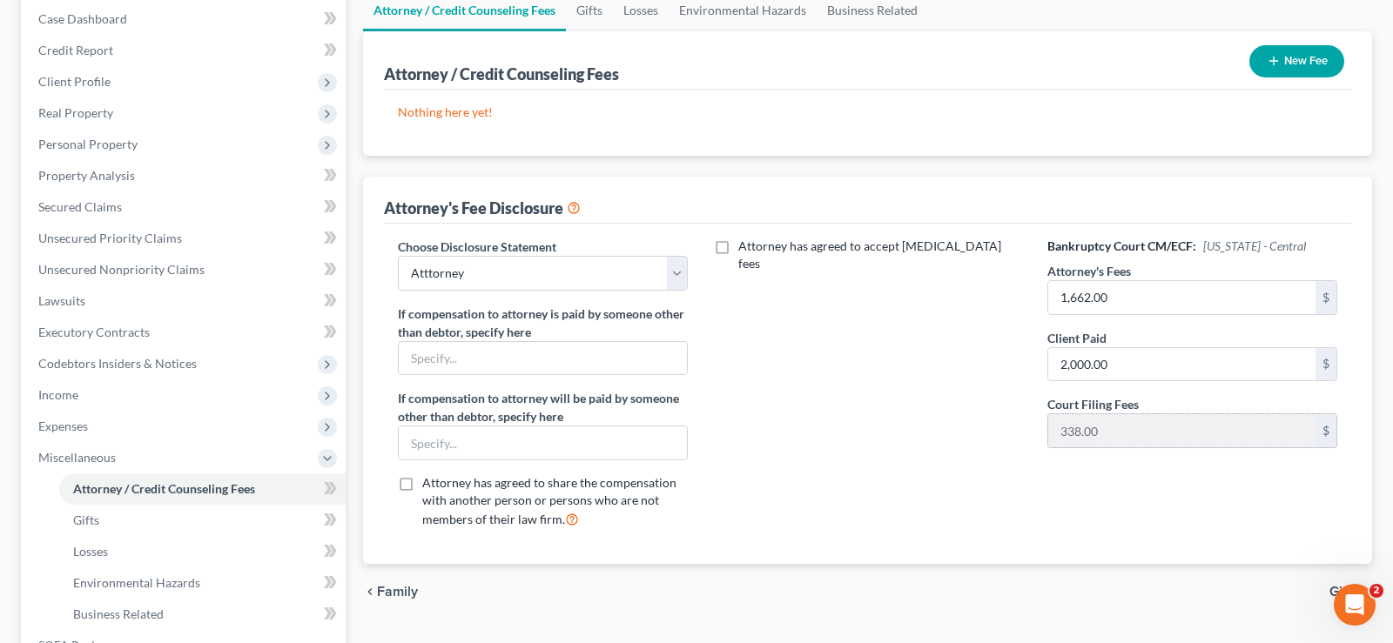
scroll to position [222, 0]
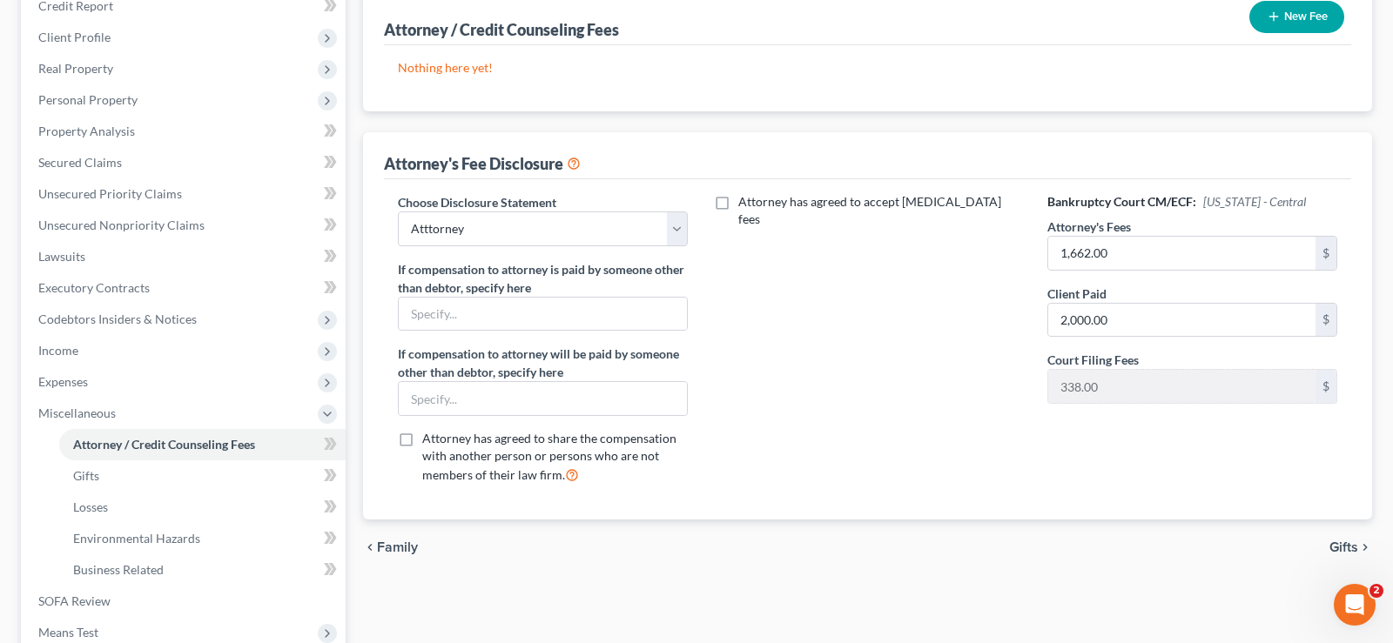
click at [1347, 543] on span "Gifts" at bounding box center [1343, 548] width 29 height 14
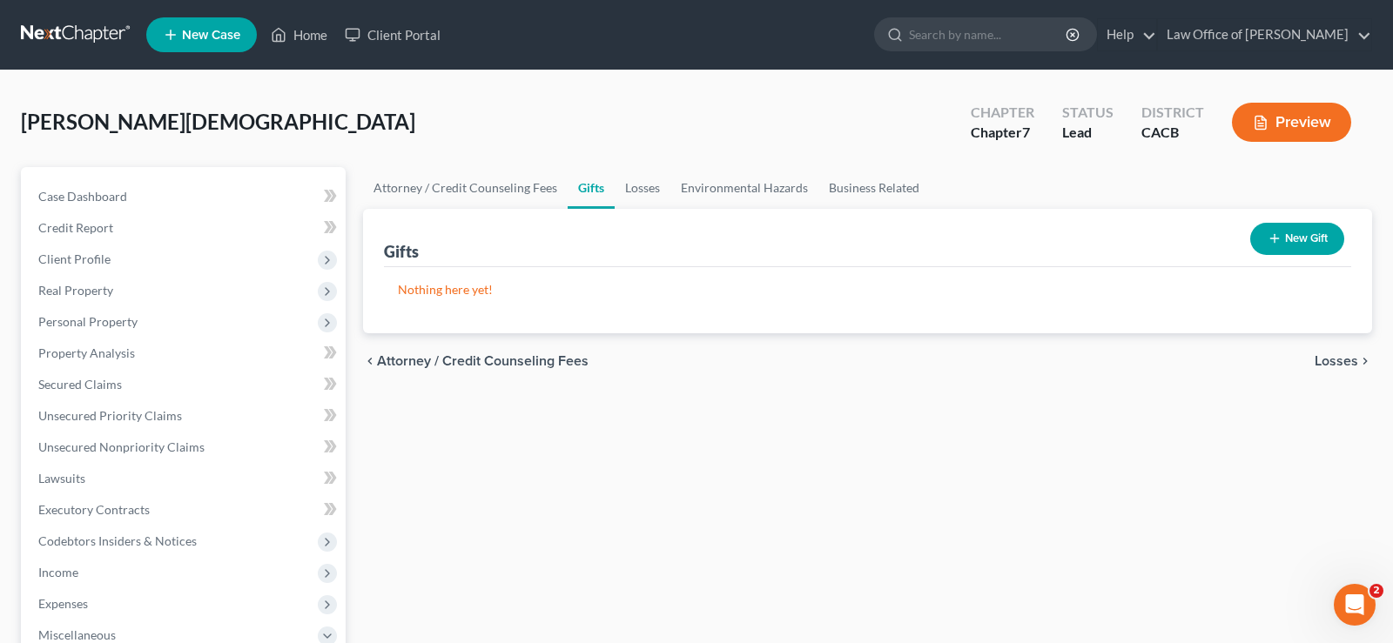
click at [1334, 358] on span "Losses" at bounding box center [1336, 361] width 44 height 14
click at [1328, 346] on div "chevron_left Gifts Environmental Hazards chevron_right" at bounding box center [867, 361] width 1009 height 56
click at [1328, 351] on div "chevron_left Gifts Environmental Hazards chevron_right" at bounding box center [867, 361] width 1009 height 56
click at [1328, 358] on span "Environmental Hazards" at bounding box center [1285, 361] width 146 height 14
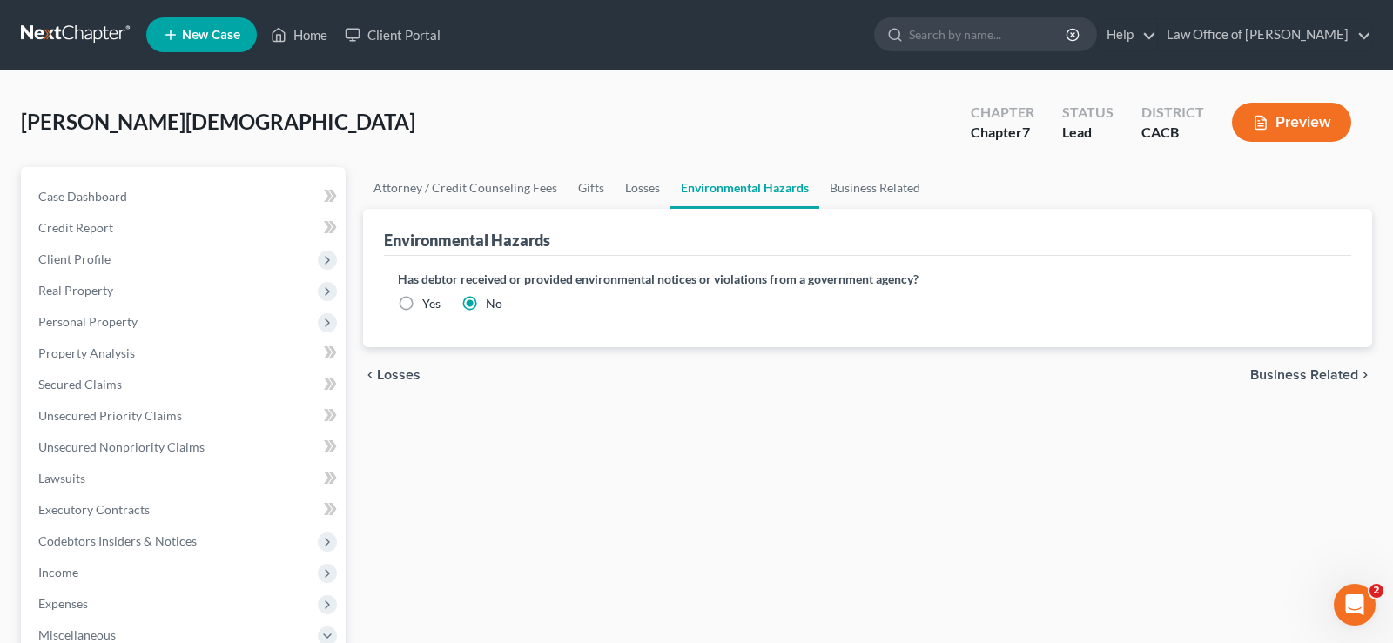
click at [1328, 373] on span "Business Related" at bounding box center [1304, 375] width 108 height 14
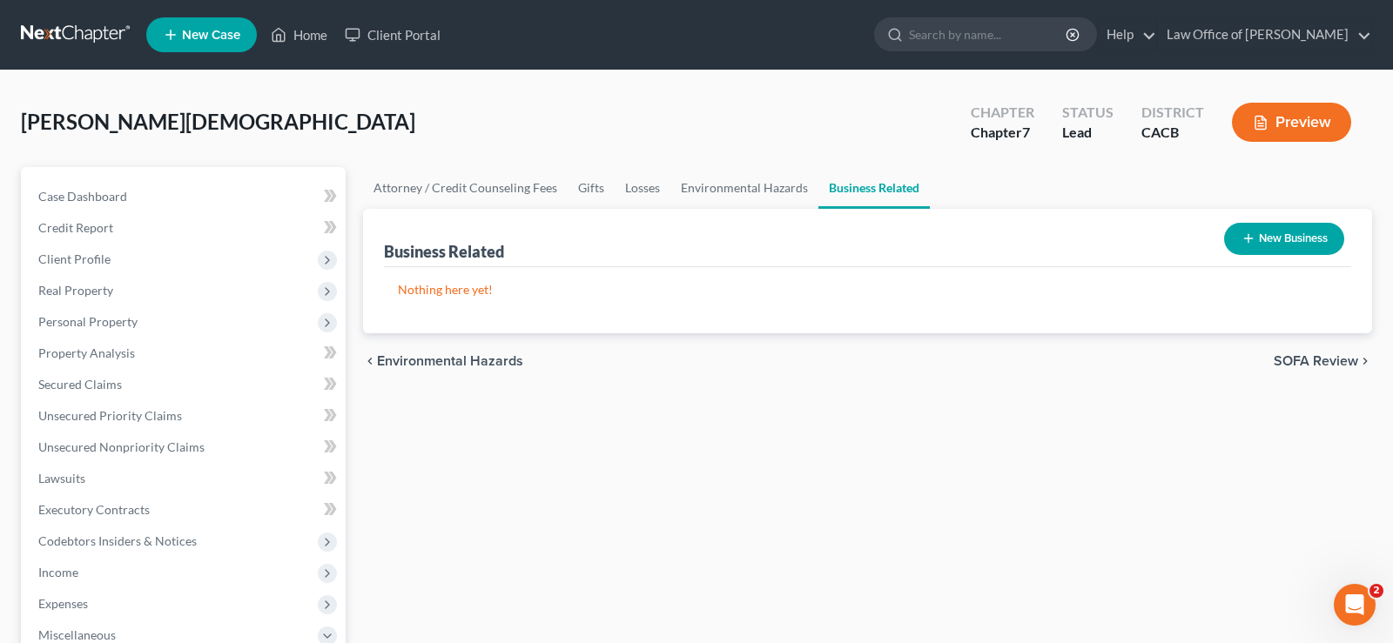
click at [1327, 354] on span "SOFA Review" at bounding box center [1316, 361] width 84 height 14
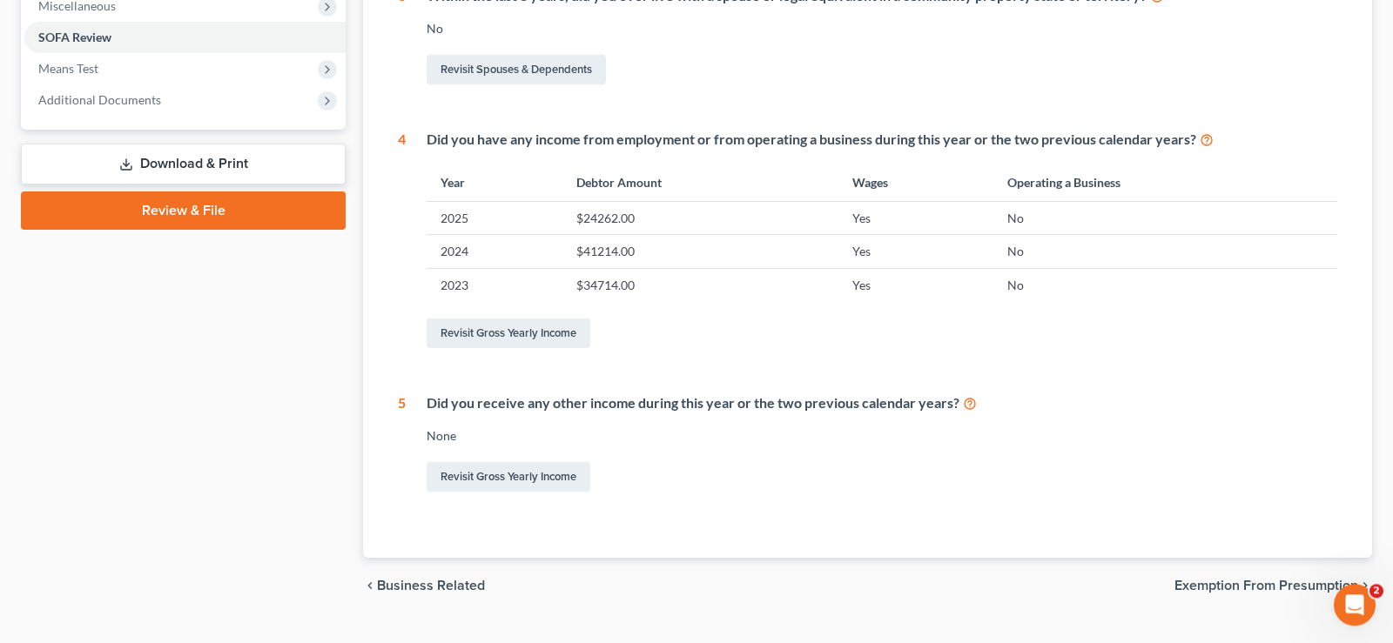
scroll to position [665, 0]
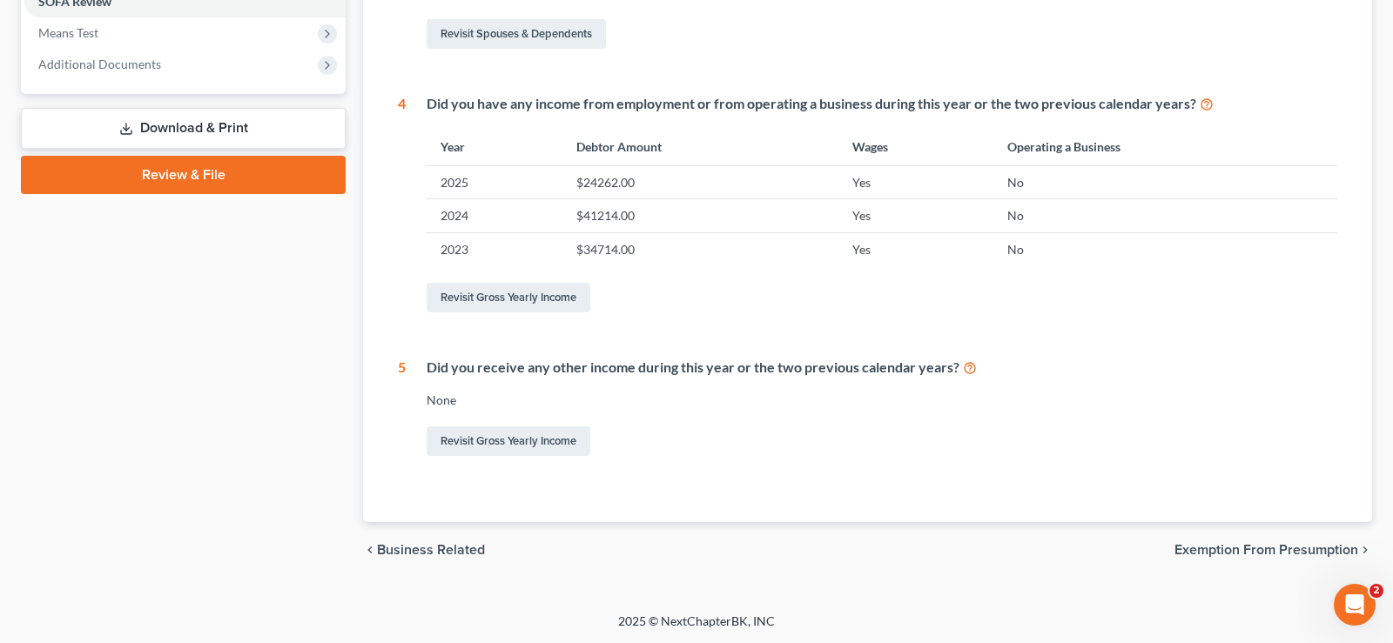
click at [1321, 545] on span "Exemption from Presumption" at bounding box center [1266, 550] width 184 height 14
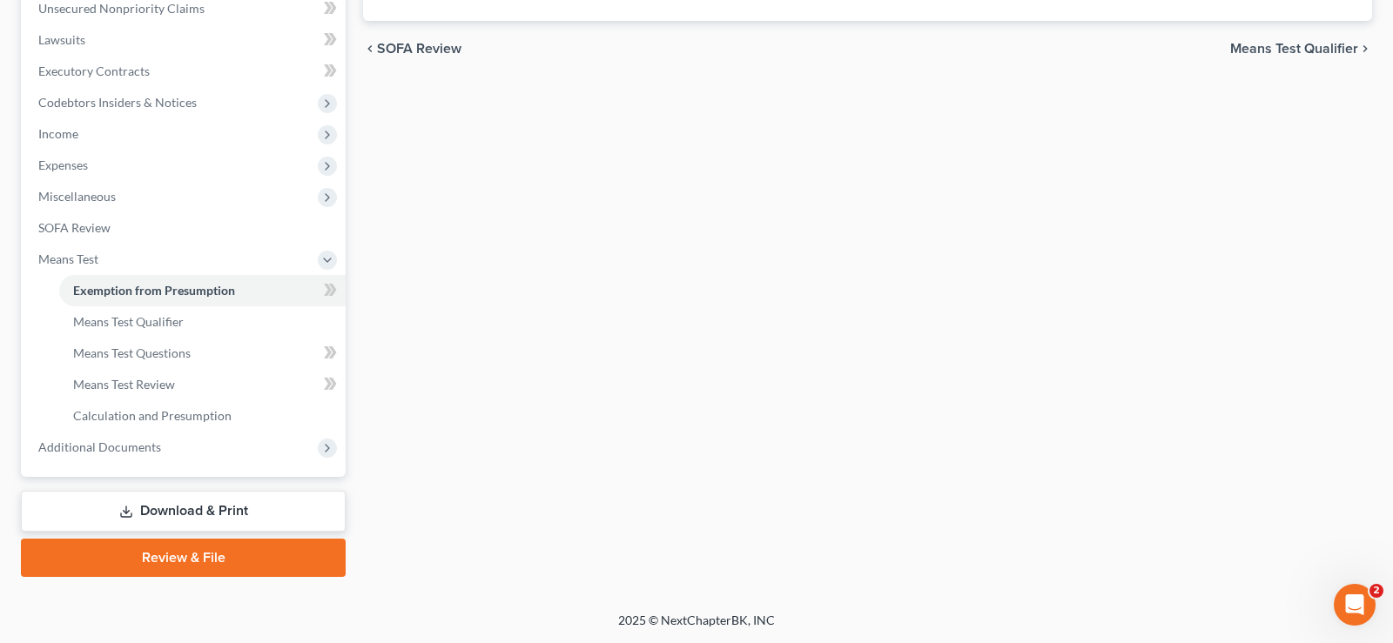
scroll to position [280, 0]
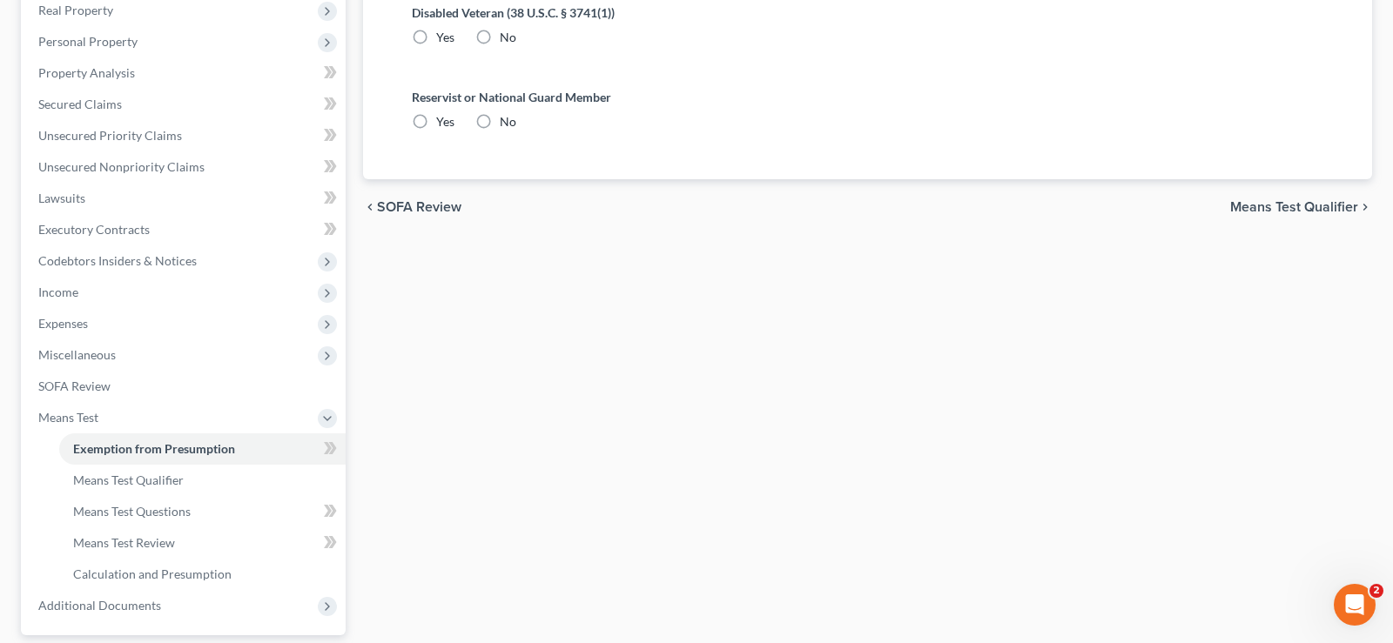
radio input "true"
click at [1336, 200] on span "Means Test Qualifier" at bounding box center [1294, 207] width 128 height 14
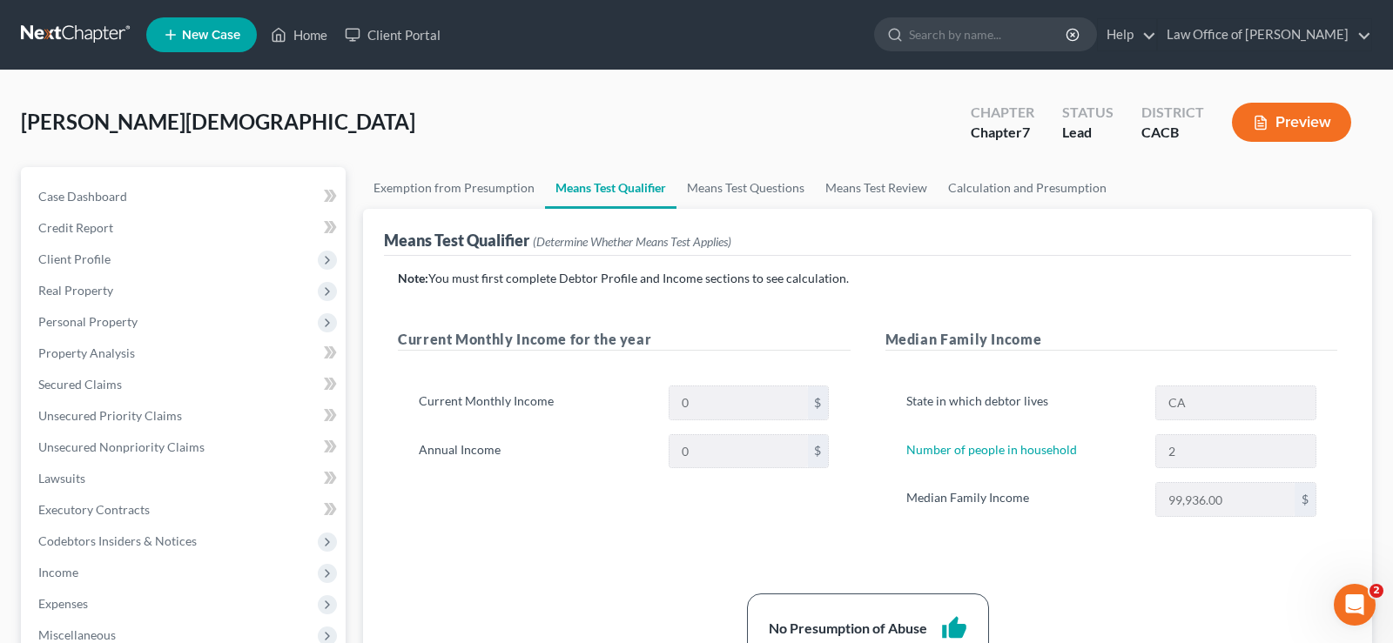
click at [1303, 127] on button "Preview" at bounding box center [1291, 122] width 119 height 39
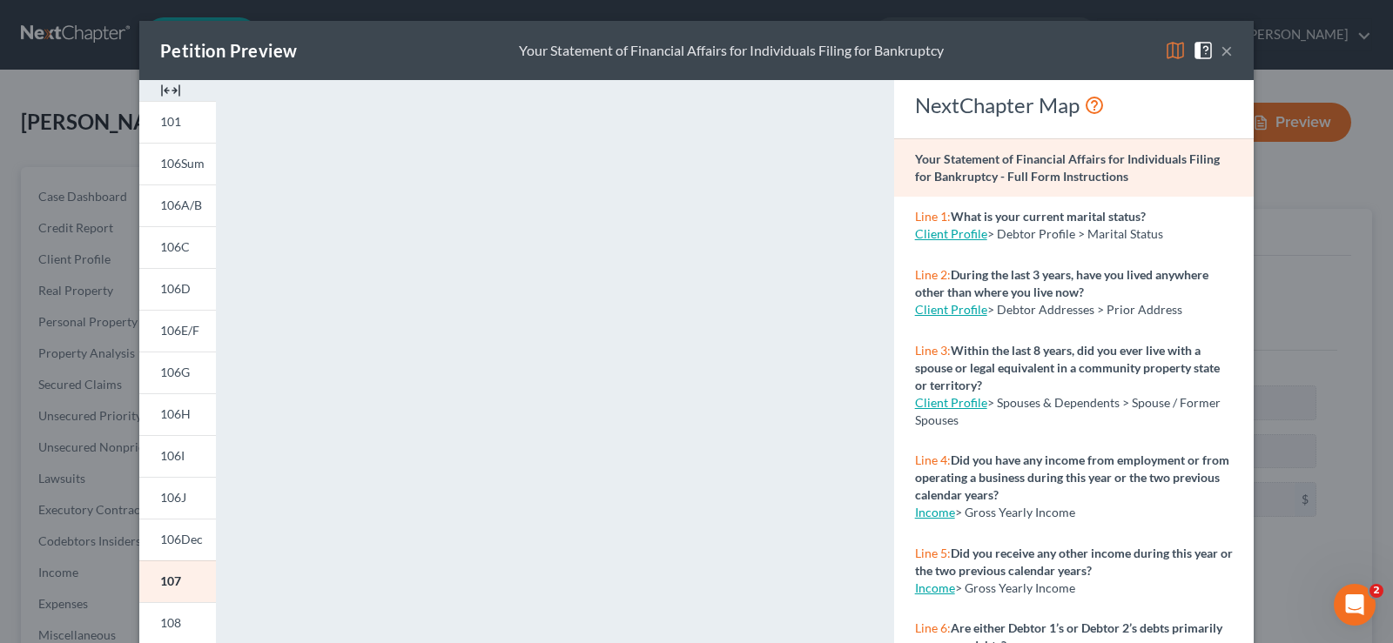
click at [1220, 51] on span at bounding box center [1207, 49] width 28 height 15
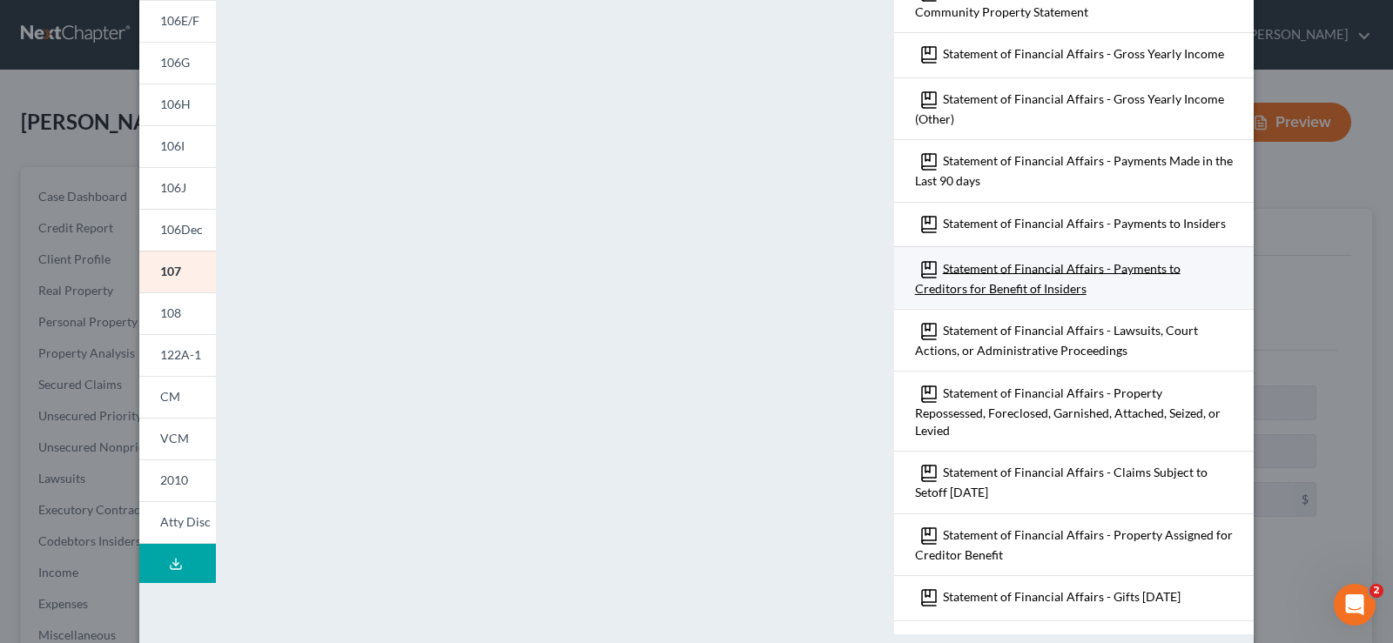
scroll to position [339, 0]
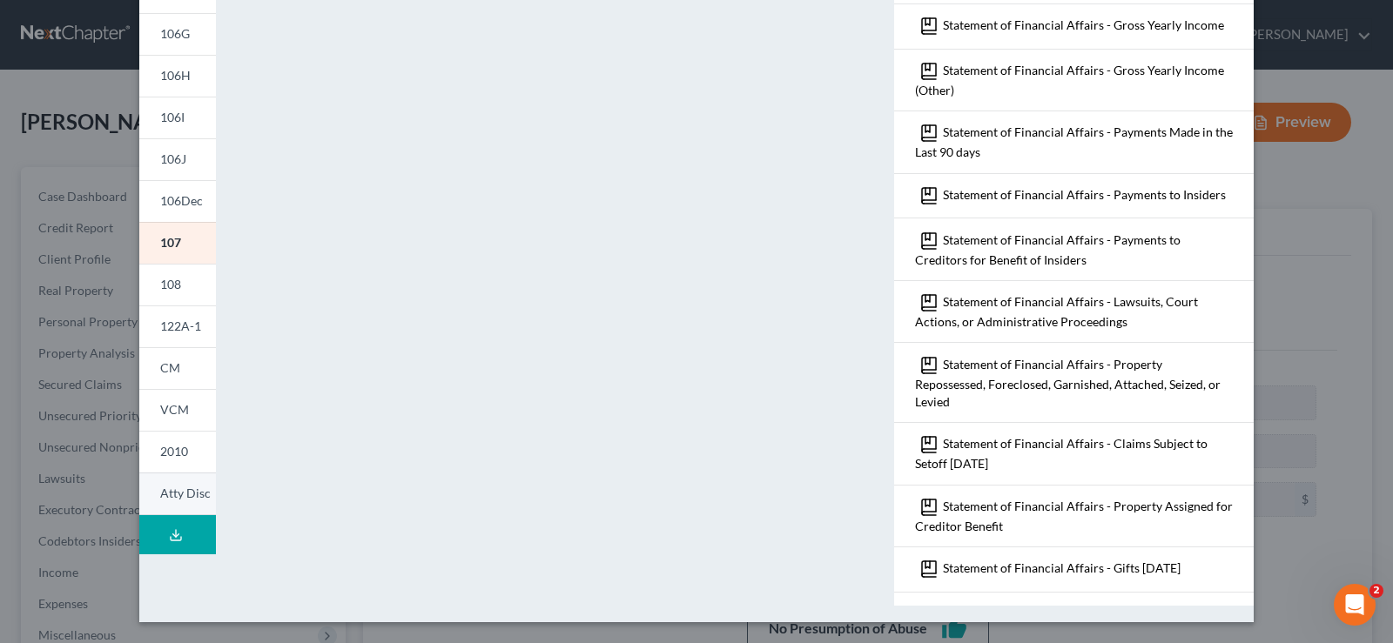
click at [185, 491] on span "Atty Disc" at bounding box center [185, 493] width 50 height 15
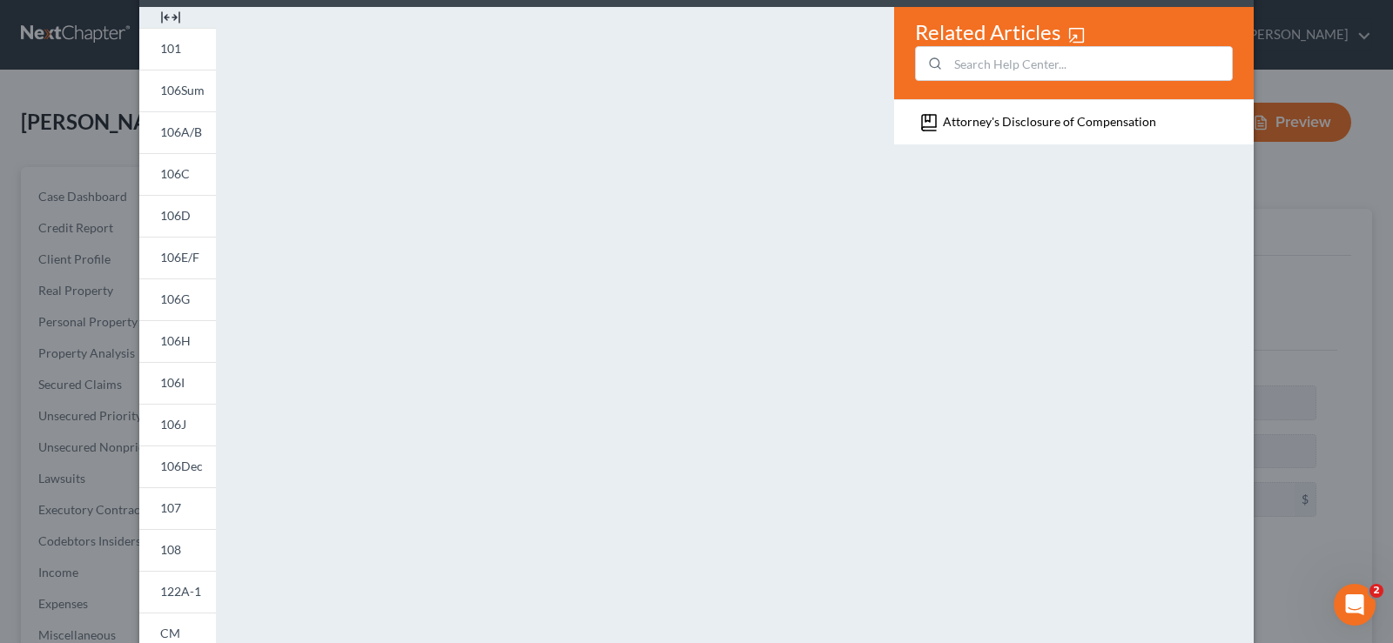
scroll to position [0, 0]
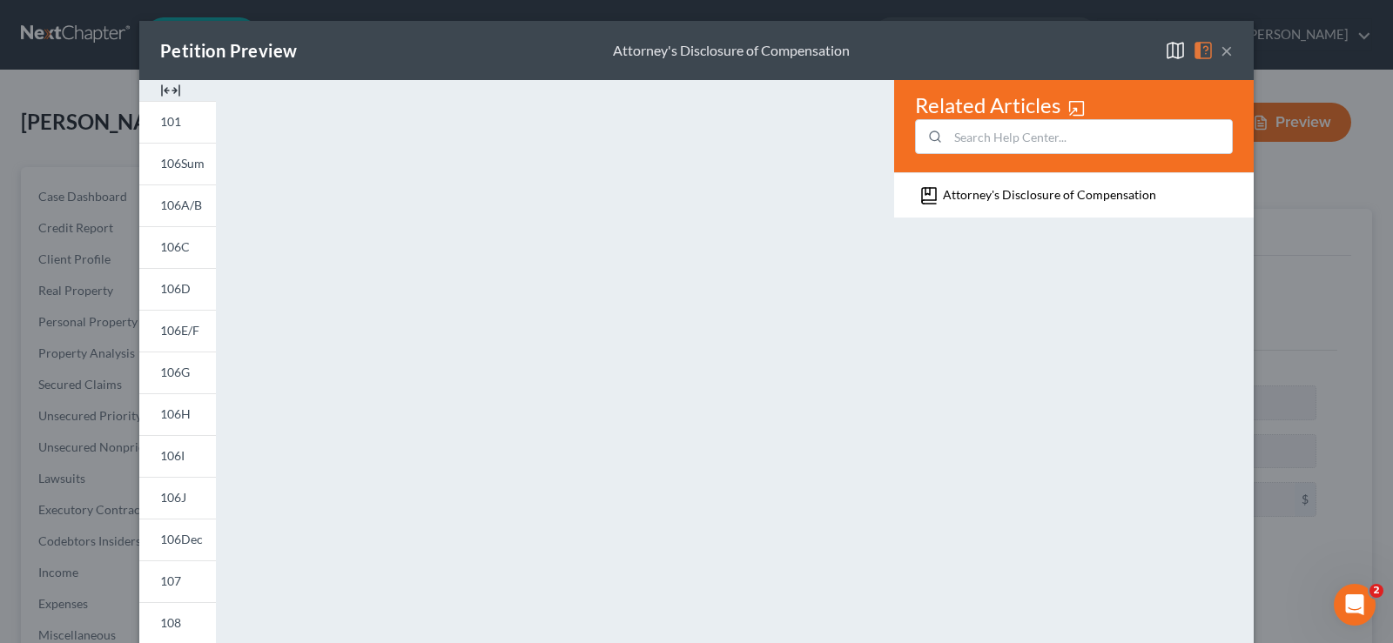
click at [1227, 49] on button "×" at bounding box center [1226, 50] width 12 height 21
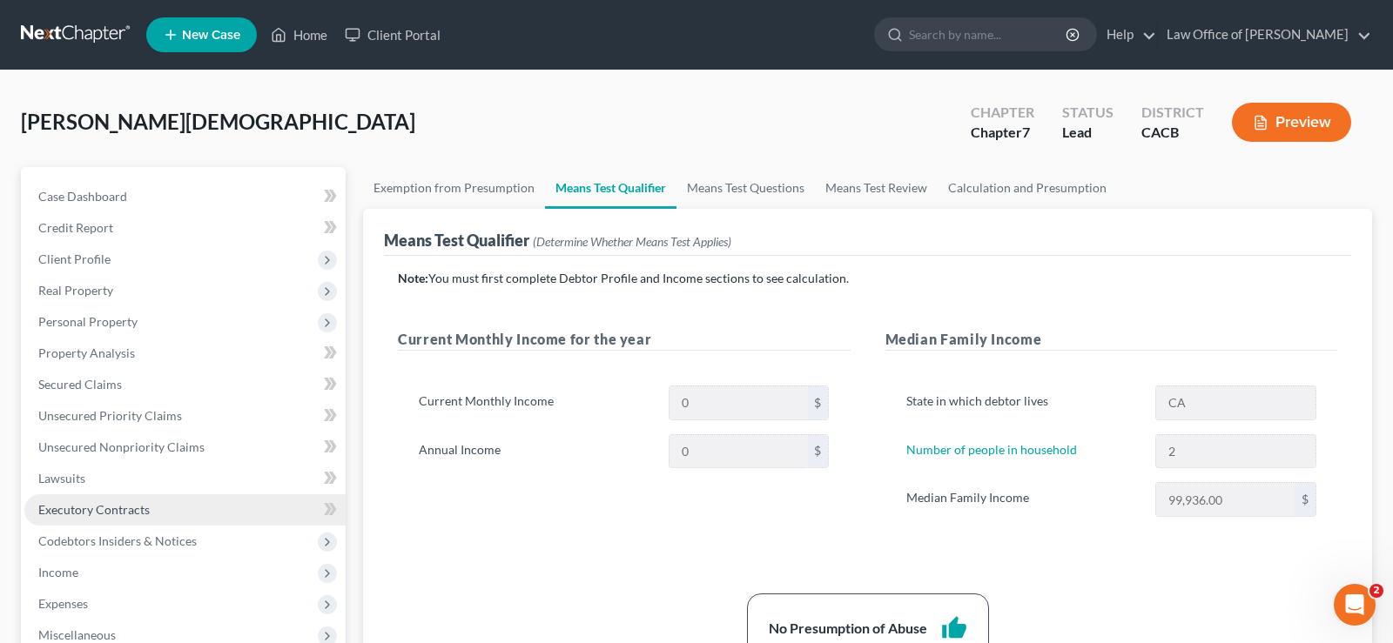
click at [106, 508] on span "Executory Contracts" at bounding box center [93, 509] width 111 height 15
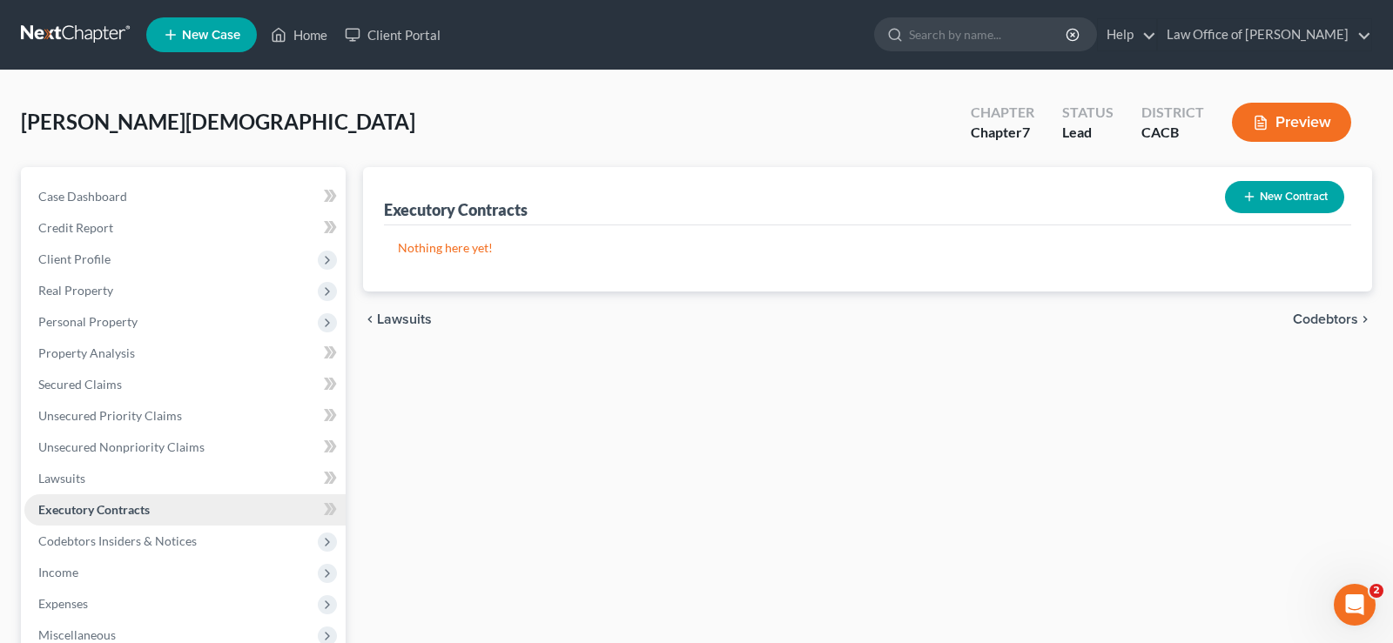
click at [106, 508] on span "Executory Contracts" at bounding box center [93, 509] width 111 height 15
click at [66, 481] on span "Lawsuits" at bounding box center [61, 478] width 47 height 15
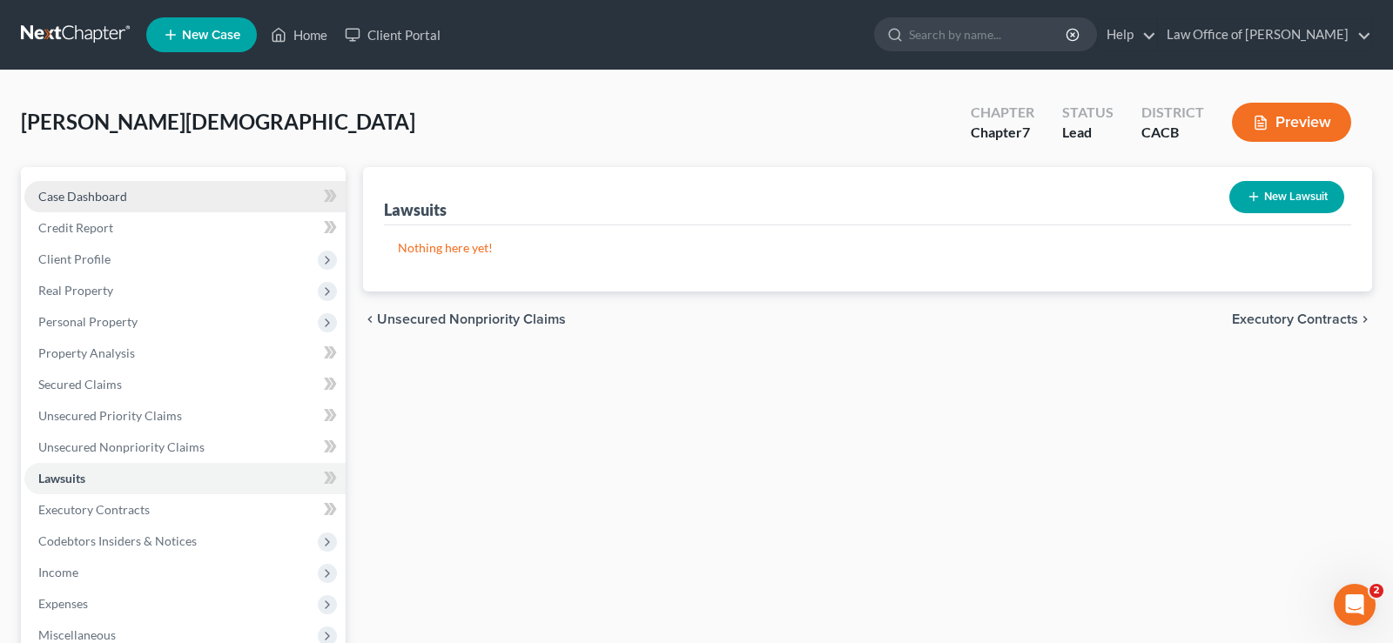
click at [77, 192] on span "Case Dashboard" at bounding box center [82, 196] width 89 height 15
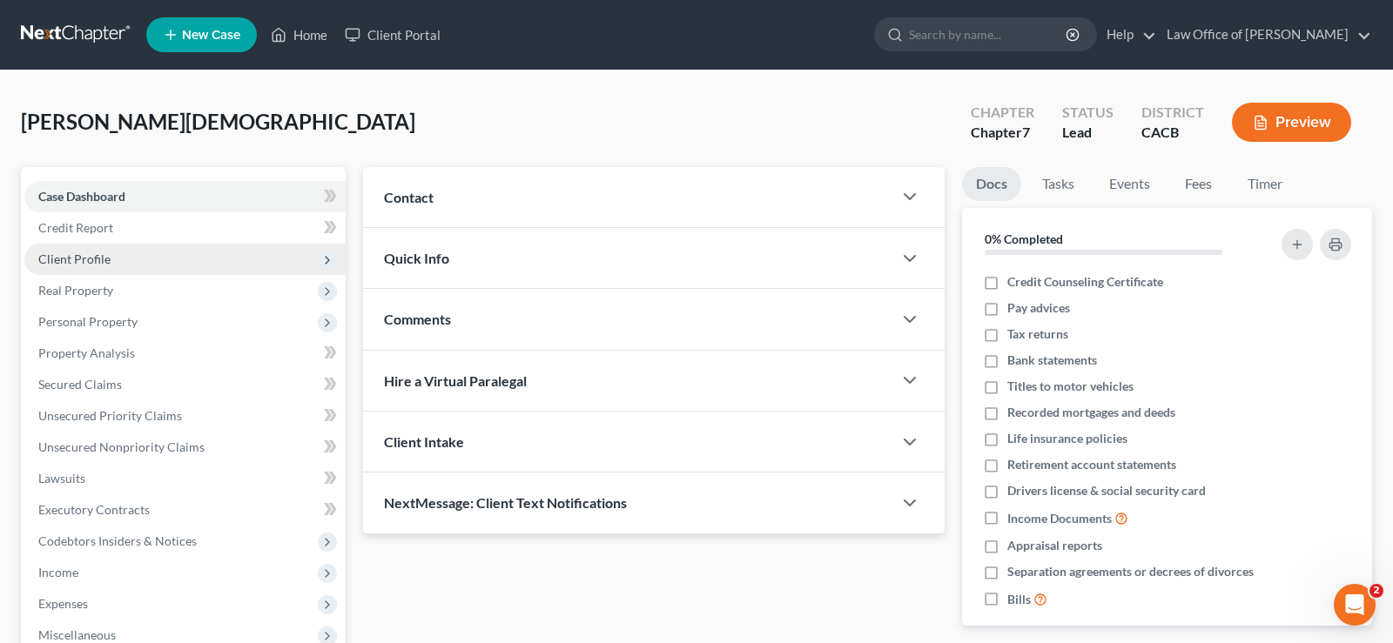
click at [111, 262] on span "Client Profile" at bounding box center [184, 259] width 321 height 31
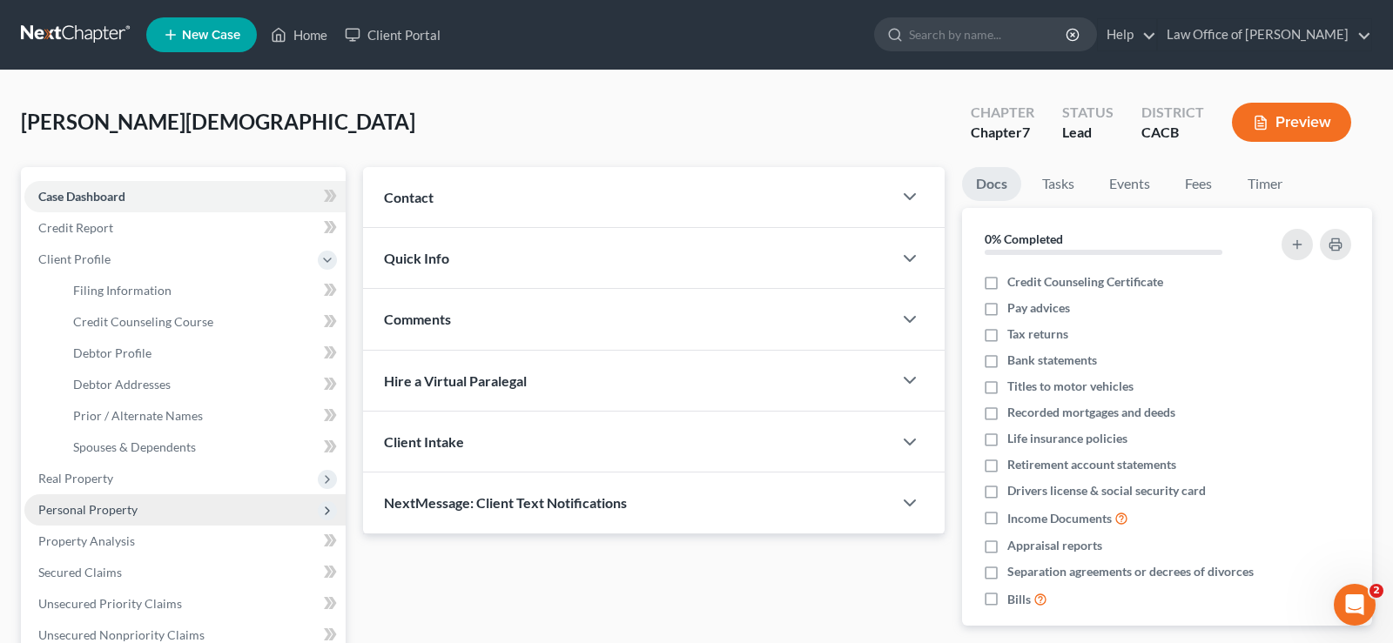
click at [128, 513] on span "Personal Property" at bounding box center [87, 509] width 99 height 15
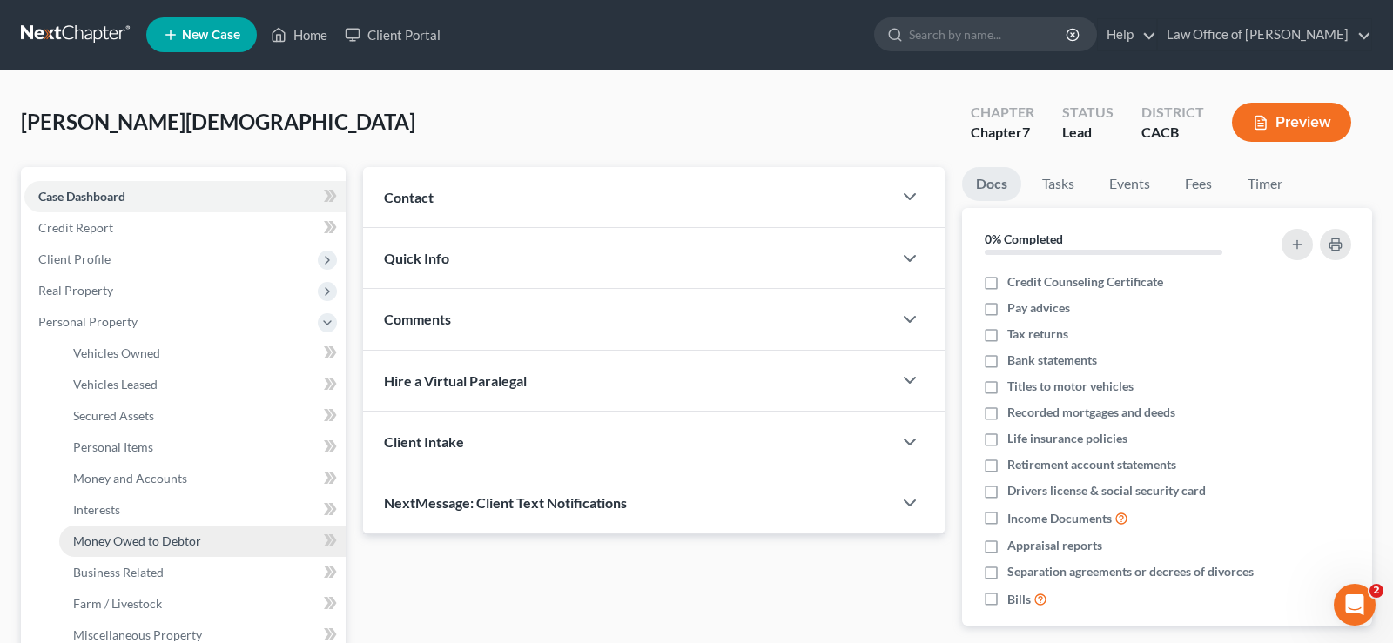
click at [152, 539] on span "Money Owed to Debtor" at bounding box center [137, 541] width 128 height 15
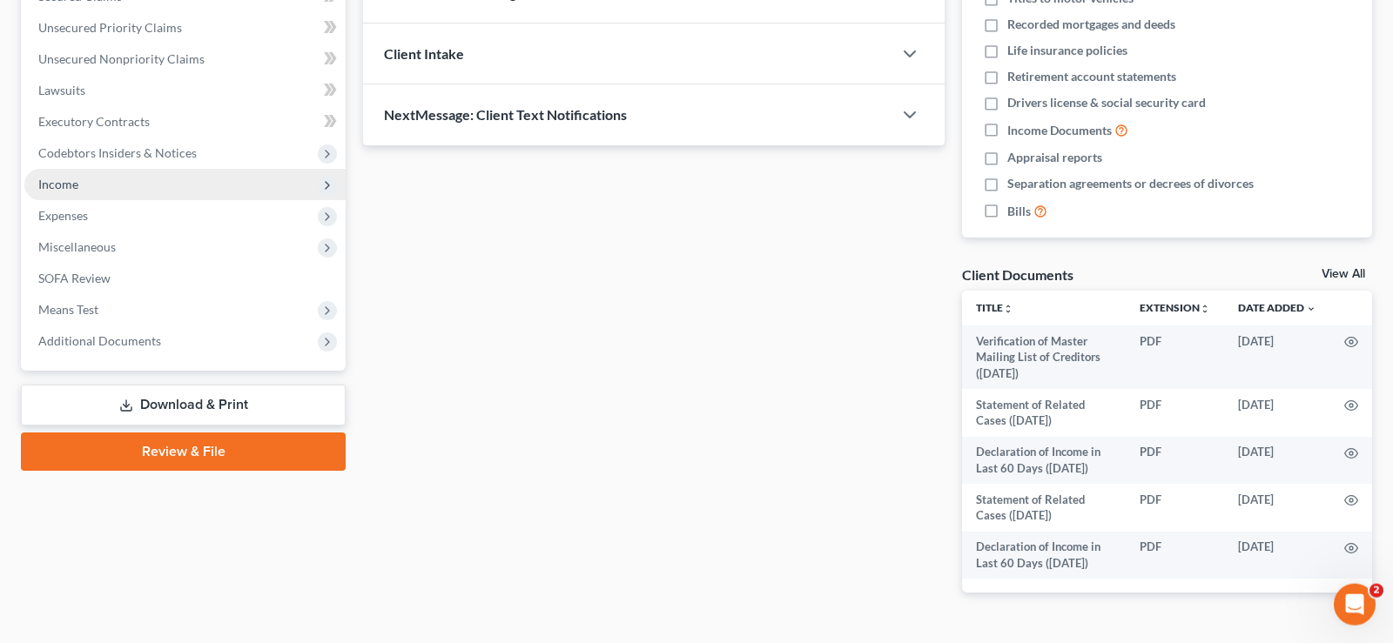
scroll to position [431, 0]
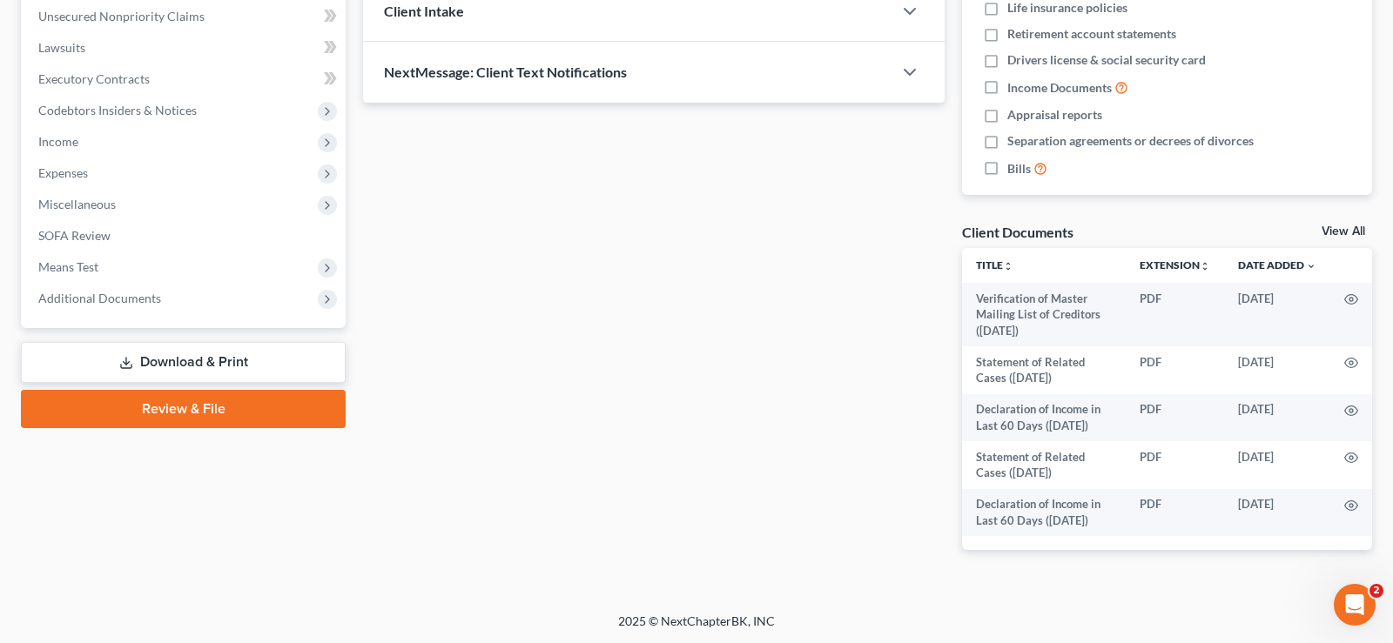
click at [205, 352] on link "Download & Print" at bounding box center [183, 362] width 325 height 41
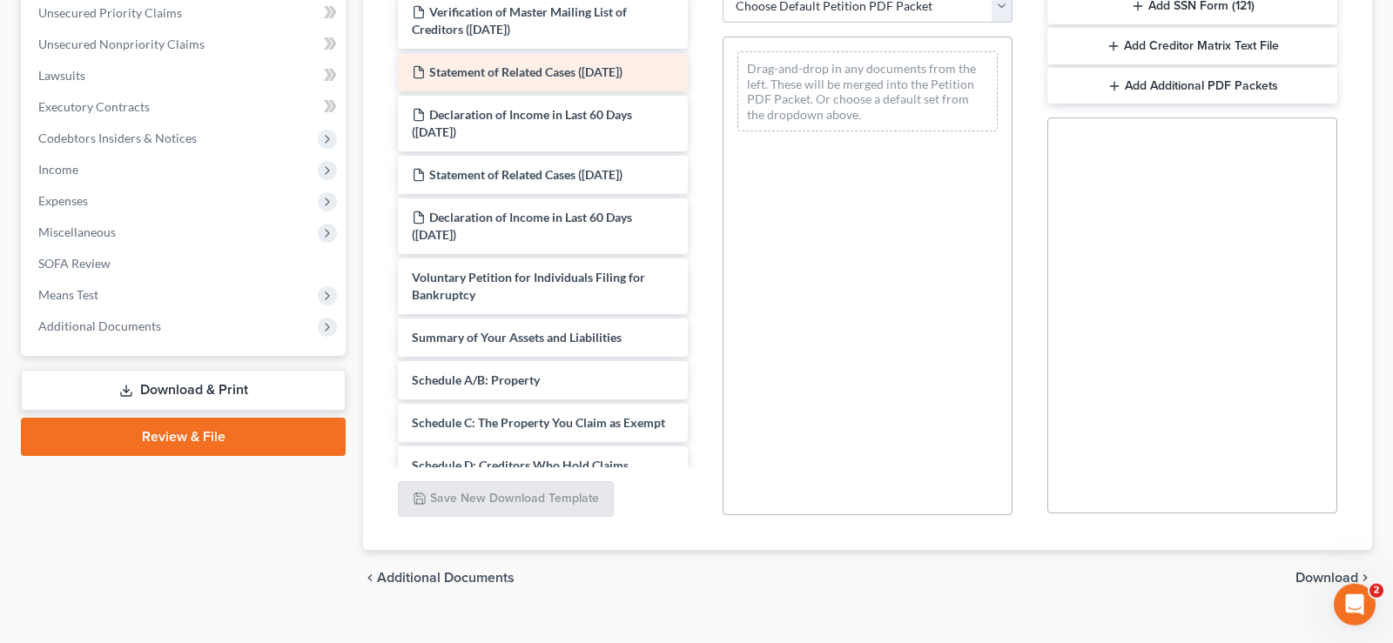
scroll to position [431, 0]
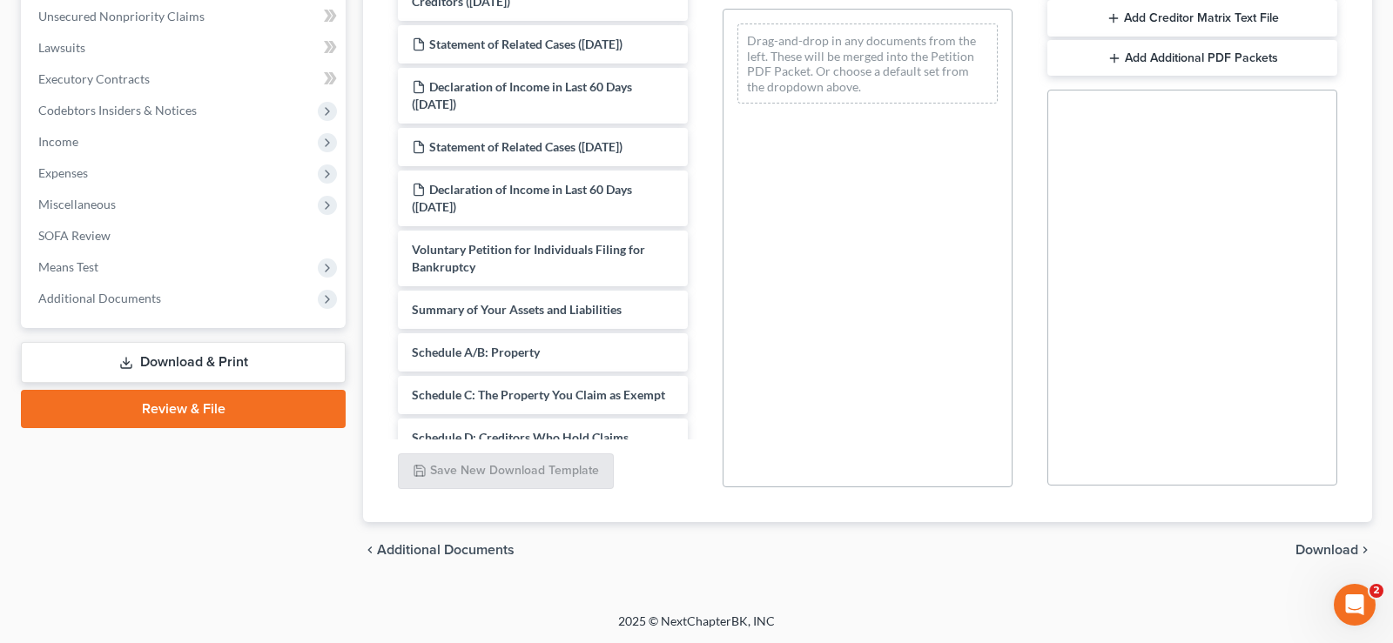
click at [1314, 548] on span "Download" at bounding box center [1326, 550] width 63 height 14
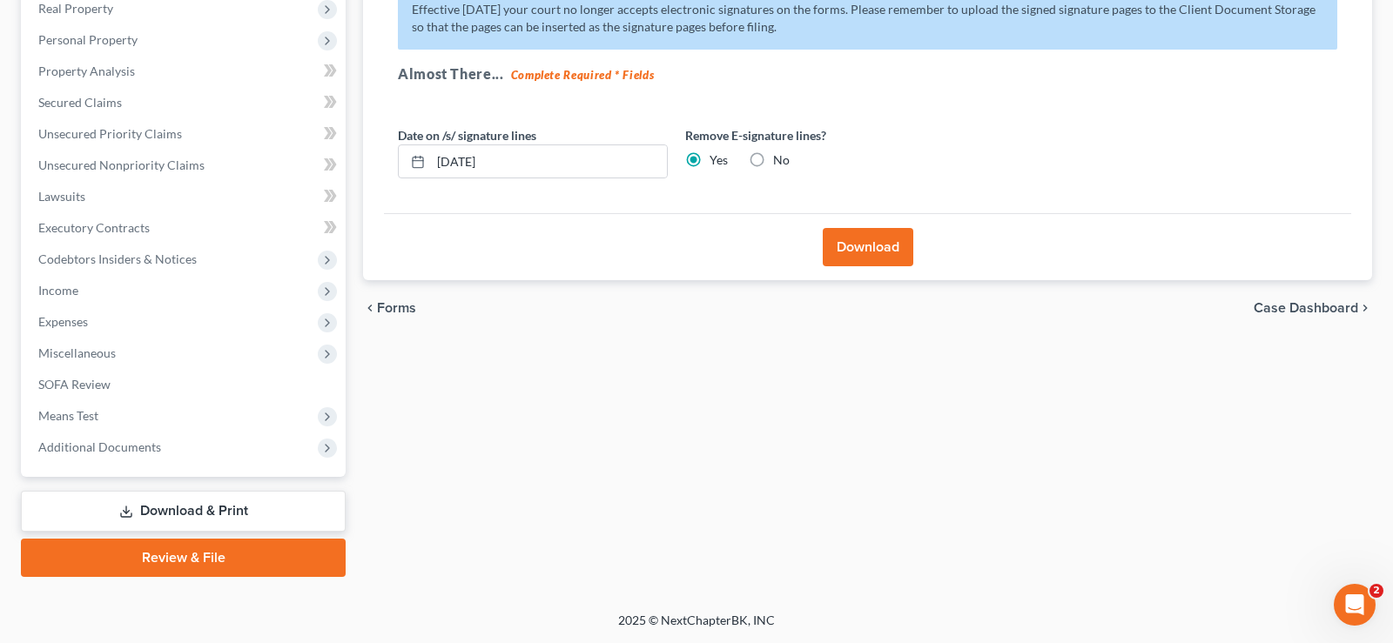
scroll to position [280, 0]
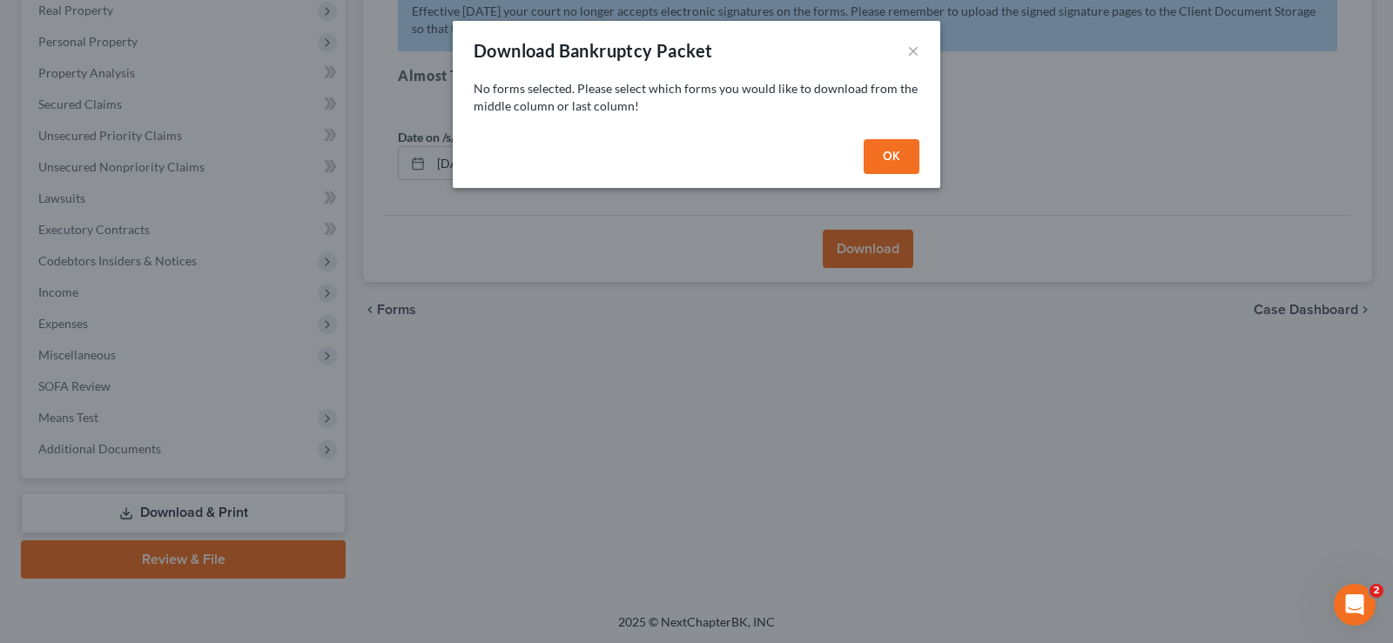
click at [888, 149] on button "OK" at bounding box center [892, 156] width 56 height 35
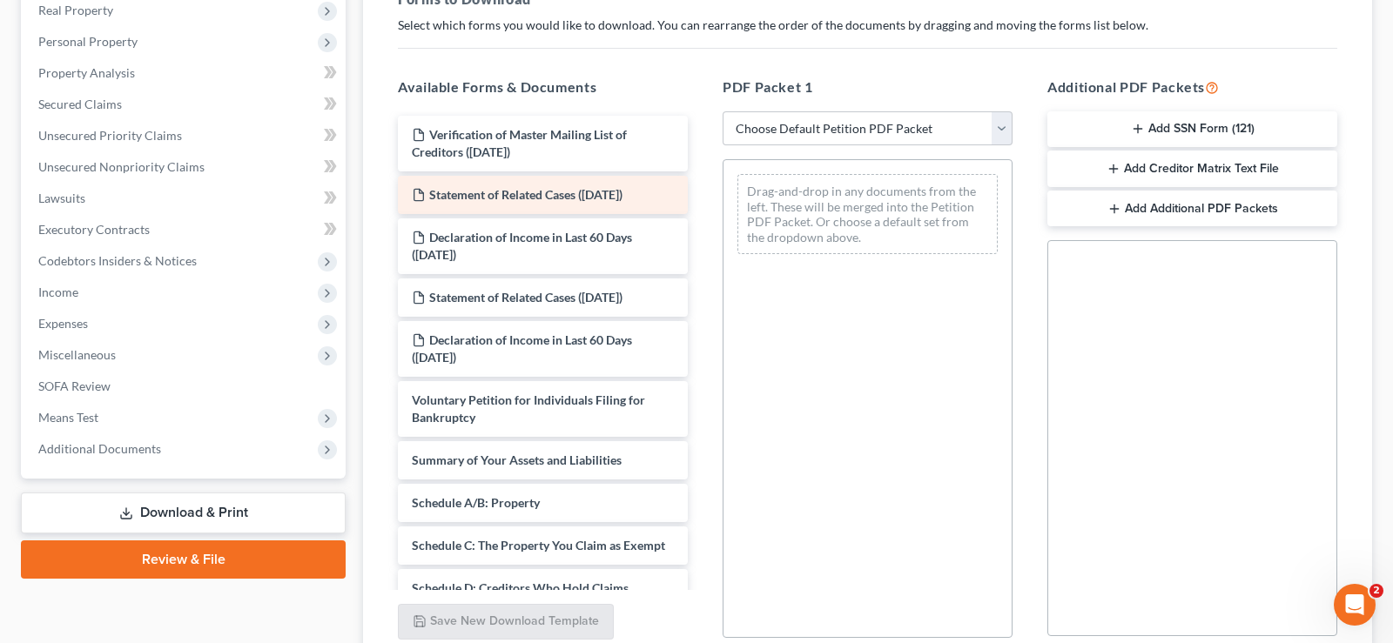
click at [530, 191] on span "Statement of Related Cases ([DATE])" at bounding box center [525, 194] width 193 height 15
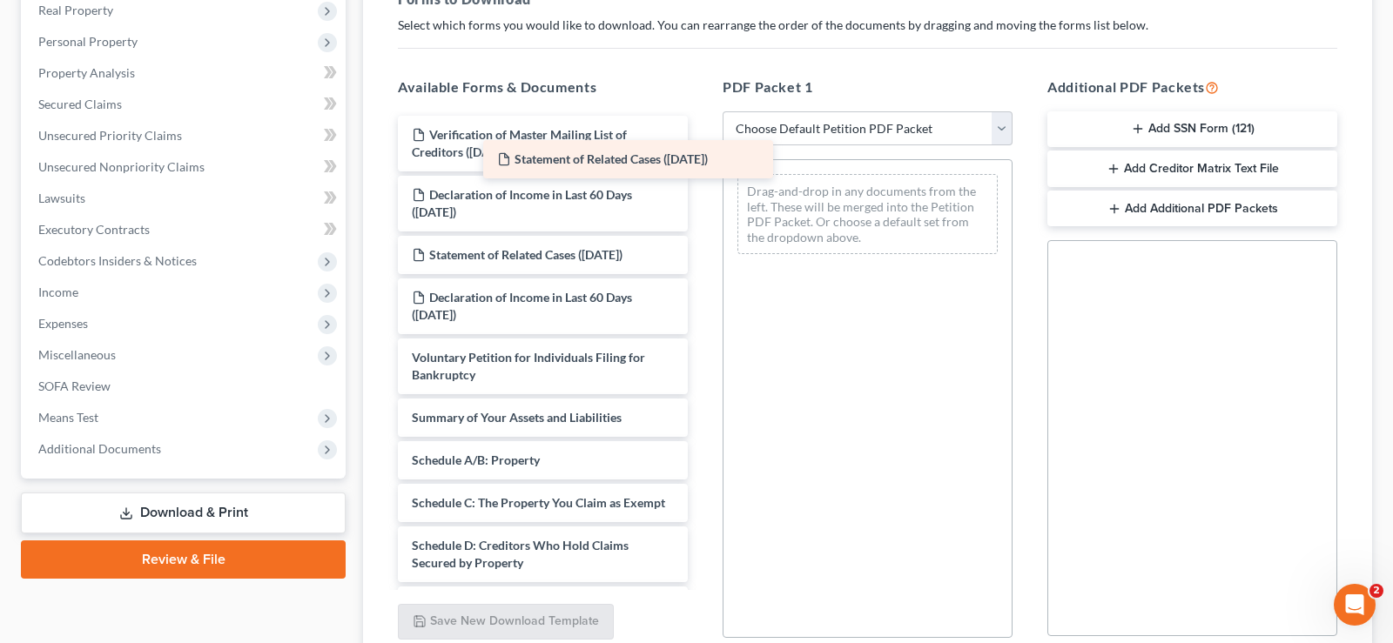
drag, startPoint x: 625, startPoint y: 195, endPoint x: 731, endPoint y: 164, distance: 110.7
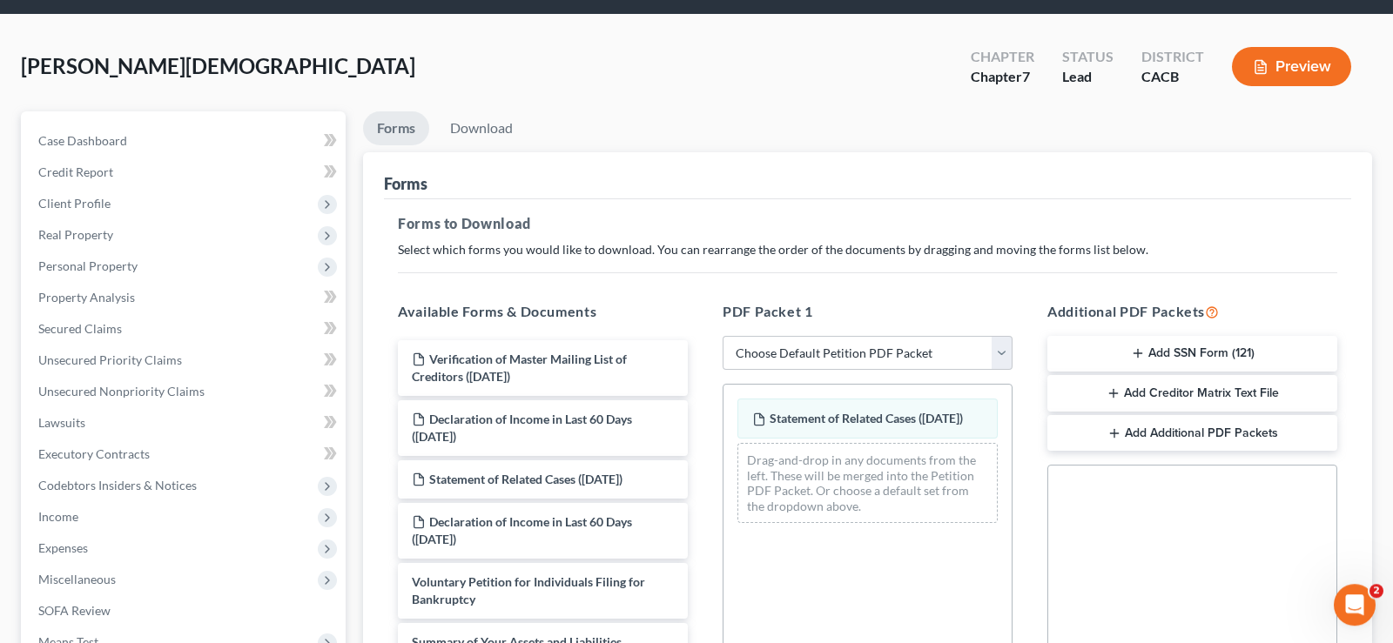
scroll to position [0, 0]
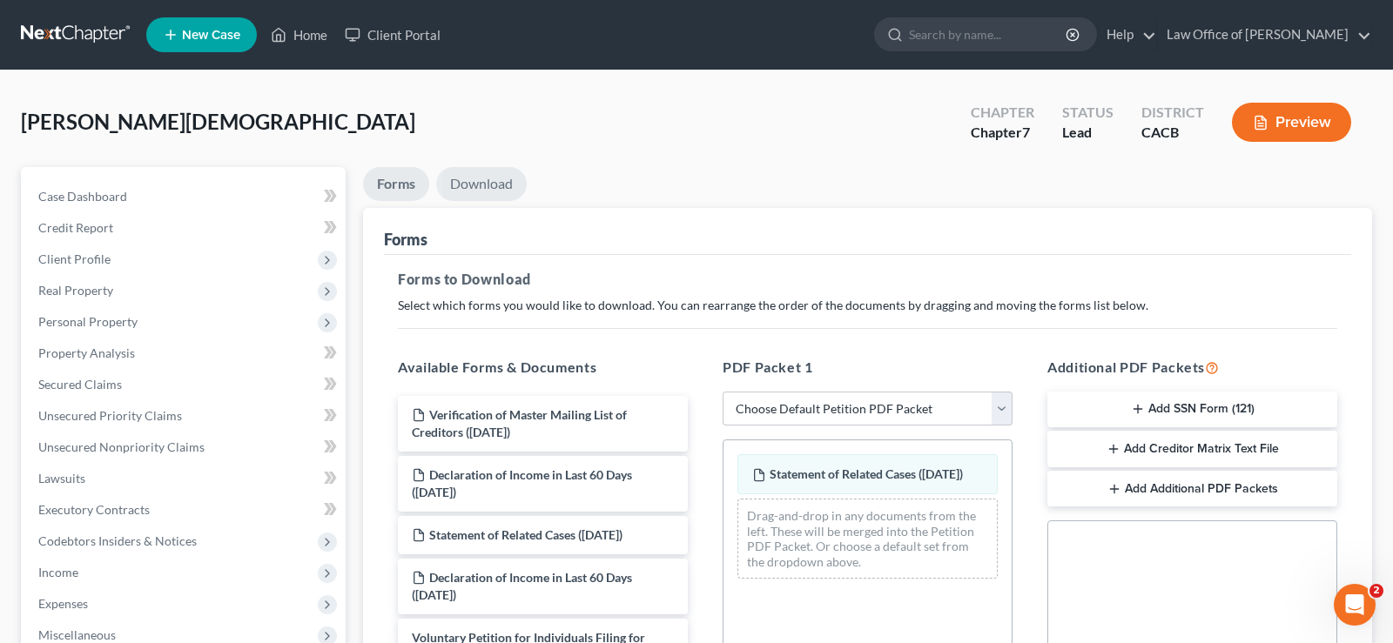
click at [492, 180] on link "Download" at bounding box center [481, 184] width 91 height 34
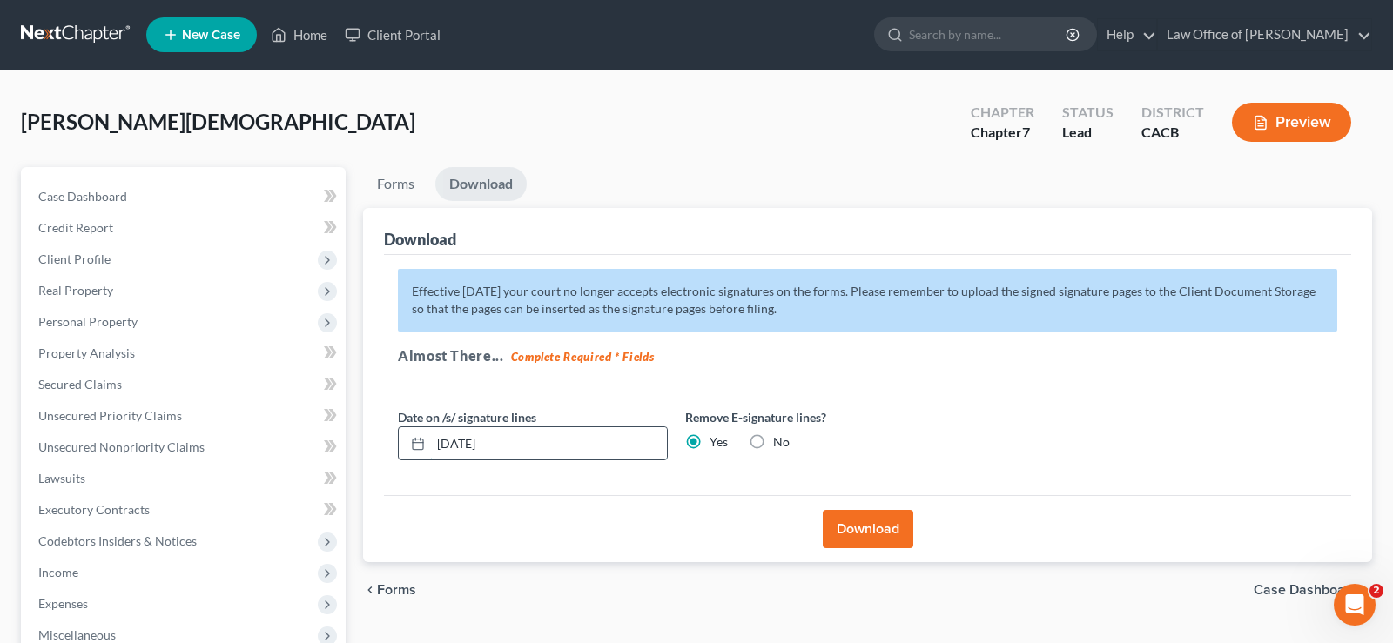
click at [507, 442] on input "[DATE]" at bounding box center [549, 443] width 236 height 33
type input "0"
click at [862, 526] on button "Download" at bounding box center [868, 529] width 91 height 38
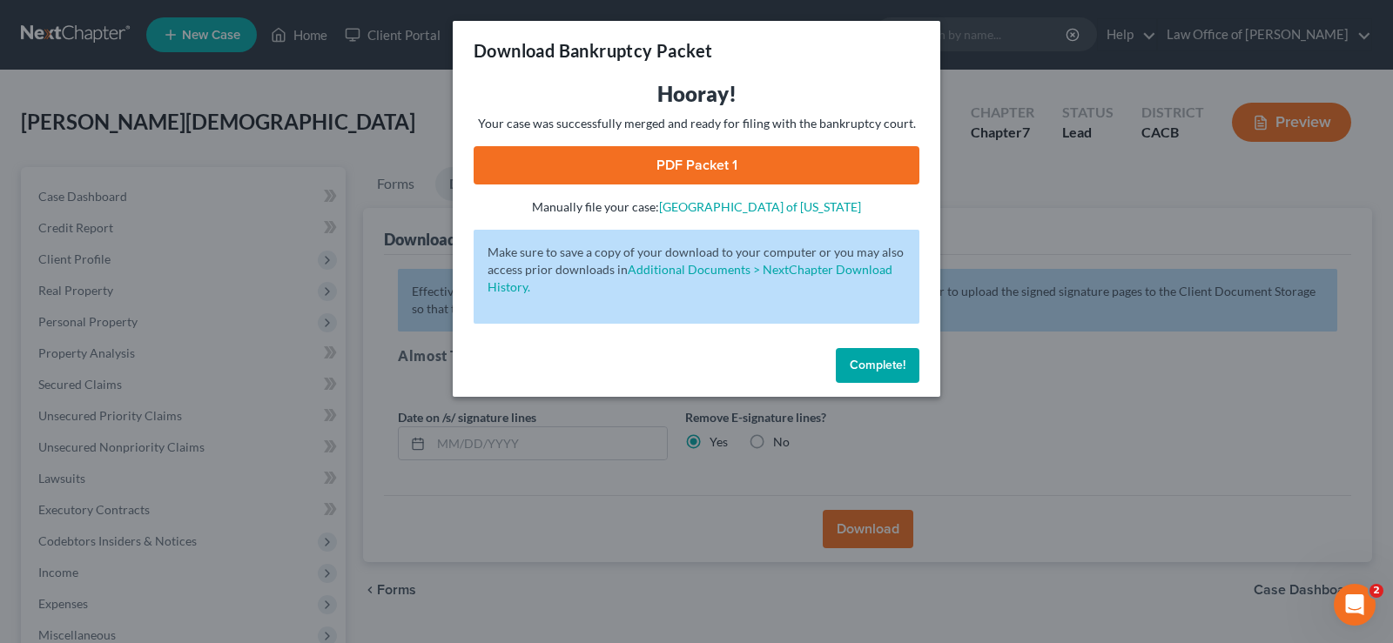
click at [707, 161] on link "PDF Packet 1" at bounding box center [697, 165] width 446 height 38
click at [890, 362] on span "Complete!" at bounding box center [878, 365] width 56 height 15
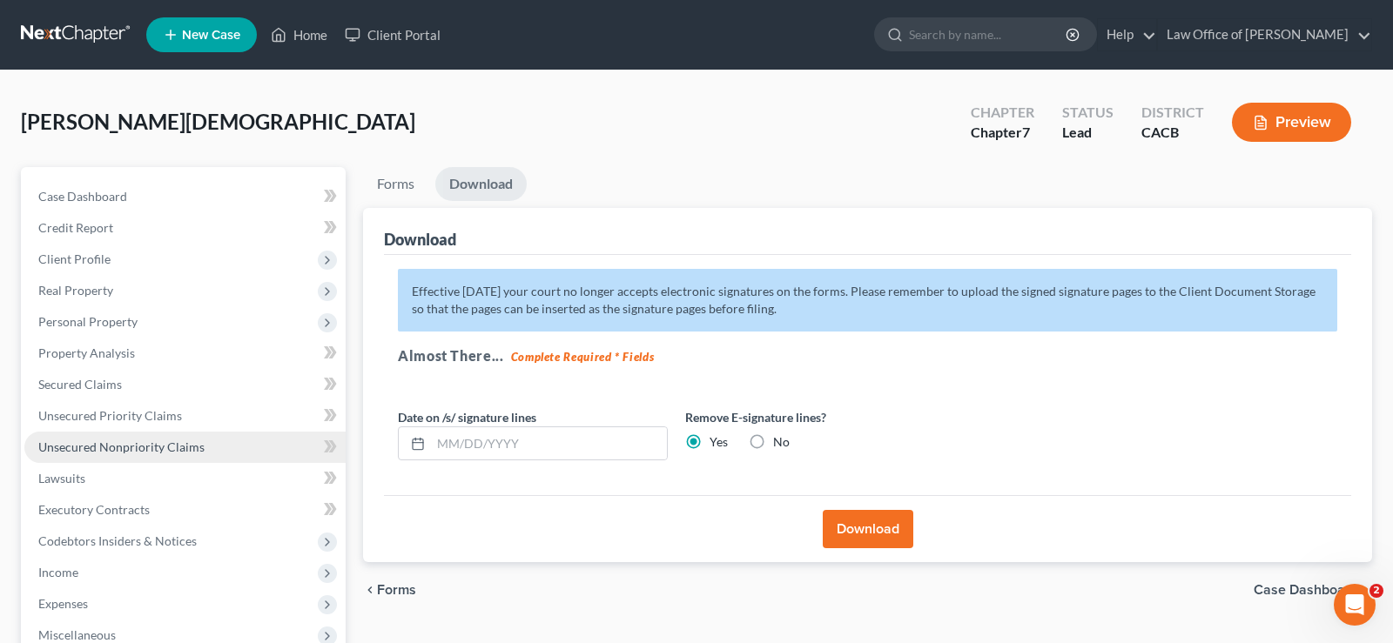
click at [171, 446] on span "Unsecured Nonpriority Claims" at bounding box center [121, 447] width 166 height 15
